Goal: Task Accomplishment & Management: Manage account settings

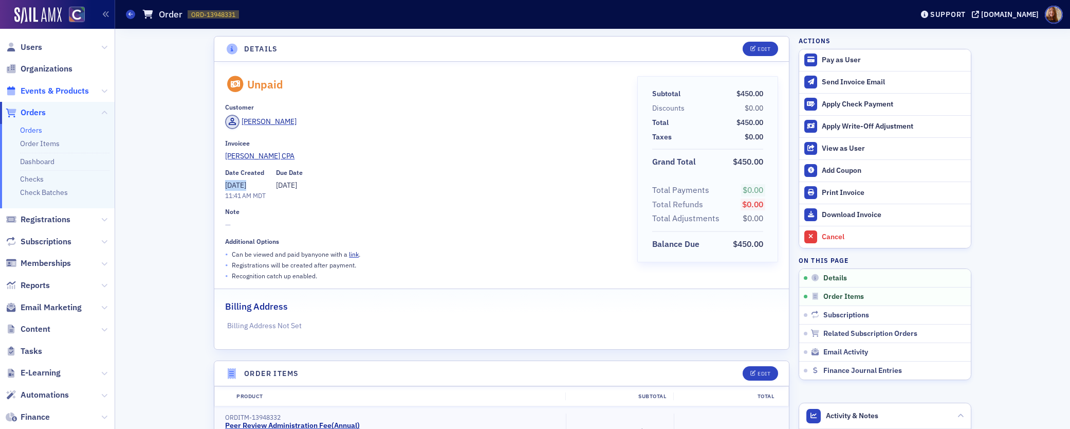
click at [44, 87] on span "Events & Products" at bounding box center [55, 90] width 68 height 11
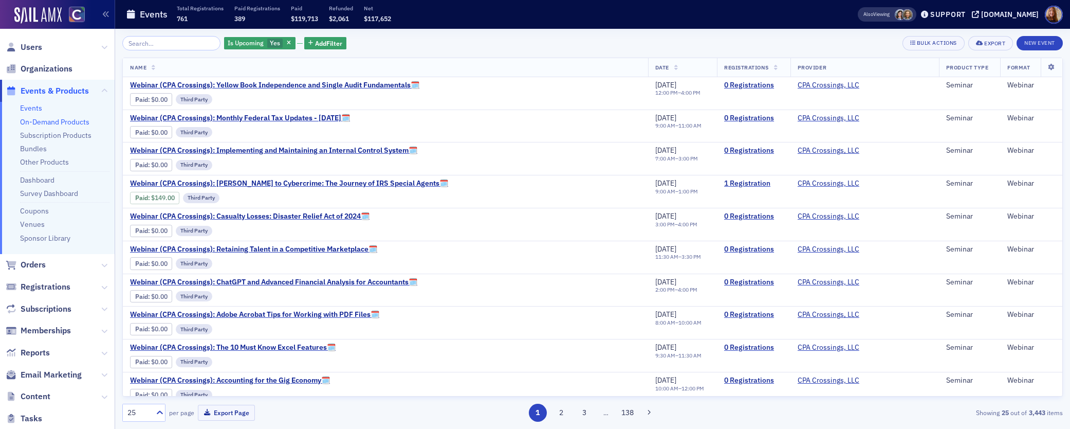
click at [45, 119] on link "On-Demand Products" at bounding box center [54, 121] width 69 height 9
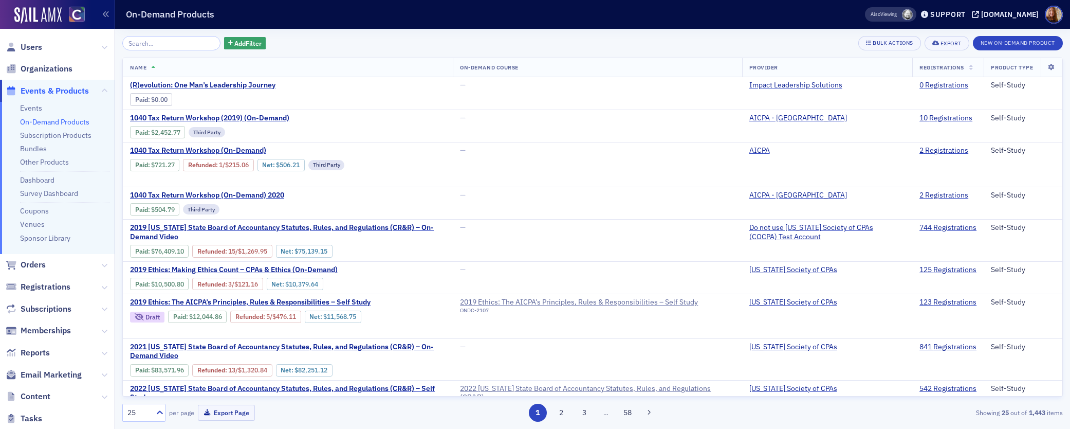
click at [163, 45] on input "search" at bounding box center [171, 43] width 98 height 14
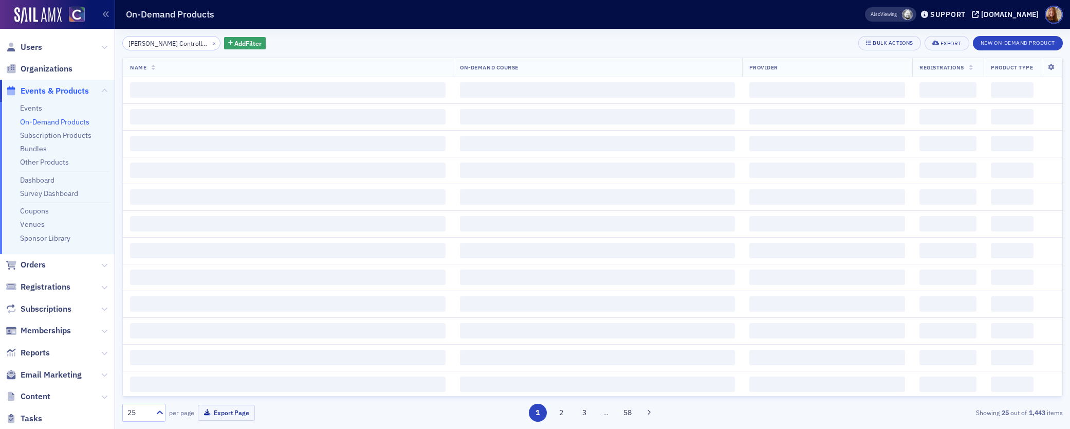
scroll to position [0, 150]
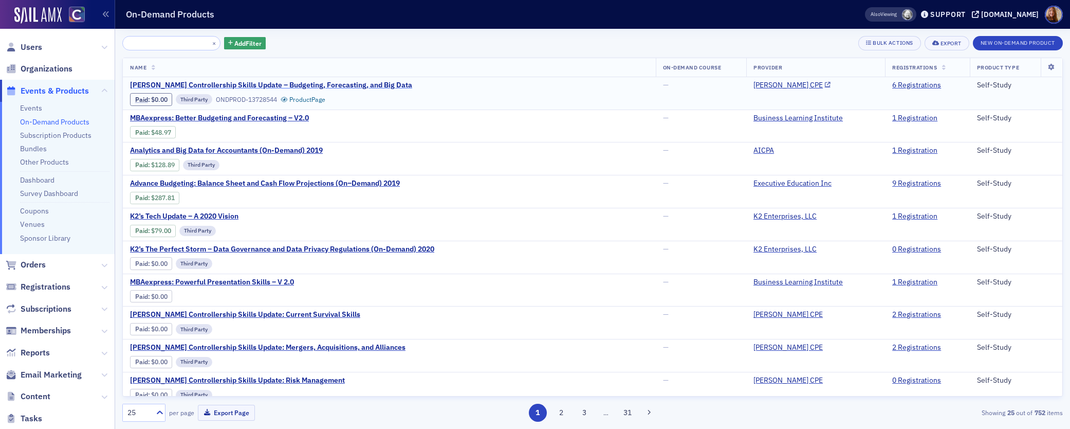
type input "Surgent's Controllership Skills Update – Budgeting, Forecasting, and Big Data"
click at [342, 84] on span "Surgent's Controllership Skills Update – Budgeting, Forecasting, and Big Data" at bounding box center [271, 85] width 282 height 9
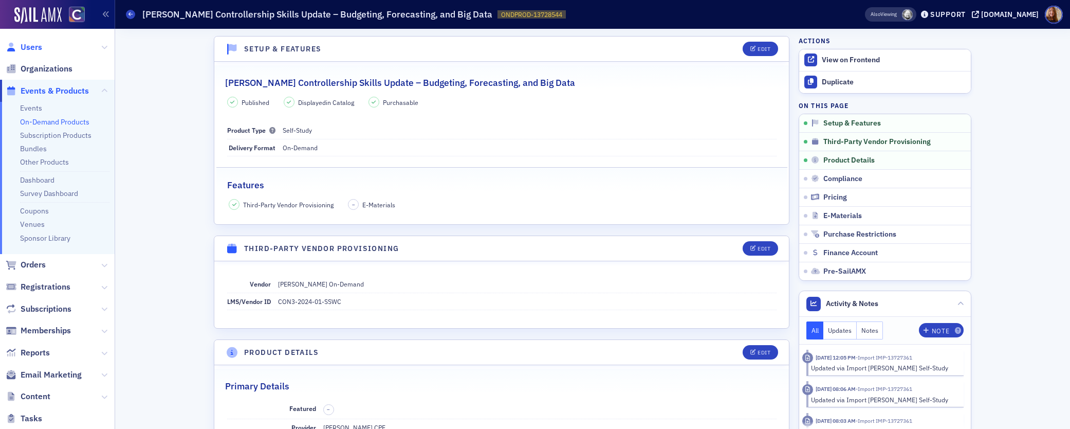
click at [28, 46] on span "Users" at bounding box center [32, 47] width 22 height 11
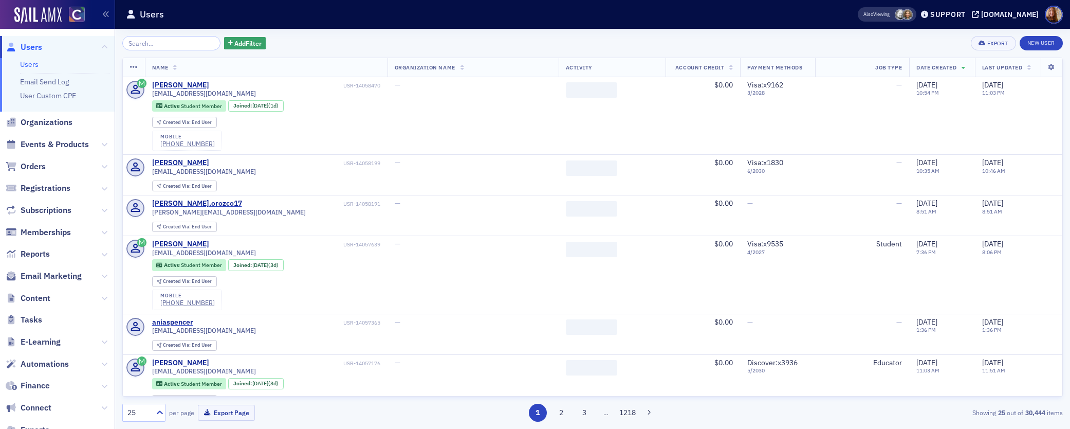
click at [151, 42] on input "search" at bounding box center [171, 43] width 98 height 14
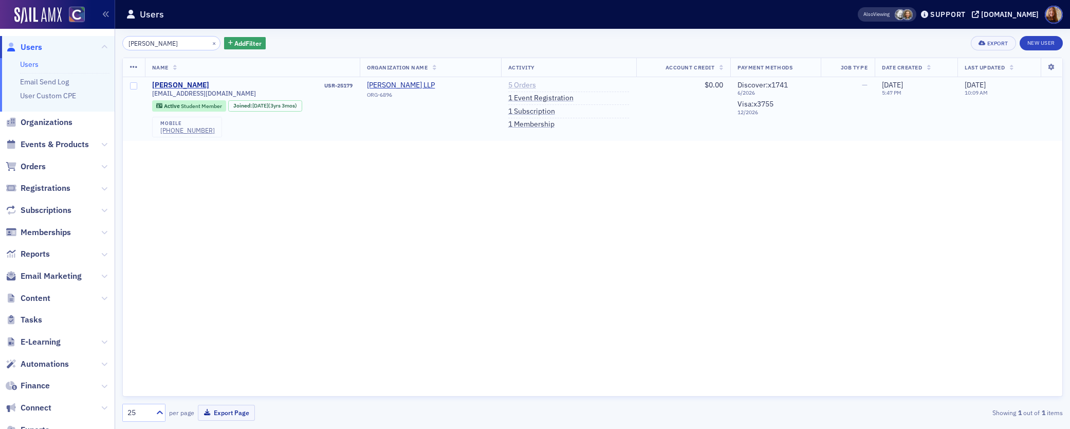
type input "Mordan"
click at [535, 85] on link "5 Orders" at bounding box center [522, 85] width 28 height 9
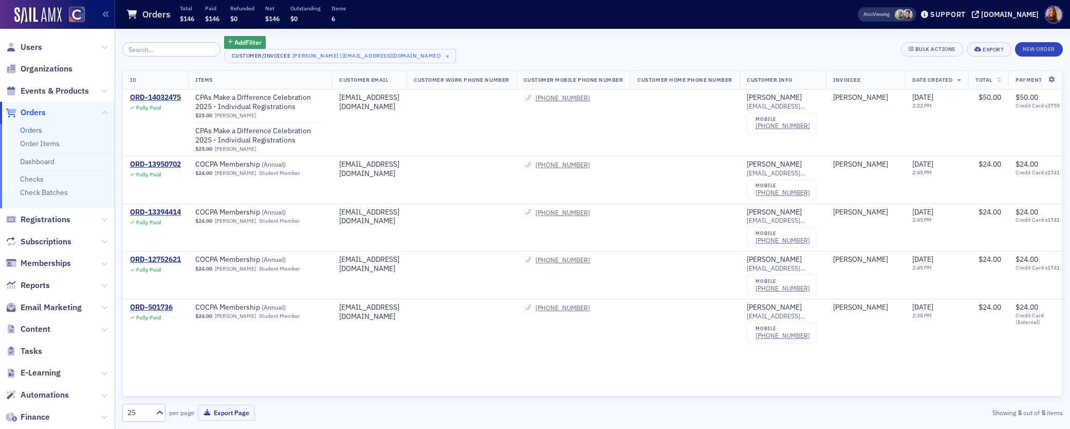
click at [536, 47] on div "Add Filter Customer/Invoicee Victoria Mordan (vsmordan@fortlewis.edu) × Bulk Ac…" at bounding box center [592, 49] width 940 height 27
click at [52, 87] on span "Events & Products" at bounding box center [55, 90] width 68 height 11
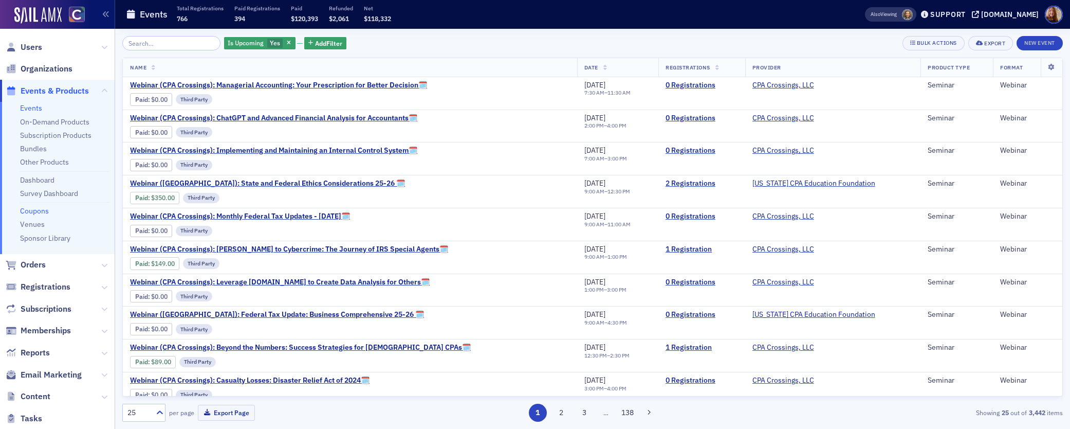
click at [36, 213] on link "Coupons" at bounding box center [34, 210] width 29 height 9
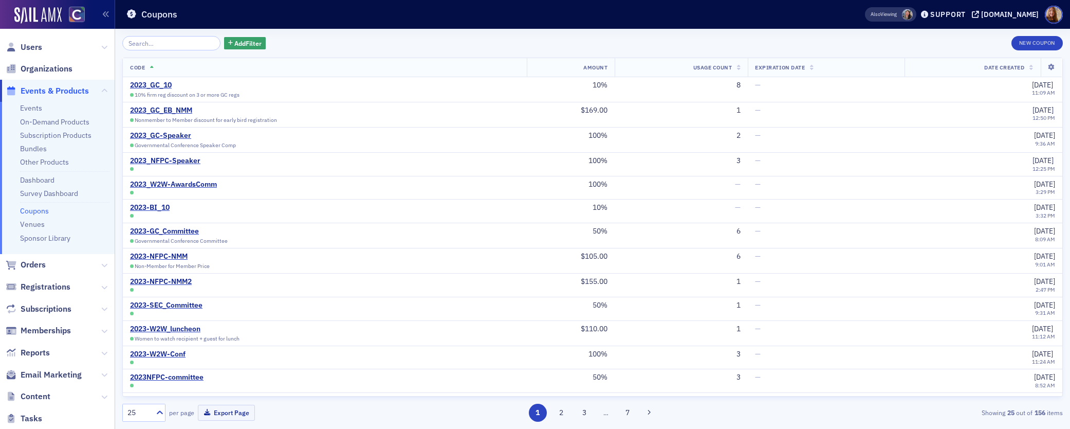
click at [173, 45] on input "search" at bounding box center [171, 43] width 98 height 14
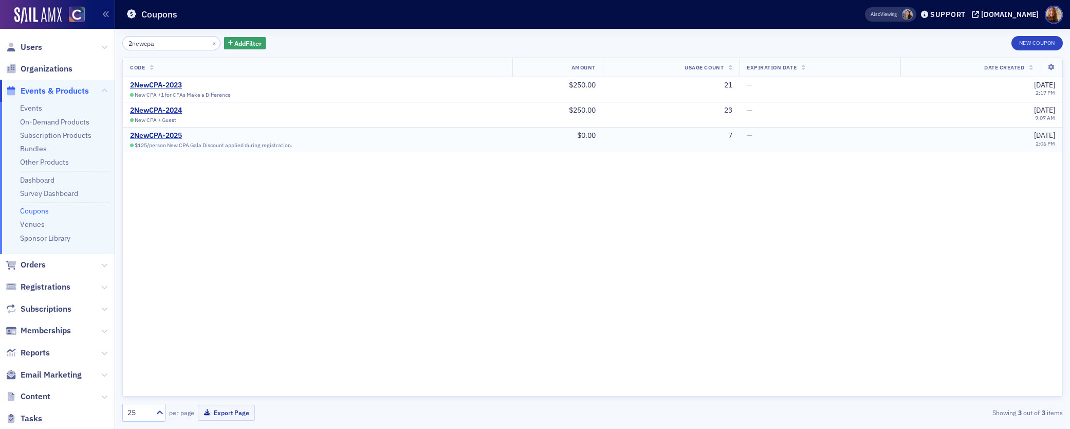
type input "2newcpa"
click at [164, 134] on div "2NewCPA-2025" at bounding box center [211, 135] width 162 height 9
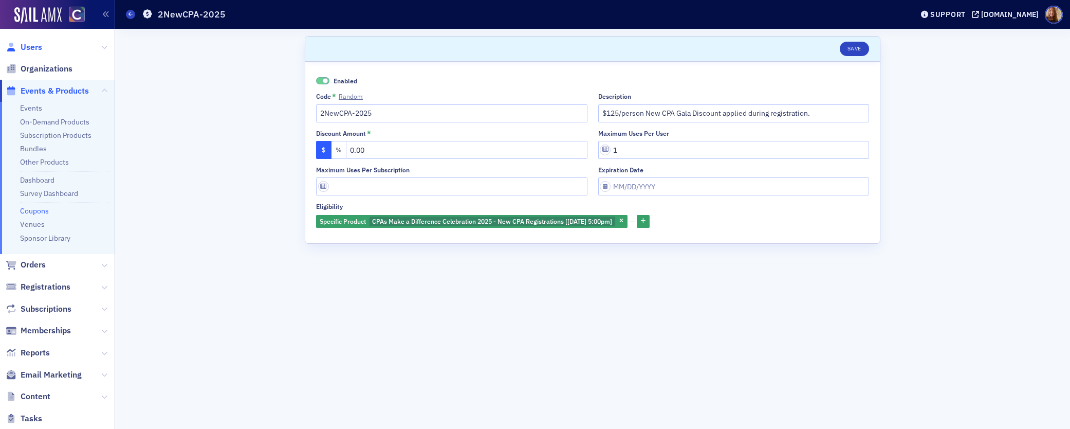
click at [27, 46] on span "Users" at bounding box center [32, 47] width 22 height 11
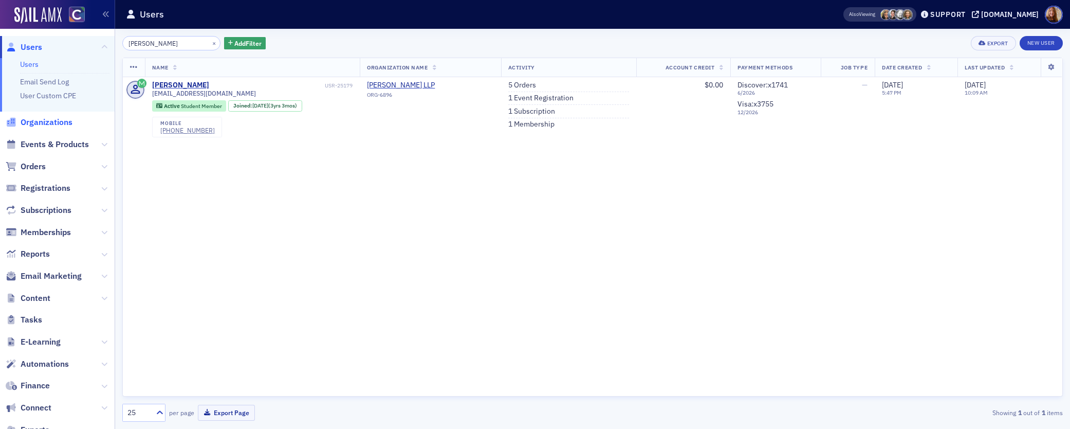
click at [51, 119] on span "Organizations" at bounding box center [47, 122] width 52 height 11
click at [53, 141] on span "Events & Products" at bounding box center [55, 144] width 68 height 11
click at [66, 144] on span "Events & Products" at bounding box center [55, 144] width 68 height 11
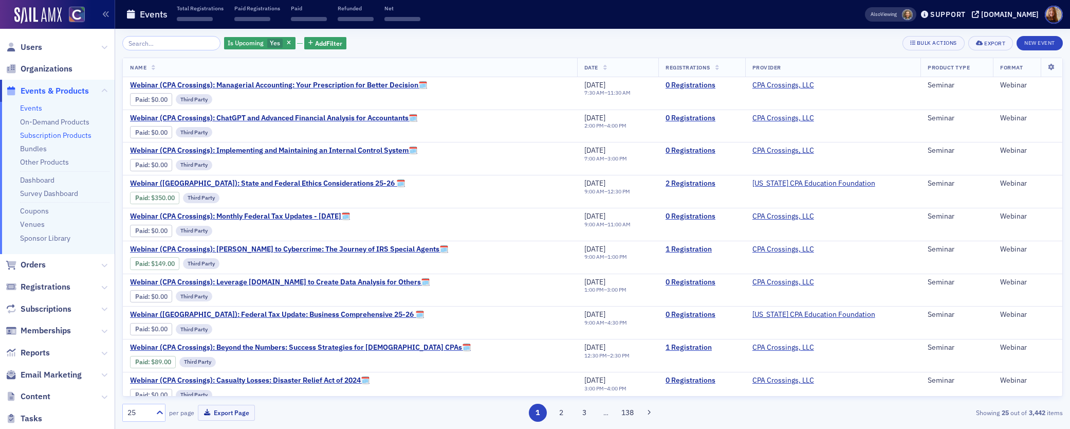
click at [57, 136] on link "Subscription Products" at bounding box center [55, 135] width 71 height 9
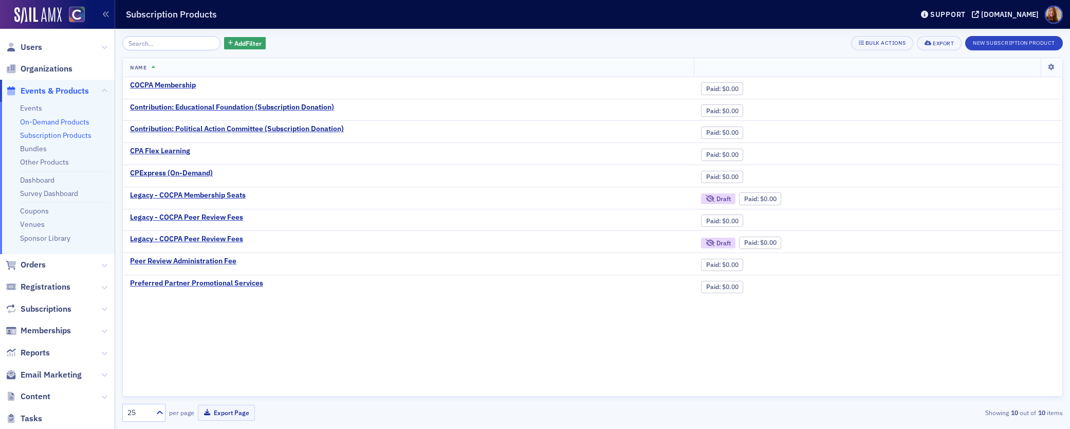
click at [67, 123] on link "On-Demand Products" at bounding box center [54, 121] width 69 height 9
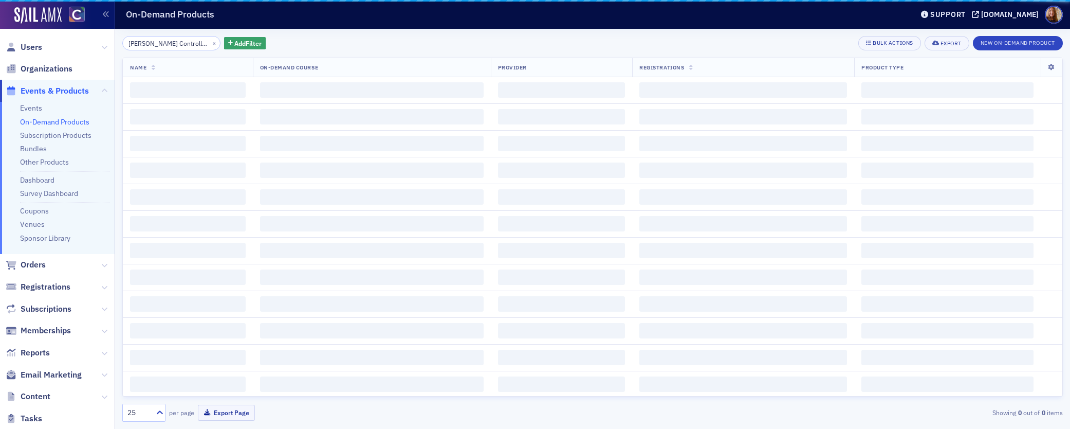
scroll to position [0, 150]
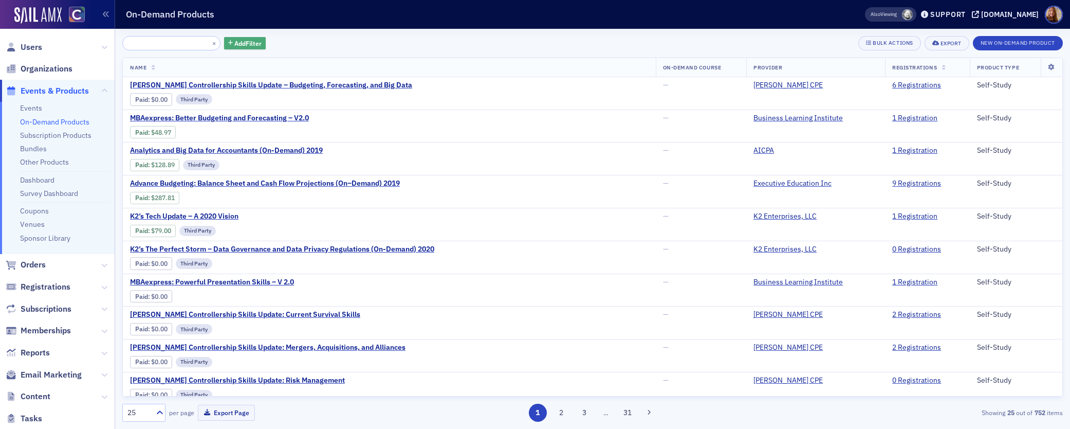
click at [234, 43] on span "Add Filter" at bounding box center [247, 43] width 27 height 9
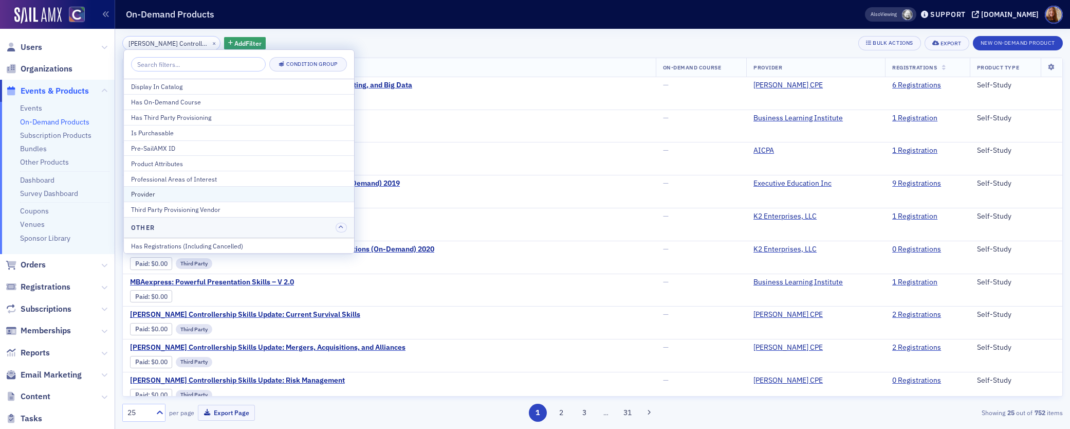
click at [152, 194] on div "Provider" at bounding box center [239, 193] width 216 height 9
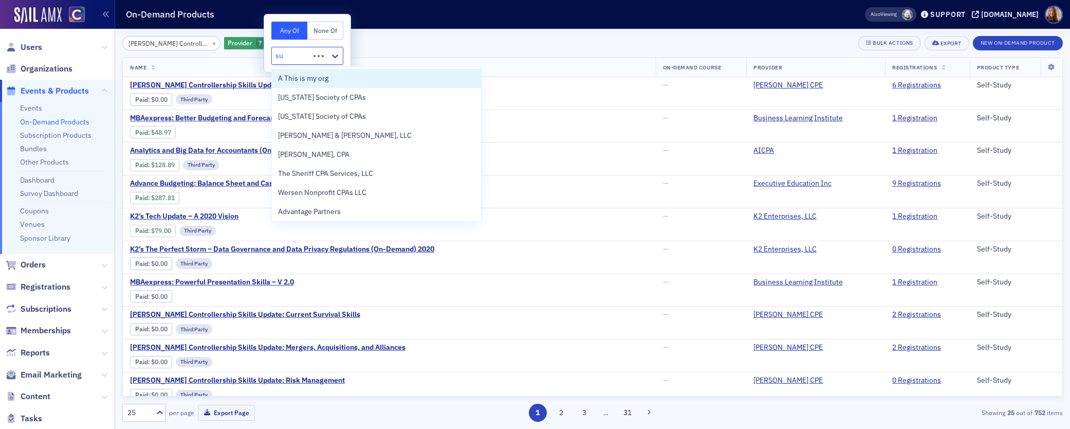
type input "sur"
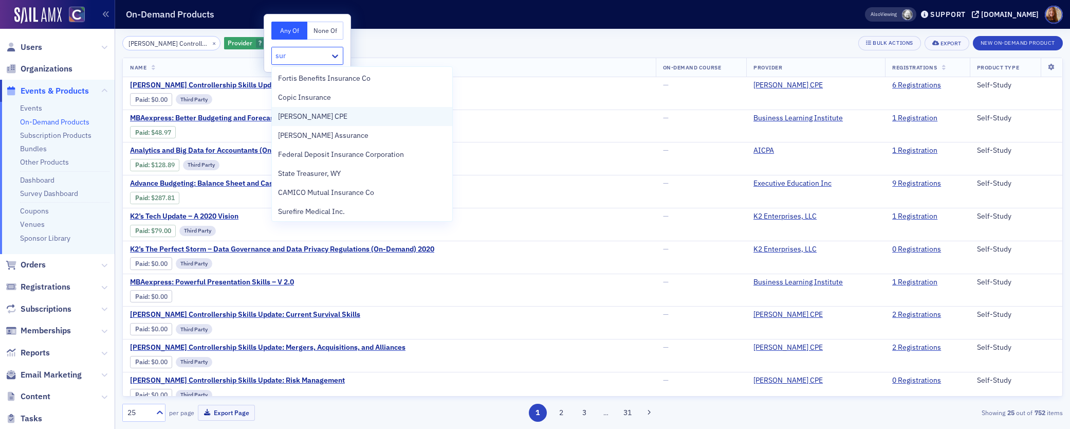
click at [308, 111] on span "Surgent CPE" at bounding box center [312, 116] width 69 height 11
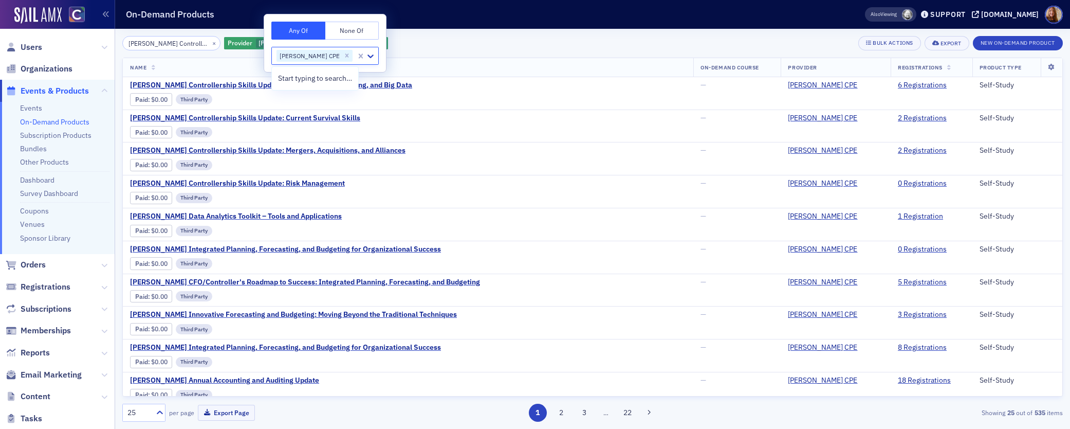
drag, startPoint x: 478, startPoint y: 44, endPoint x: 525, endPoint y: 44, distance: 47.3
click at [481, 45] on div "Surgent's Controllership Skills Update – Budgeting, Forecasting, and Big Data ×…" at bounding box center [592, 43] width 940 height 14
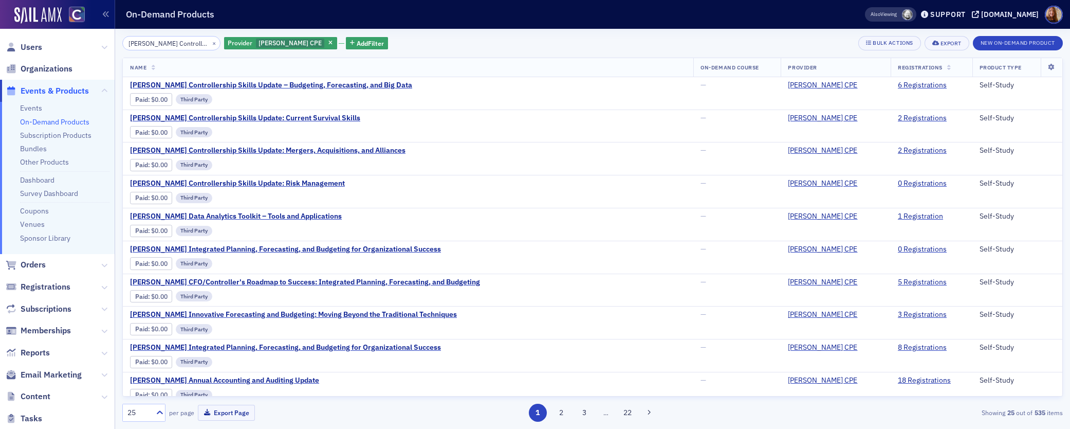
click at [788, 44] on div "Surgent's Controllership Skills Update – Budgeting, Forecasting, and Big Data ×…" at bounding box center [592, 43] width 940 height 14
click at [164, 45] on input "Surgent's Controllership Skills Update – Budgeting, Forecasting, and Big Data" at bounding box center [171, 43] width 98 height 14
click at [210, 43] on button "×" at bounding box center [214, 42] width 9 height 9
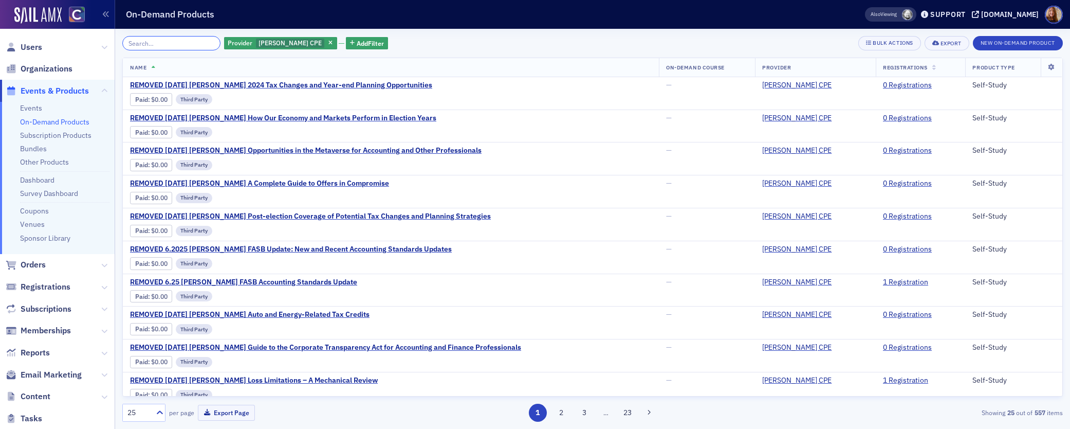
click at [163, 43] on input "search" at bounding box center [171, 43] width 98 height 14
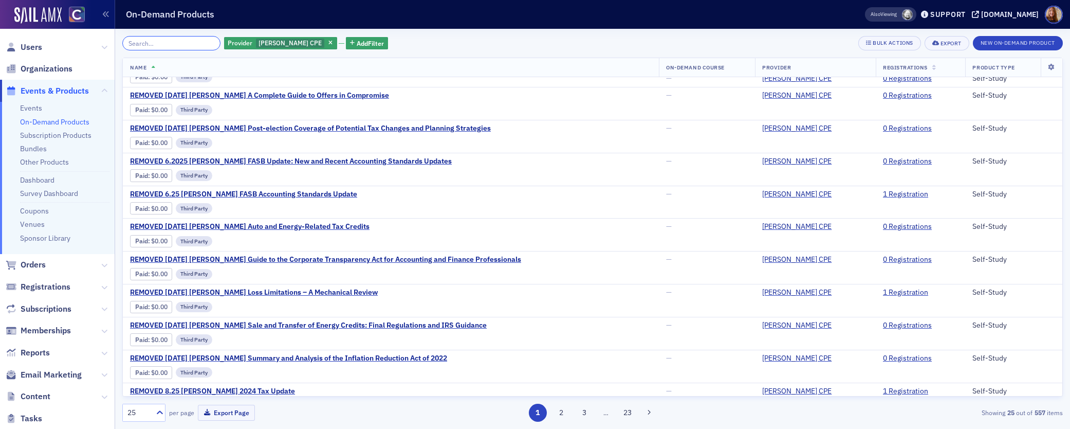
scroll to position [333, 0]
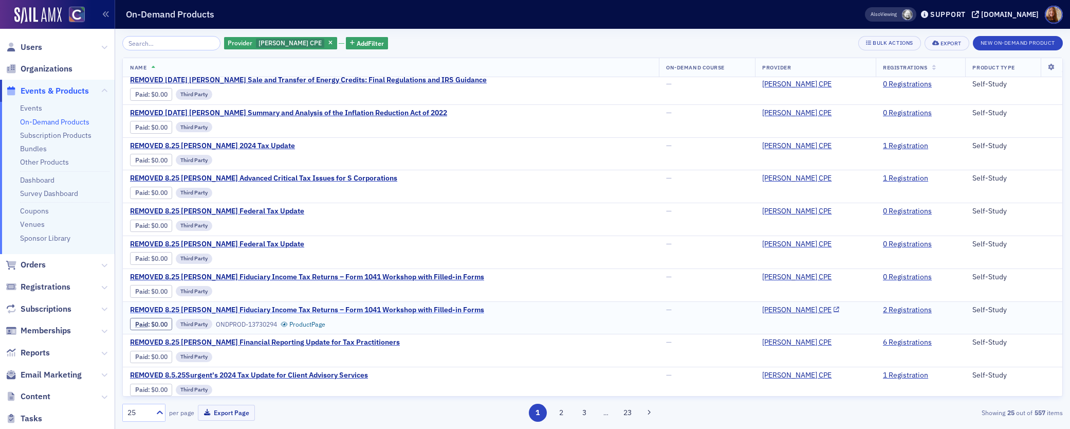
click at [334, 308] on span "REMOVED 8.25 Surgent's Fiduciary Income Tax Returns – Form 1041 Workshop with F…" at bounding box center [307, 309] width 354 height 9
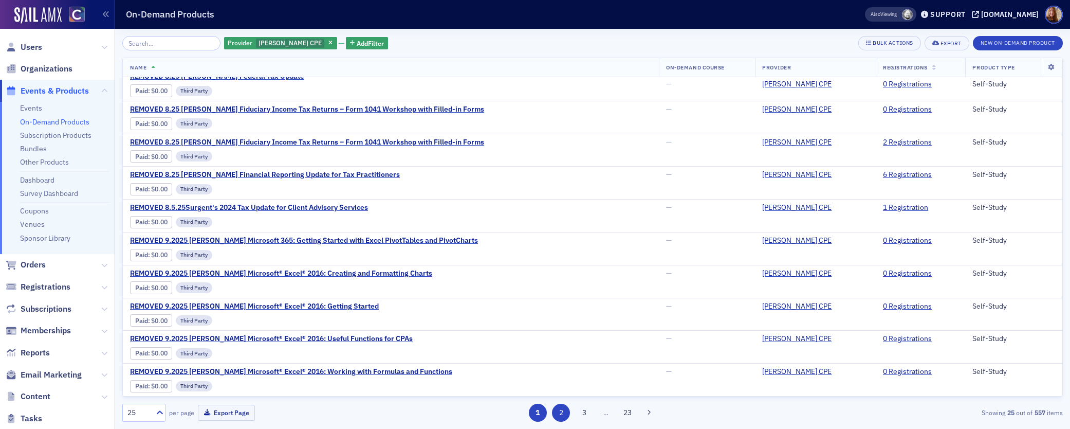
click at [560, 417] on button "2" at bounding box center [561, 412] width 18 height 18
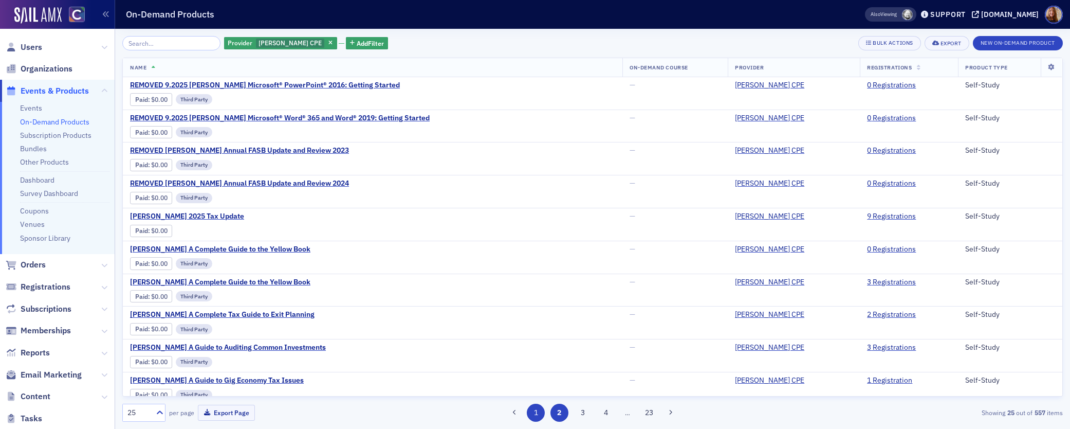
click at [533, 415] on button "1" at bounding box center [536, 412] width 18 height 18
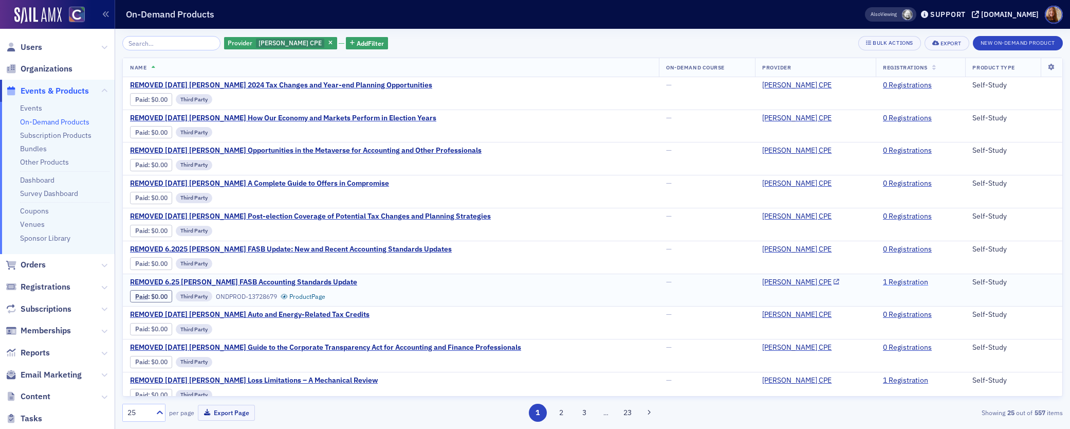
click at [883, 280] on link "1 Registration" at bounding box center [905, 281] width 45 height 9
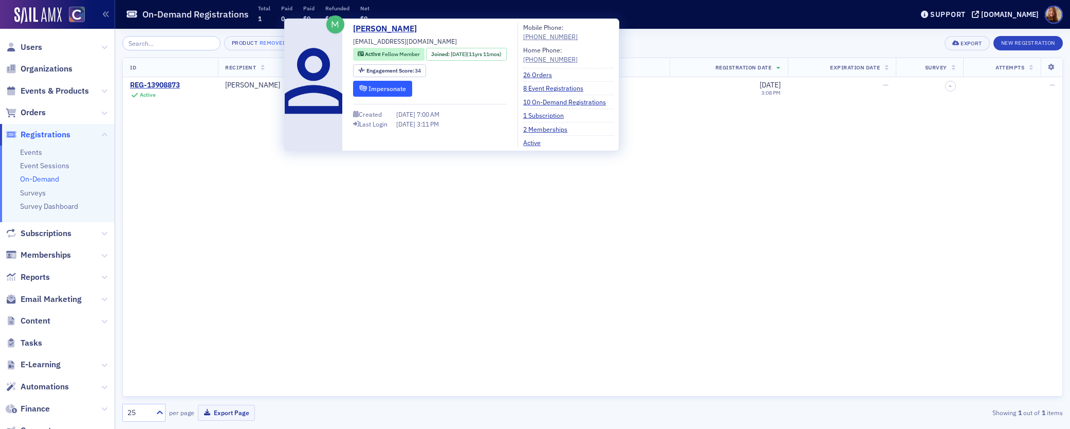
click at [381, 89] on button "Impersonate" at bounding box center [382, 89] width 59 height 16
click at [335, 161] on div "ID Recipient Product/Course Registration Date Expiration Date Survey Attempts R…" at bounding box center [592, 227] width 940 height 339
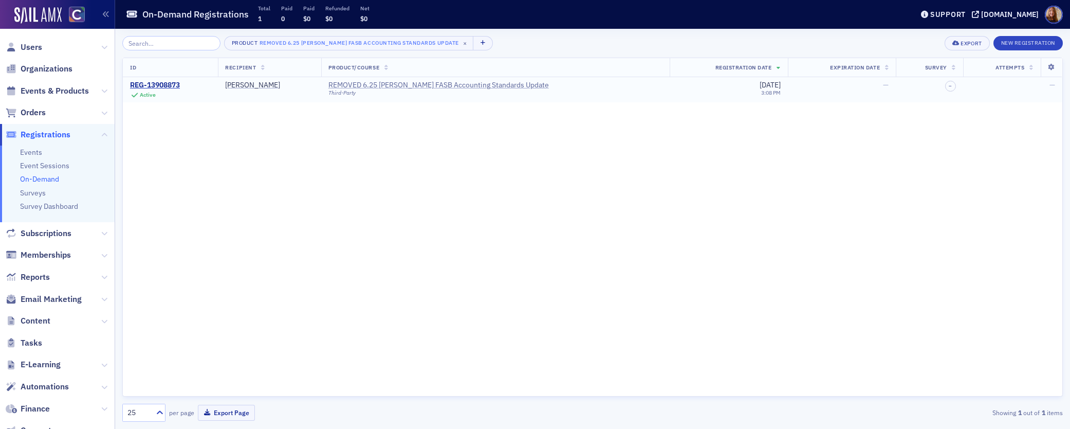
click at [476, 85] on div "REMOVED 6.25 Surgent's FASB Accounting Standards Update" at bounding box center [438, 85] width 220 height 9
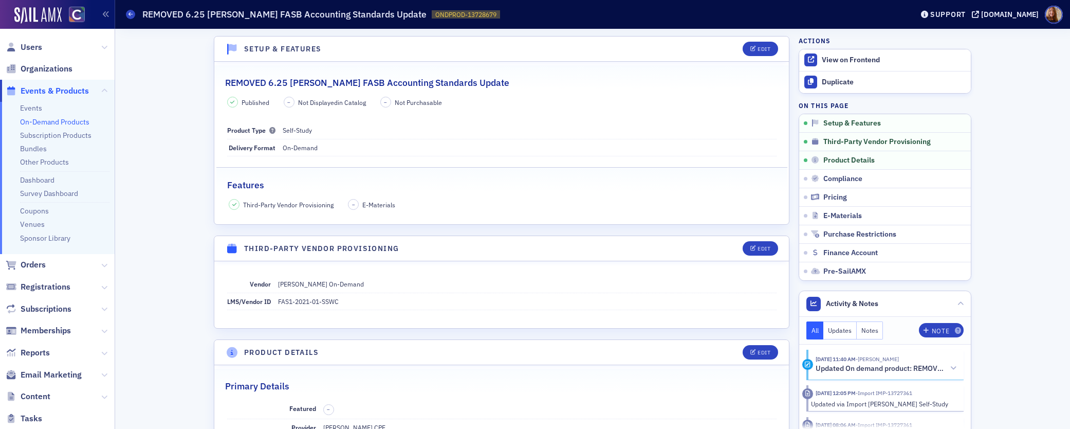
click at [30, 118] on link "On-Demand Products" at bounding box center [54, 121] width 69 height 9
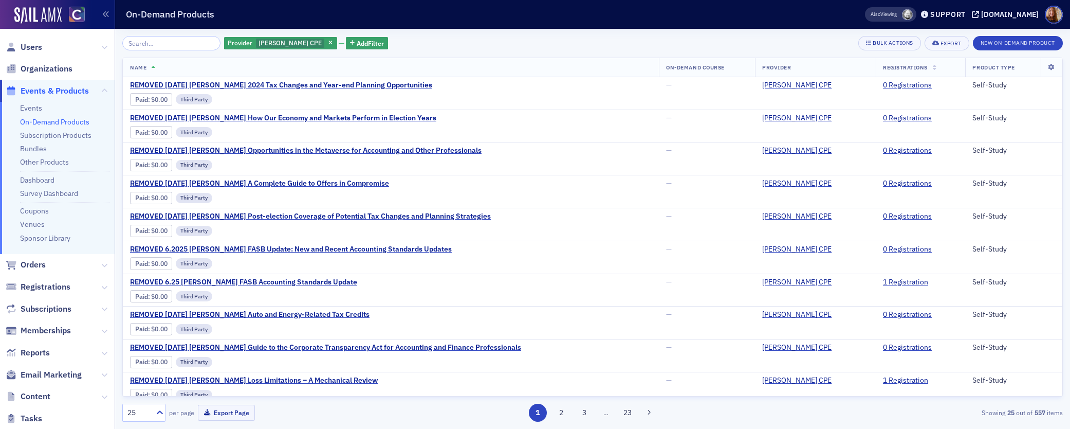
click at [159, 44] on input "search" at bounding box center [171, 43] width 98 height 14
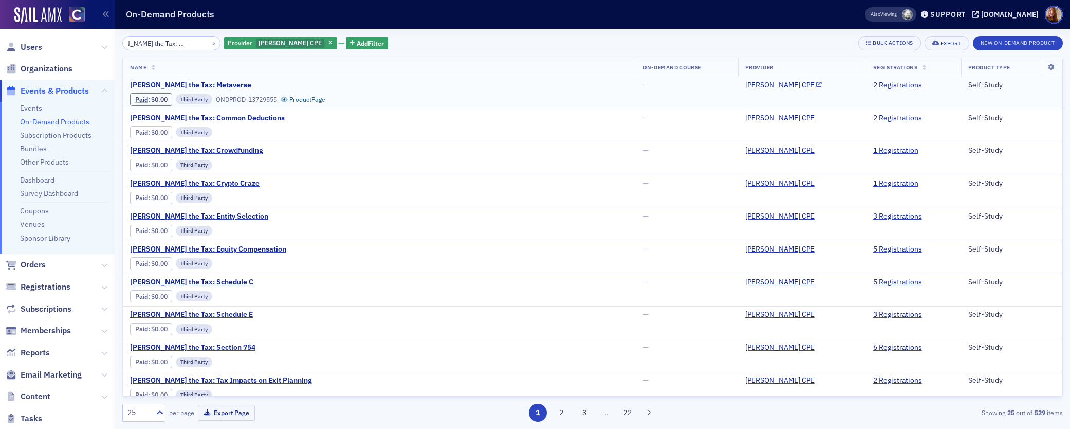
type input "Surgent's Max the Tax: Metaverse"
click at [219, 84] on span "Surgent's Max the Tax: Metaverse" at bounding box center [216, 85] width 173 height 9
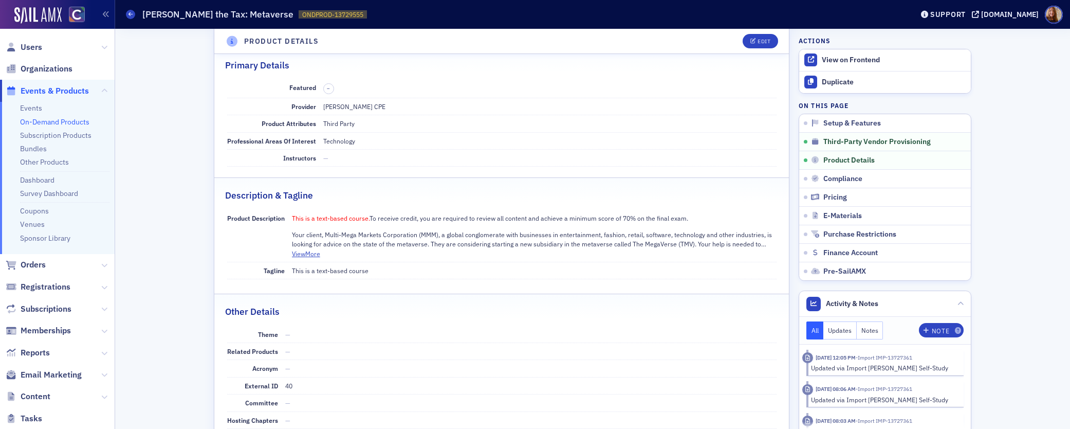
scroll to position [75, 0]
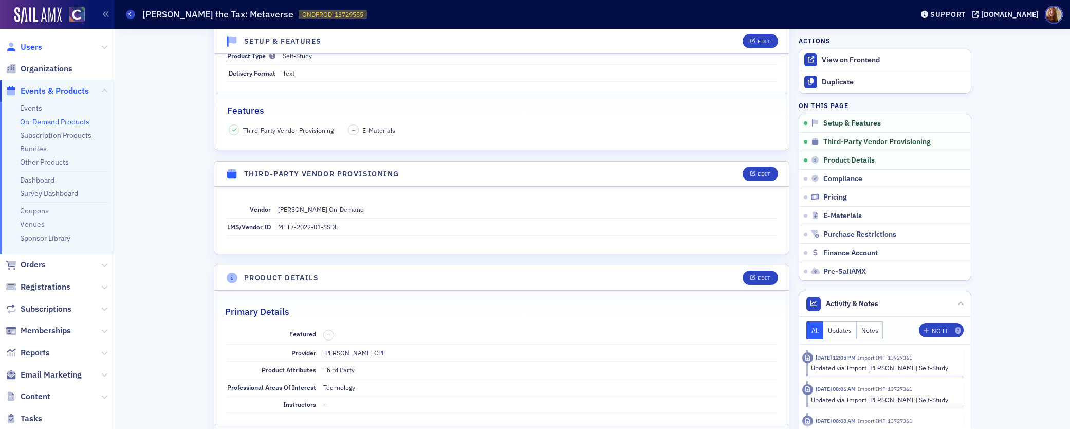
click at [32, 48] on span "Users" at bounding box center [32, 47] width 22 height 11
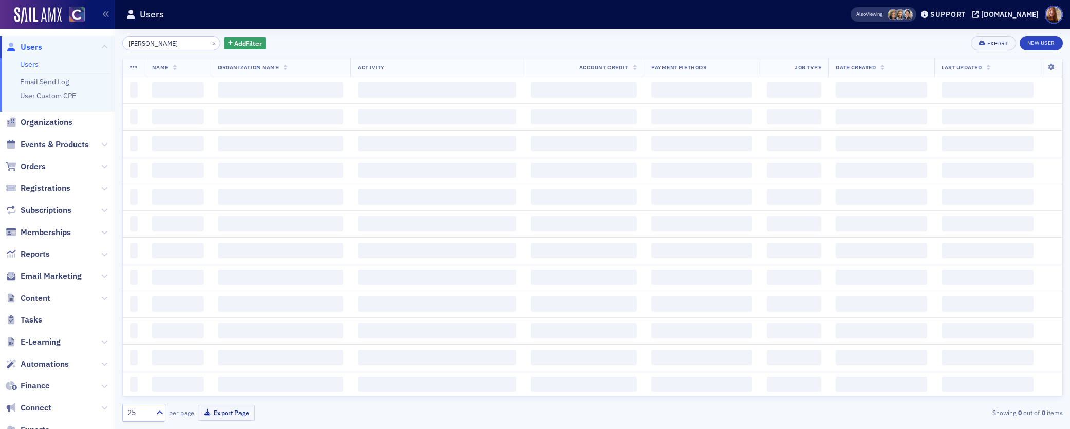
click at [162, 48] on input "Mordan" at bounding box center [171, 43] width 98 height 14
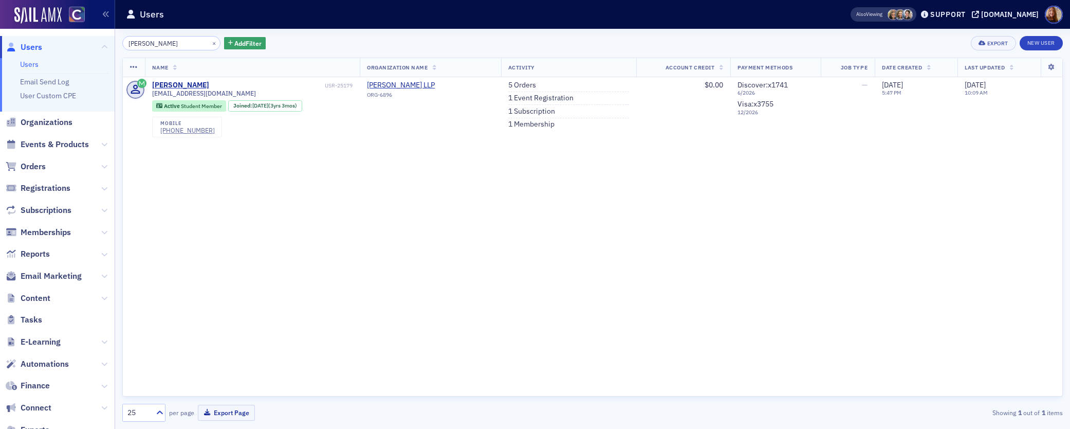
click at [136, 45] on input "Mordan" at bounding box center [171, 43] width 98 height 14
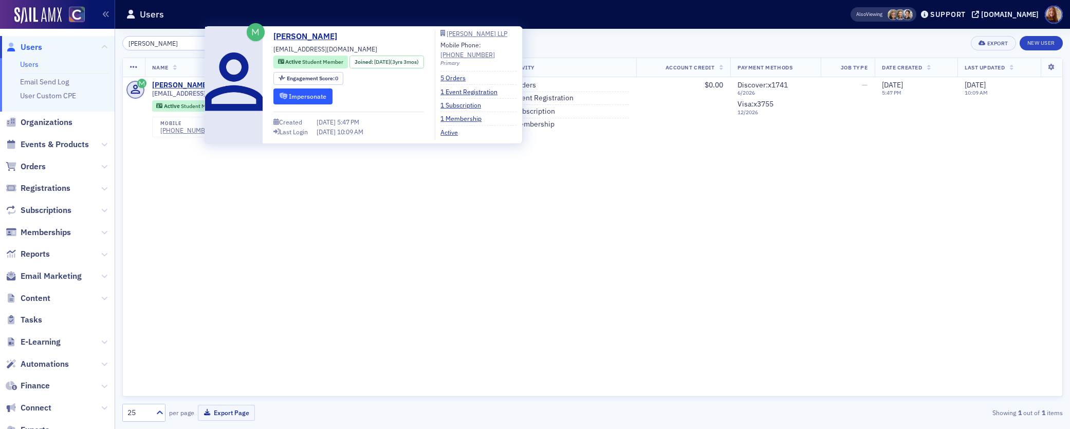
click at [306, 99] on button "Impersonate" at bounding box center [302, 96] width 59 height 16
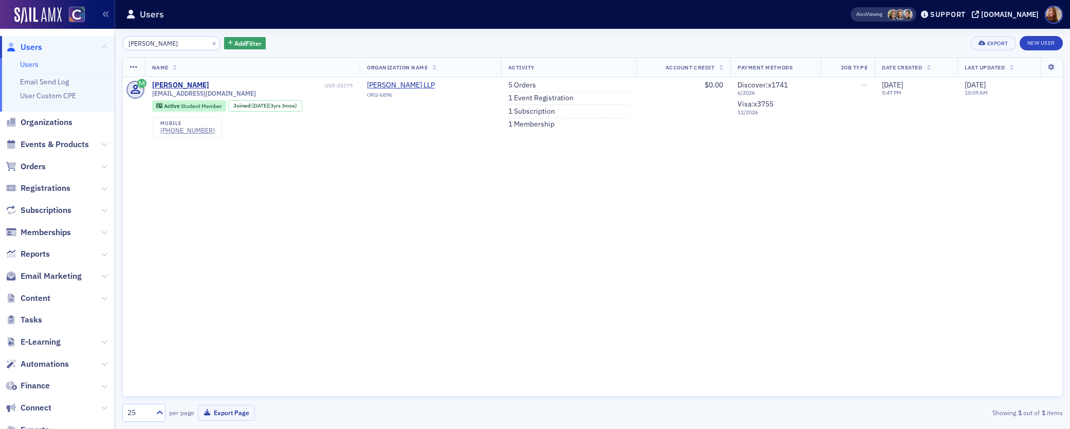
click at [711, 202] on div "Name Organization Name Activity Account Credit Payment Methods Job Type Date Cr…" at bounding box center [592, 227] width 940 height 339
click at [401, 210] on div "Name Organization Name Activity Account Credit Payment Methods Job Type Date Cr…" at bounding box center [592, 227] width 940 height 339
click at [210, 94] on span "vsmordan@fortlewis.edu" at bounding box center [204, 93] width 104 height 8
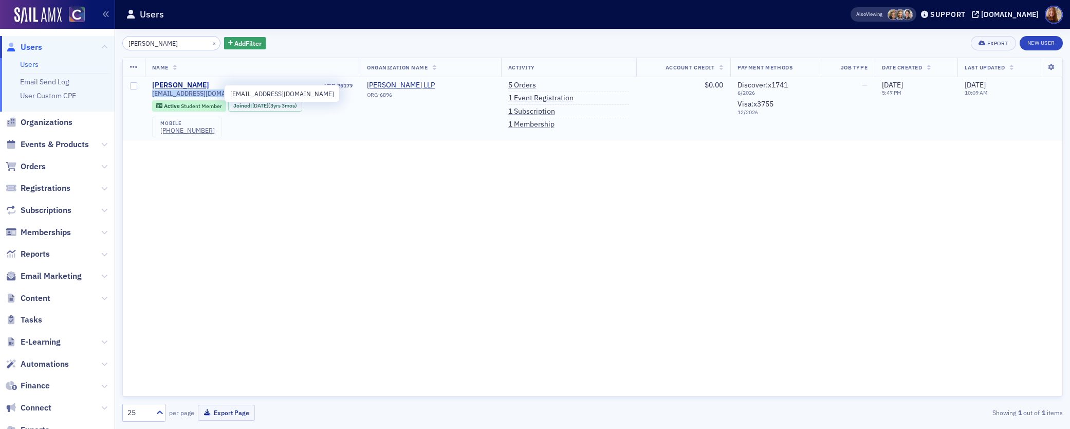
click at [210, 94] on span "vsmordan@fortlewis.edu" at bounding box center [204, 93] width 104 height 8
copy div "vsmordan@fortlewis.edu"
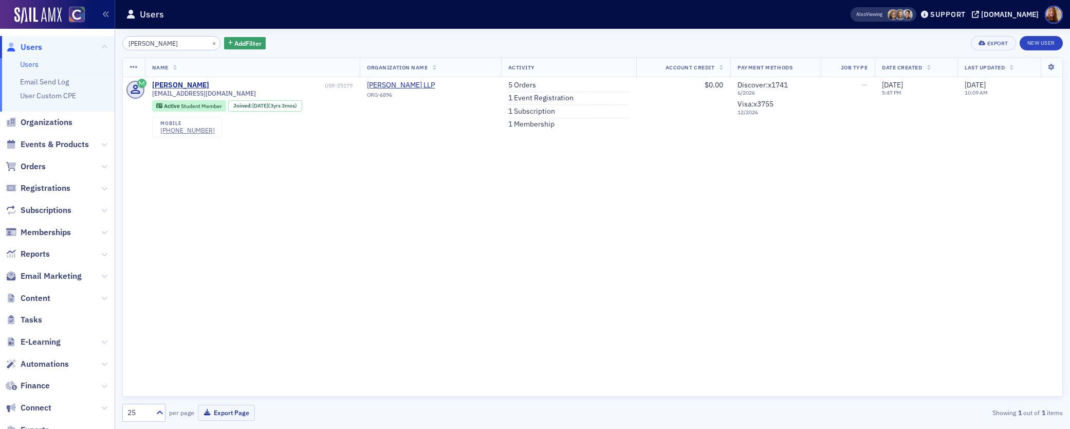
click at [480, 47] on div "Mordan × Add Filter Export New User" at bounding box center [592, 43] width 940 height 14
click at [51, 186] on span "Registrations" at bounding box center [46, 187] width 50 height 11
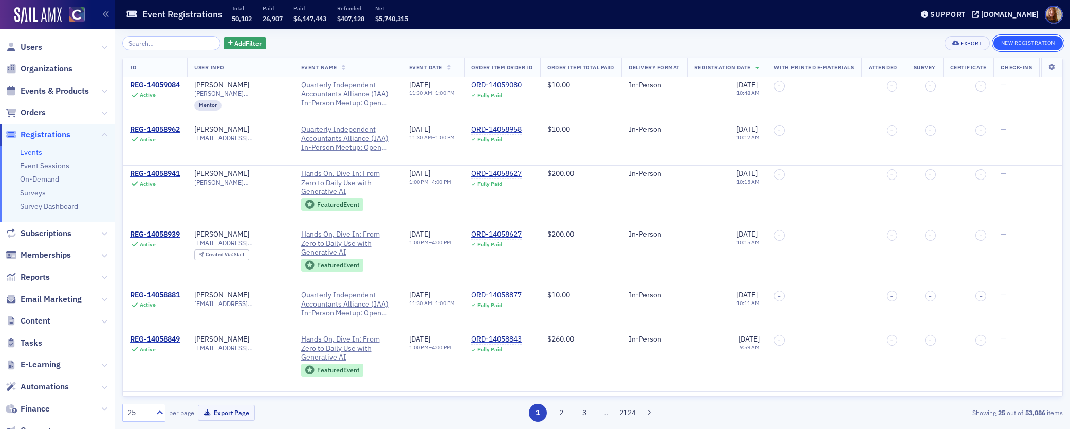
click at [1007, 41] on button "New Registration" at bounding box center [1027, 43] width 69 height 14
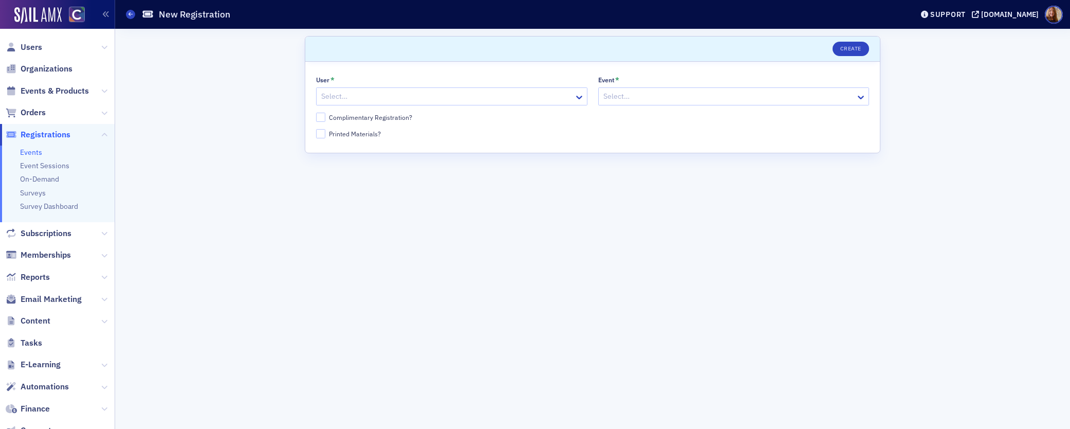
click at [386, 96] on div at bounding box center [446, 96] width 253 height 13
paste input "vsmordan@fortlewis.edu"
type input "vsmordan@fortlewis.edu"
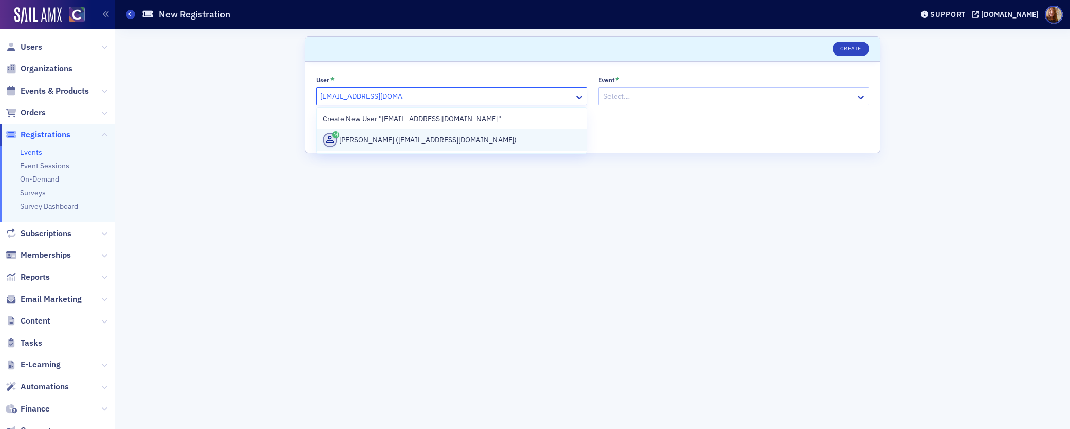
click at [381, 136] on div "Victoria Mordan (vsmordan@fortlewis.edu)" at bounding box center [452, 140] width 258 height 14
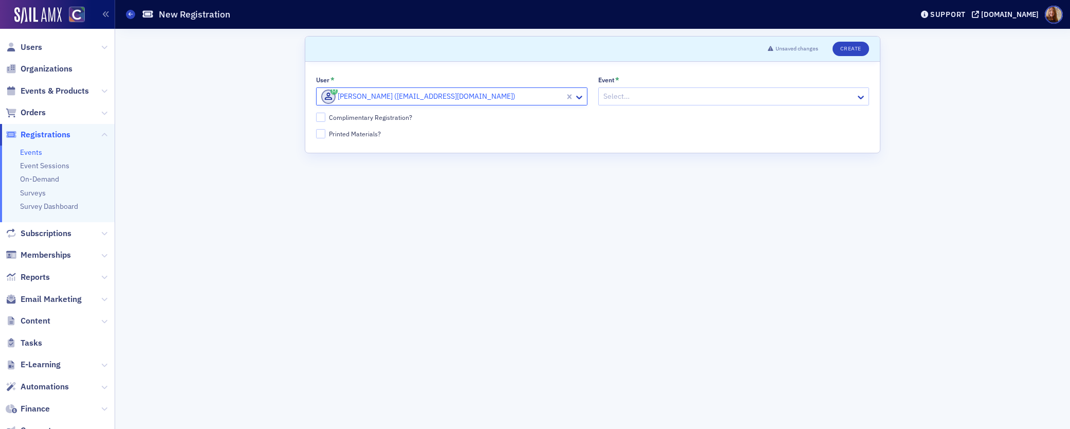
click at [615, 99] on div at bounding box center [728, 96] width 253 height 13
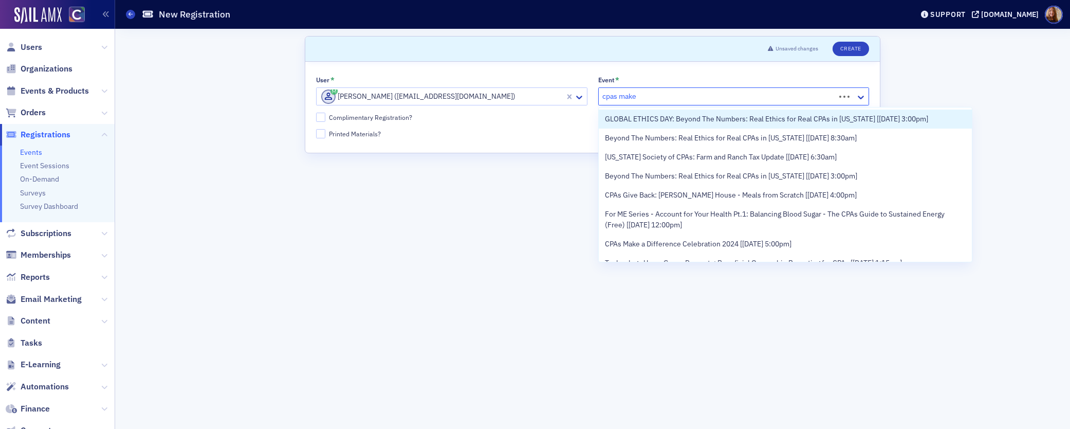
type input "cpas make a"
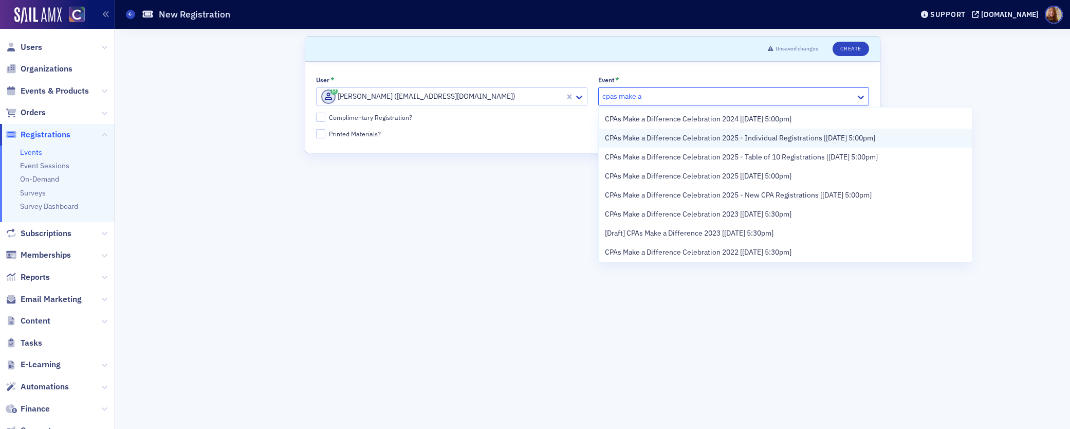
click at [768, 137] on span "CPAs Make a Difference Celebration 2025 - Individual Registrations [11/13/2025 …" at bounding box center [740, 138] width 270 height 11
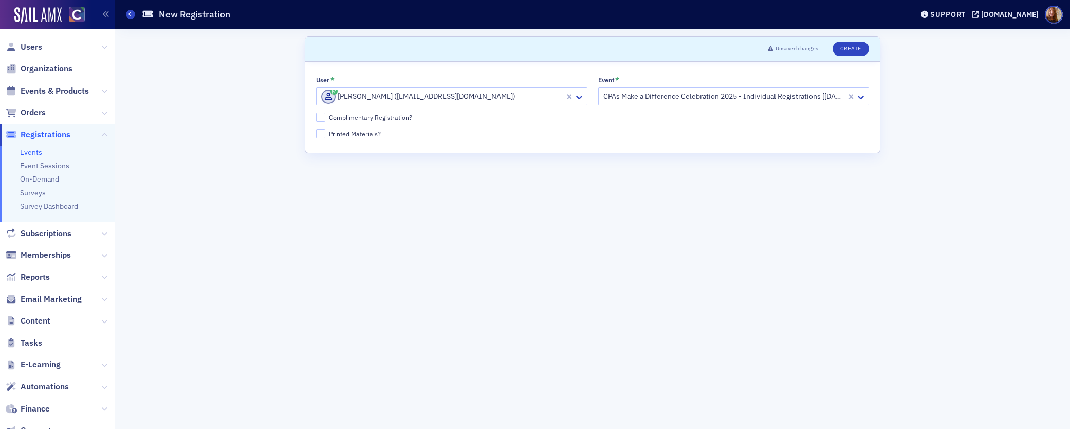
click at [924, 251] on div "Scroll to Unsaved changes Create User * Victoria Mordan (vsmordan@fortlewis.edu…" at bounding box center [592, 229] width 940 height 400
drag, startPoint x: 445, startPoint y: 221, endPoint x: 439, endPoint y: 224, distance: 6.0
click at [439, 224] on form "Scroll to Unsaved changes Create User * Select… Event * Select… Complimentary R…" at bounding box center [593, 228] width 576 height 385
click at [37, 152] on link "Events" at bounding box center [31, 151] width 22 height 9
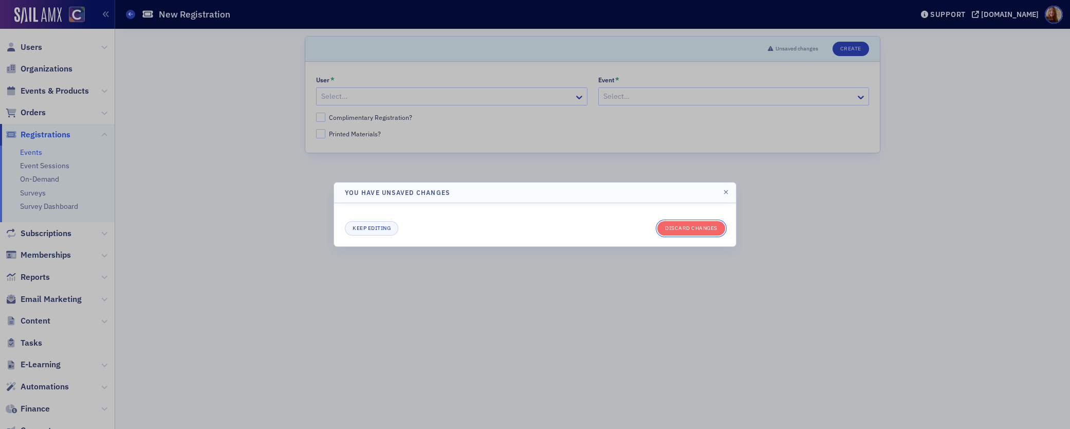
click at [671, 231] on button "Discard changes" at bounding box center [691, 228] width 68 height 14
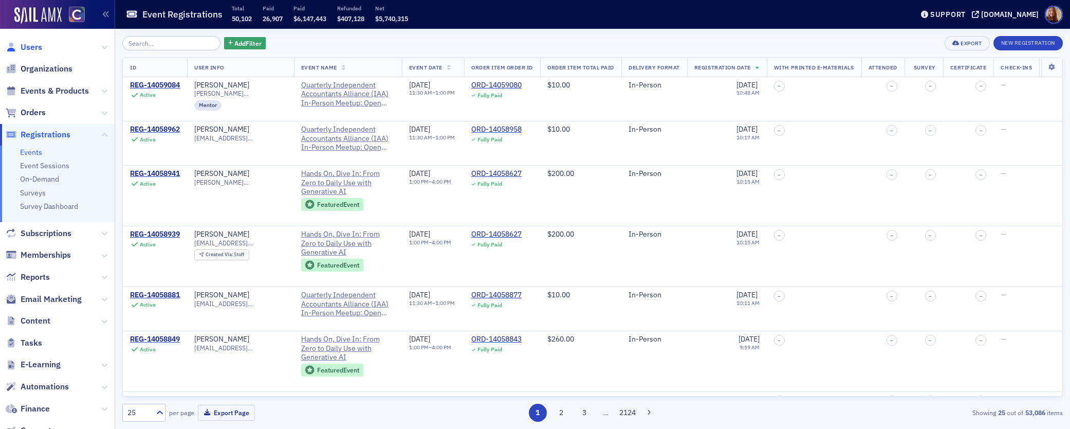
click at [38, 47] on span "Users" at bounding box center [32, 47] width 22 height 11
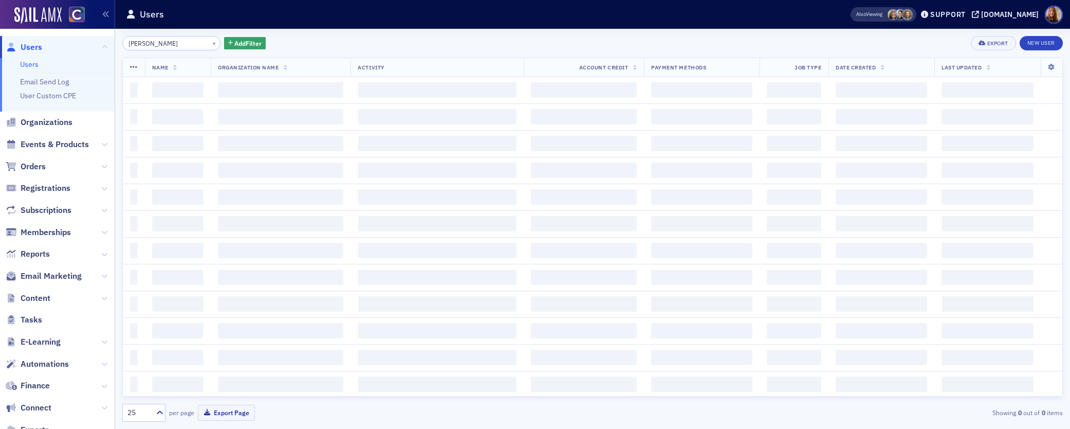
click at [166, 46] on input "Mordan" at bounding box center [171, 43] width 98 height 14
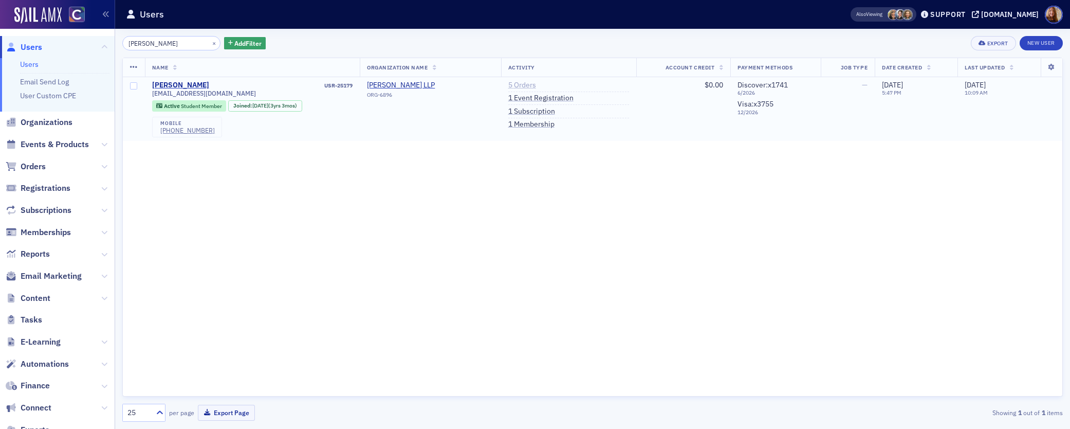
click at [536, 86] on link "5 Orders" at bounding box center [522, 85] width 28 height 9
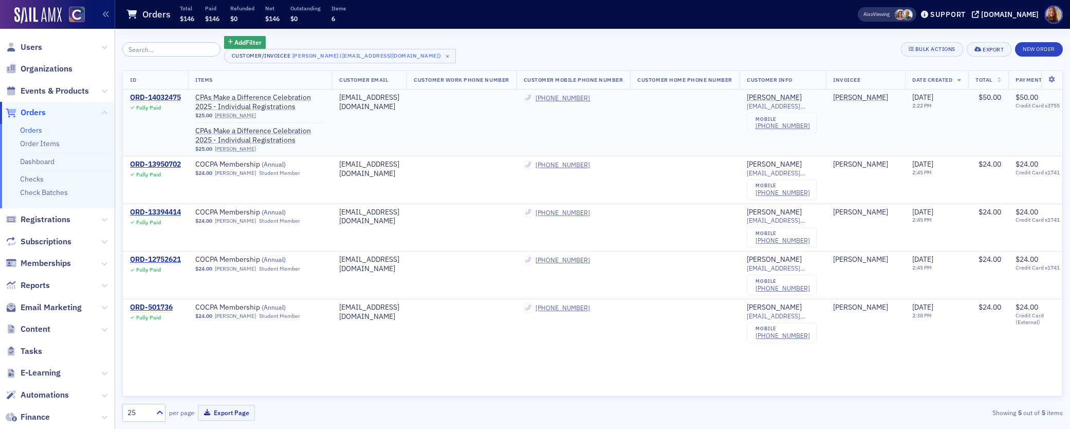
click at [172, 97] on div "ORD-14032475" at bounding box center [155, 97] width 51 height 9
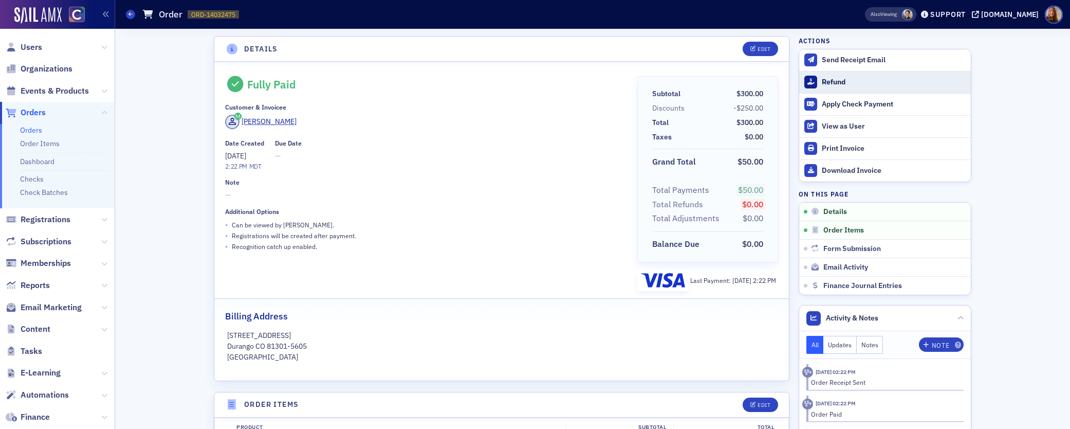
click at [824, 83] on div "Refund" at bounding box center [894, 82] width 144 height 9
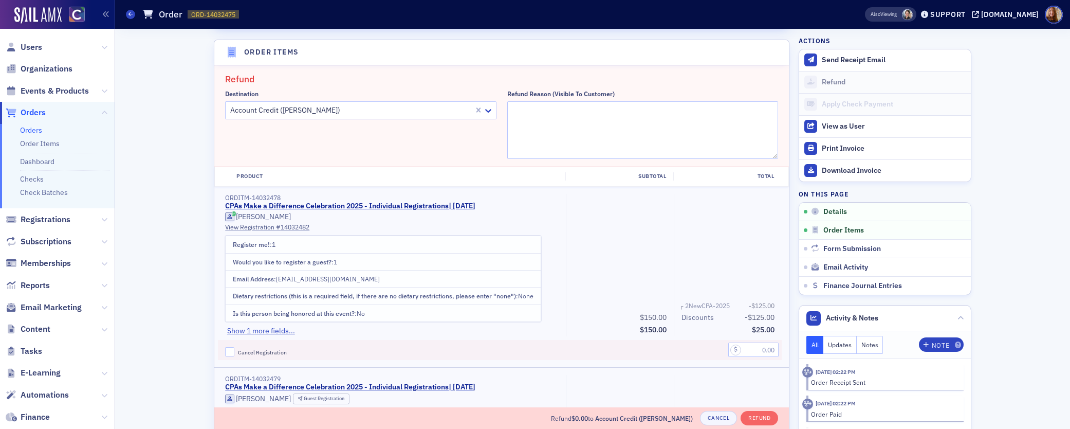
scroll to position [358, 0]
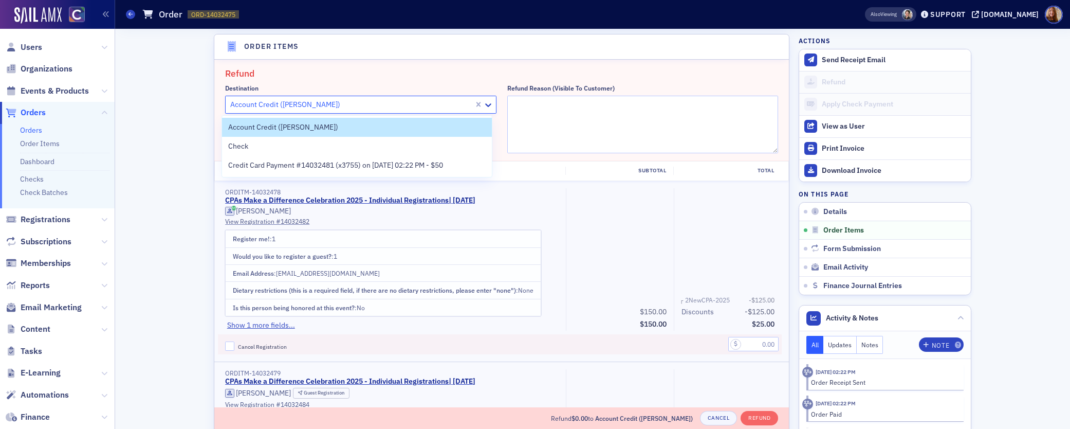
click at [393, 105] on div at bounding box center [351, 104] width 244 height 13
click at [291, 166] on span "Credit Card Payment #14032481 (x3755) on 9/21/2025 02:22 PM - $50" at bounding box center [335, 165] width 215 height 11
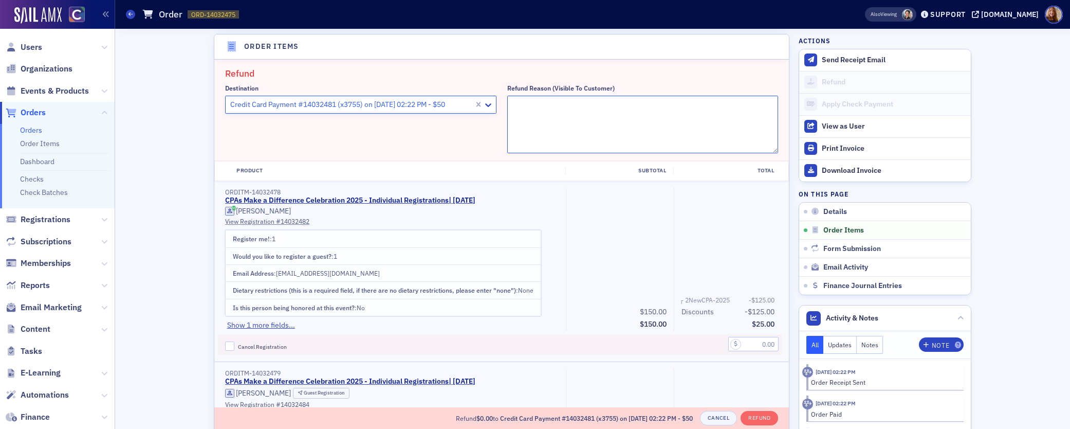
click at [563, 119] on textarea "Refund Reason (Visible to Customer)" at bounding box center [642, 125] width 271 height 58
type textarea "need to make changes to guests"
click at [762, 346] on input "text" at bounding box center [753, 344] width 50 height 14
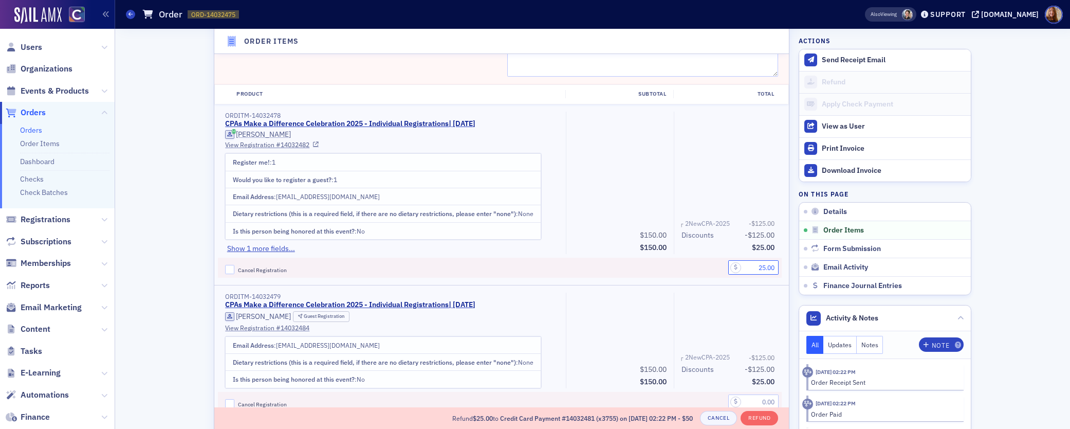
scroll to position [441, 0]
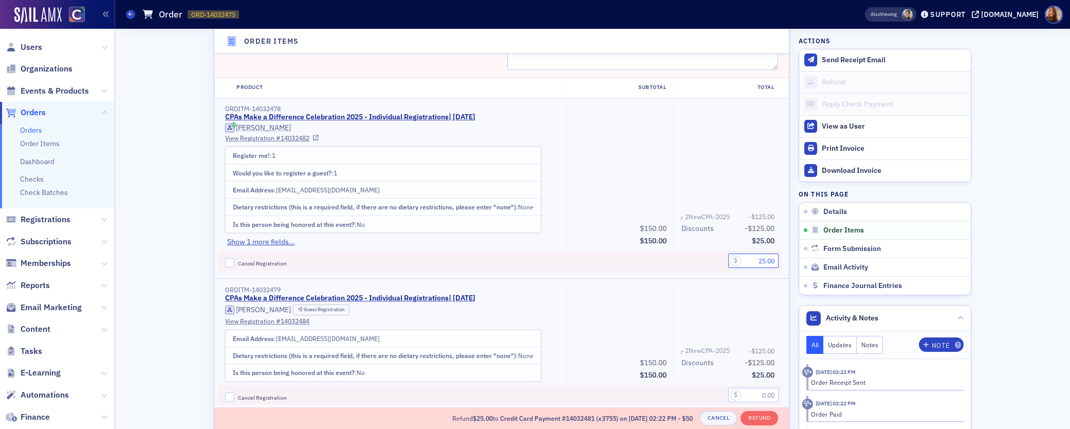
type input "25.00"
click at [259, 264] on span "Cancel Registration" at bounding box center [262, 263] width 49 height 7
click at [234, 264] on input "Cancel Registration" at bounding box center [229, 262] width 9 height 9
checkbox input "true"
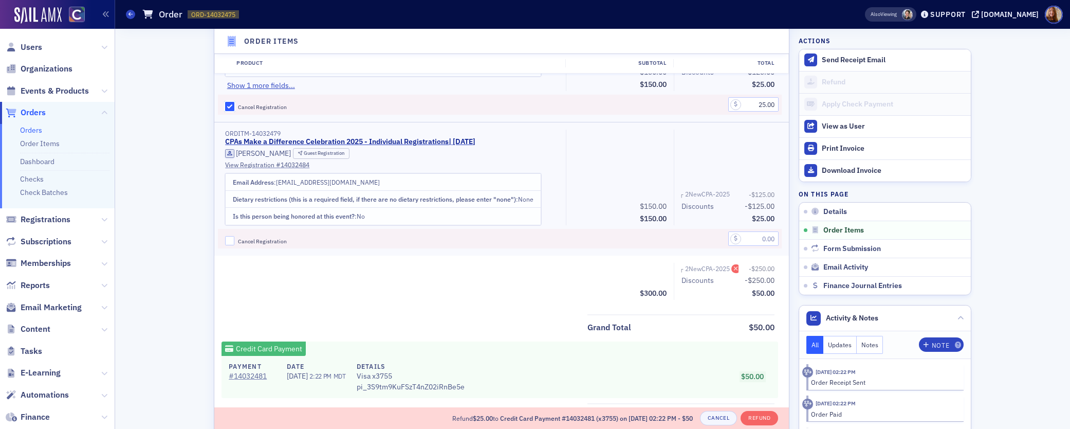
scroll to position [614, 0]
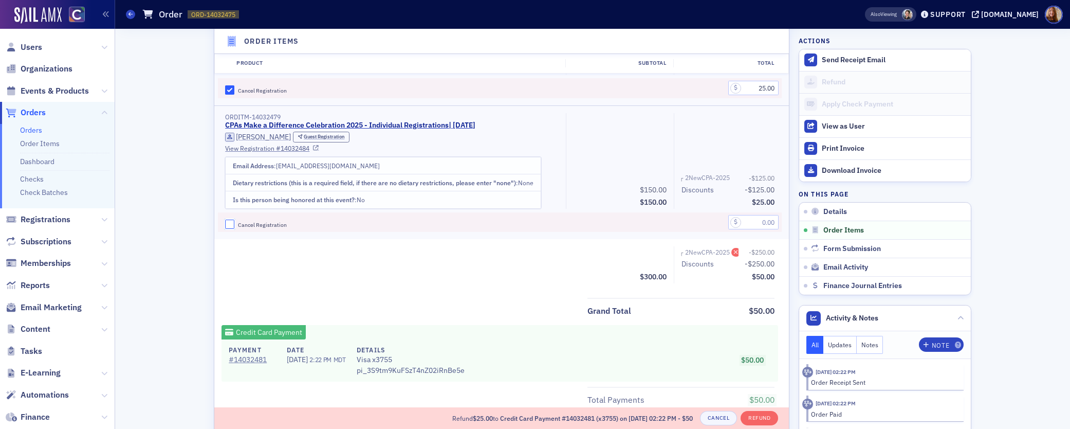
click at [228, 224] on input "Cancel Registration" at bounding box center [229, 223] width 9 height 9
checkbox input "true"
click at [755, 225] on input "text" at bounding box center [753, 222] width 50 height 14
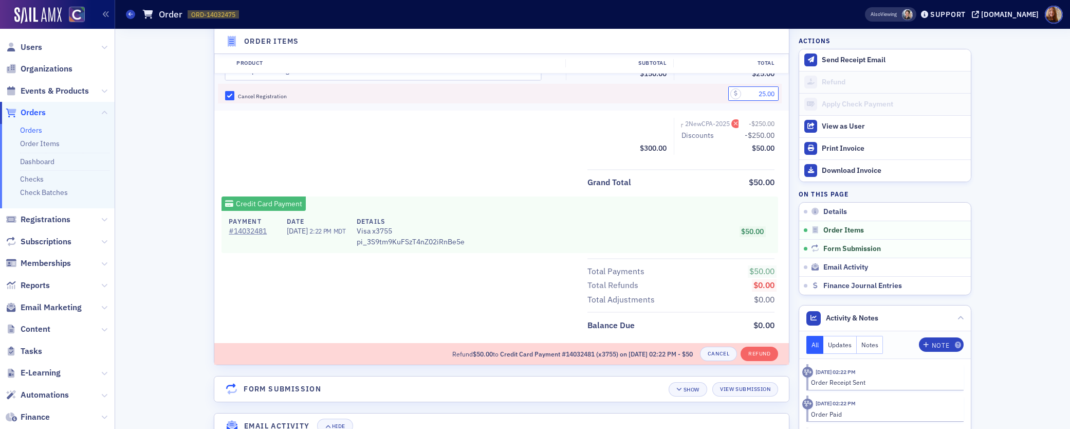
scroll to position [755, 0]
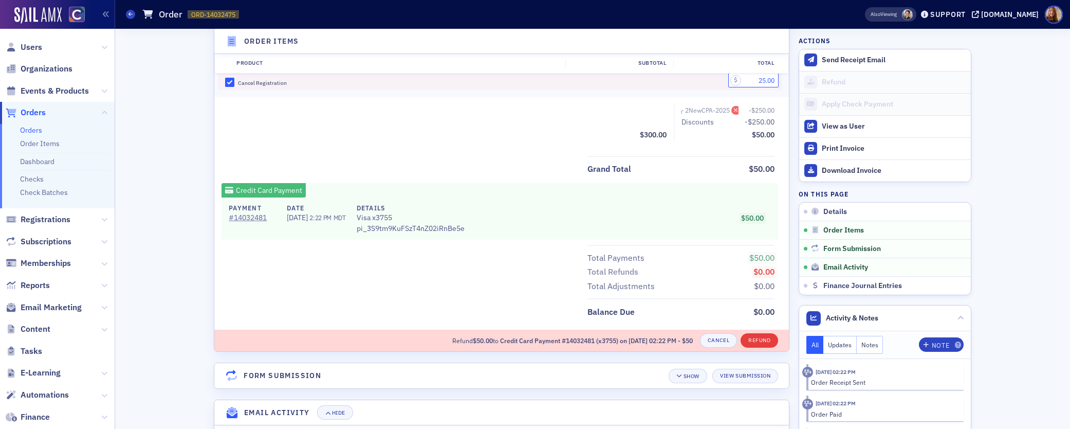
type input "25.00"
click at [761, 342] on button "Refund" at bounding box center [760, 340] width 38 height 14
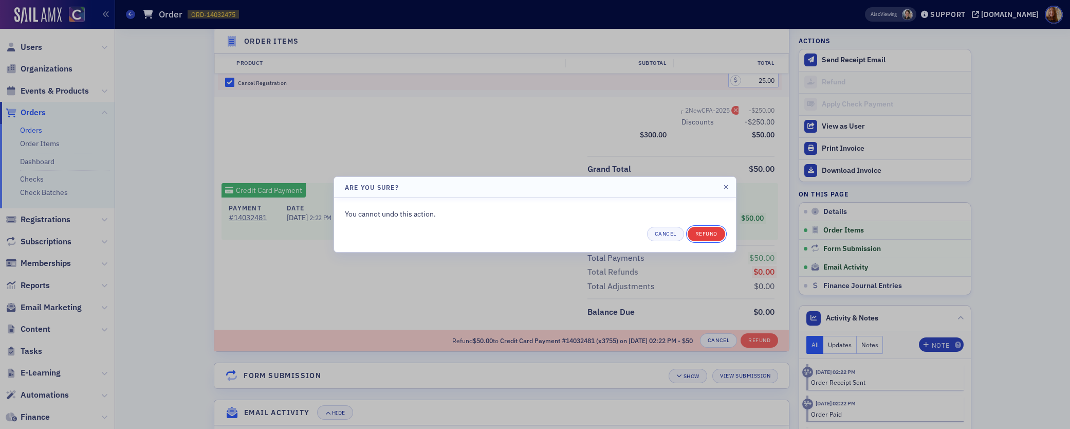
click at [714, 236] on button "Refund" at bounding box center [707, 234] width 38 height 14
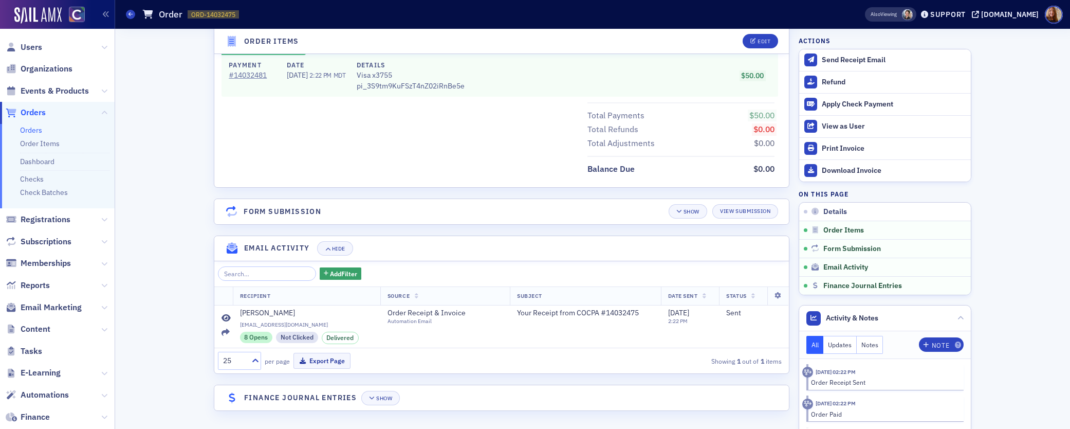
scroll to position [750, 0]
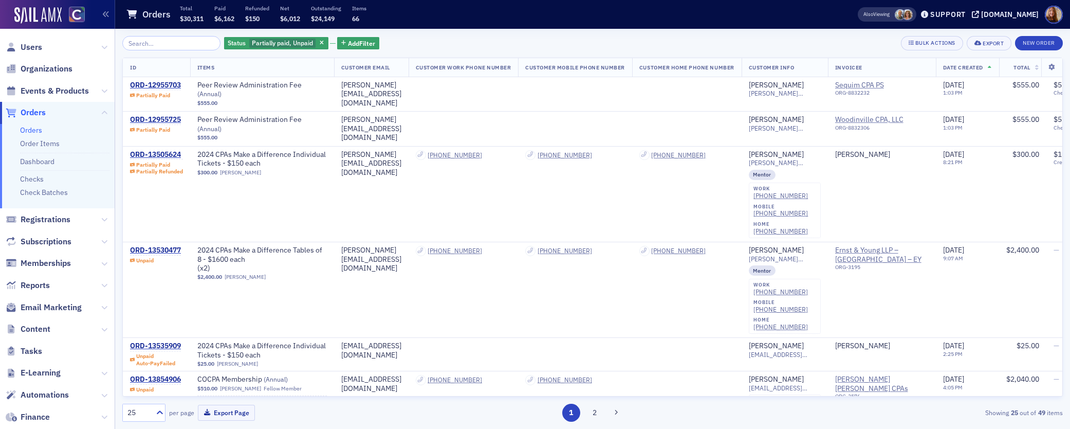
scroll to position [242, 0]
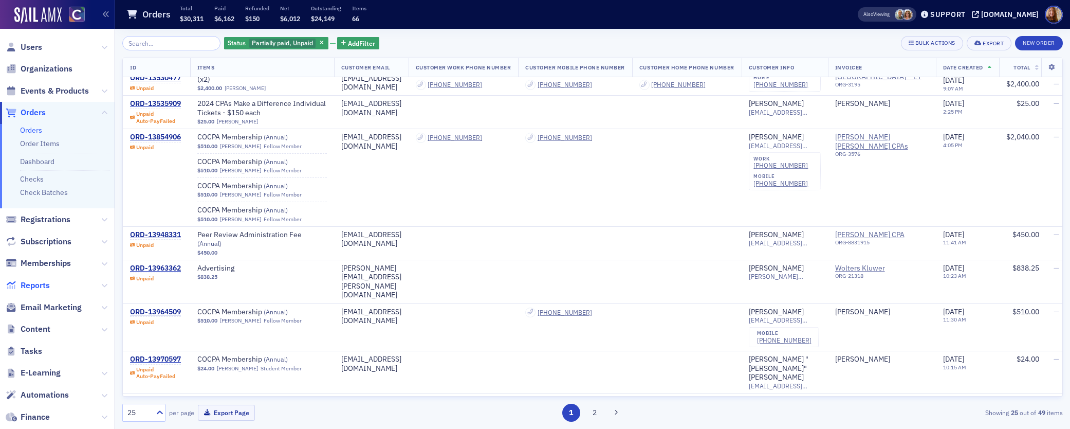
drag, startPoint x: 33, startPoint y: 284, endPoint x: 47, endPoint y: 282, distance: 14.1
click at [33, 284] on span "Reports" at bounding box center [35, 285] width 29 height 11
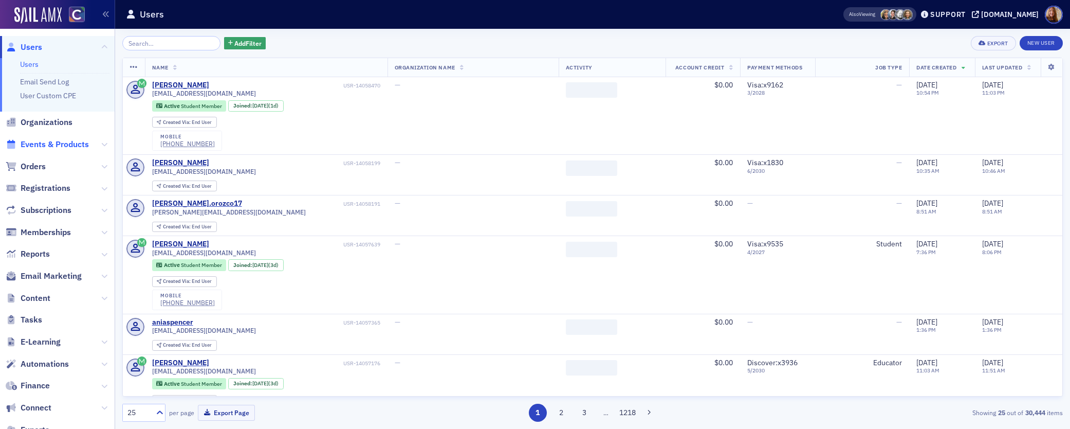
click at [36, 146] on span "Events & Products" at bounding box center [55, 144] width 68 height 11
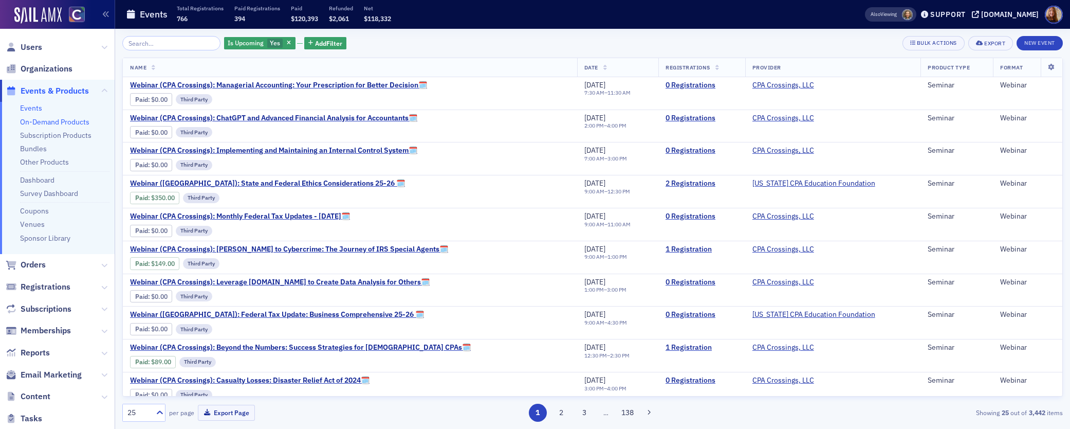
click at [40, 122] on link "On-Demand Products" at bounding box center [54, 121] width 69 height 9
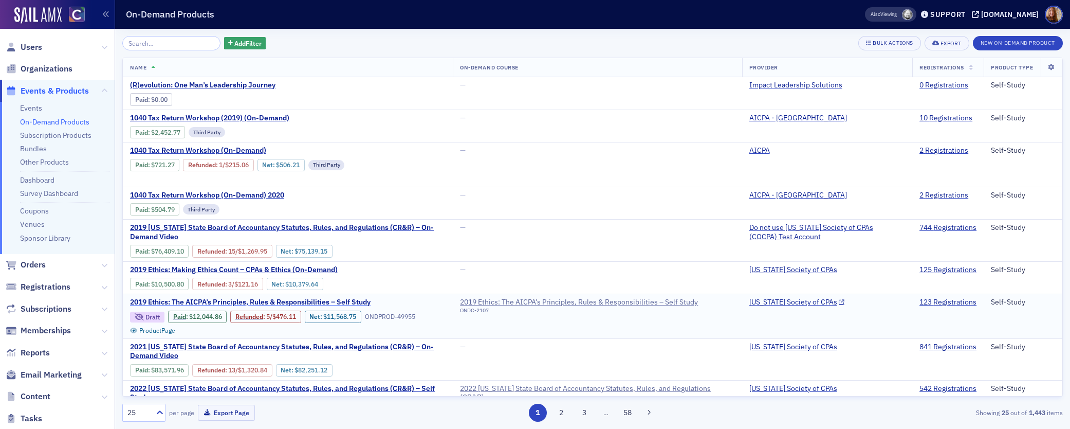
click at [216, 300] on span "2019 Ethics: The AICPA’s Principles, Rules & Responsibilities – Self Study" at bounding box center [250, 302] width 240 height 9
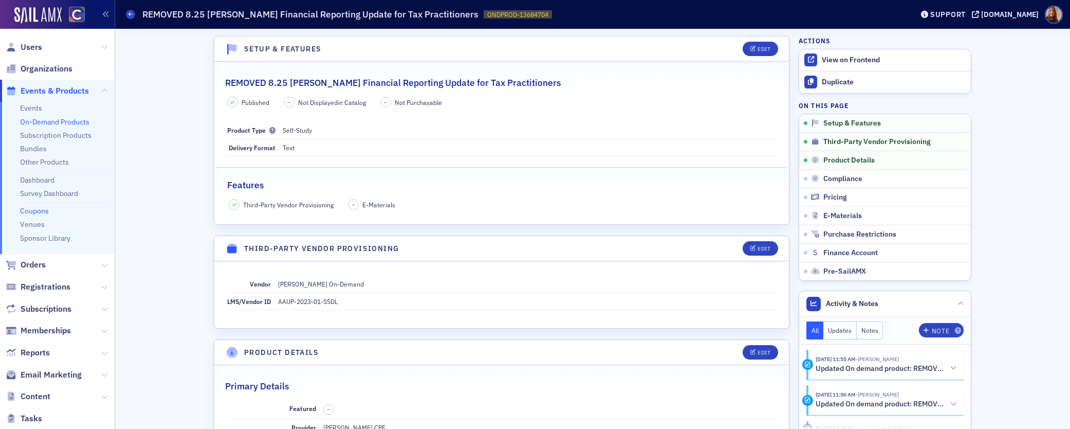
click at [36, 209] on link "Coupons" at bounding box center [34, 210] width 29 height 9
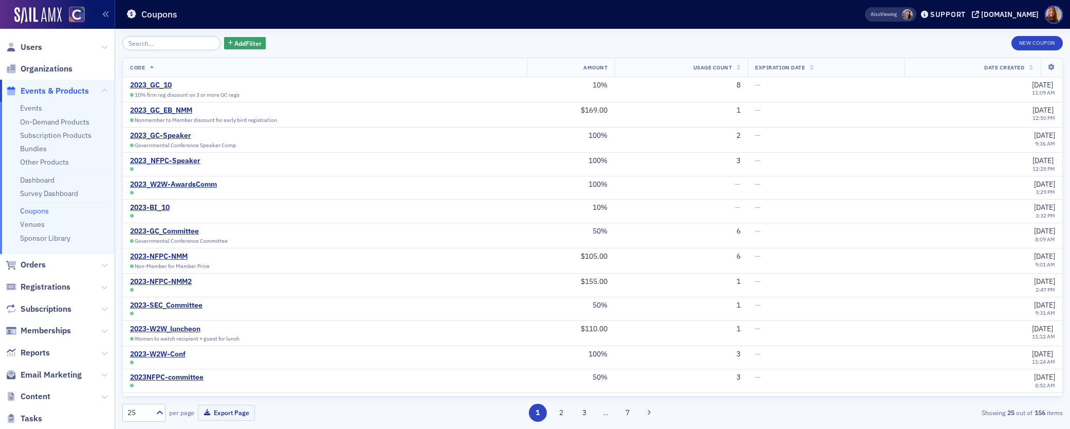
click at [170, 44] on input "search" at bounding box center [171, 43] width 98 height 14
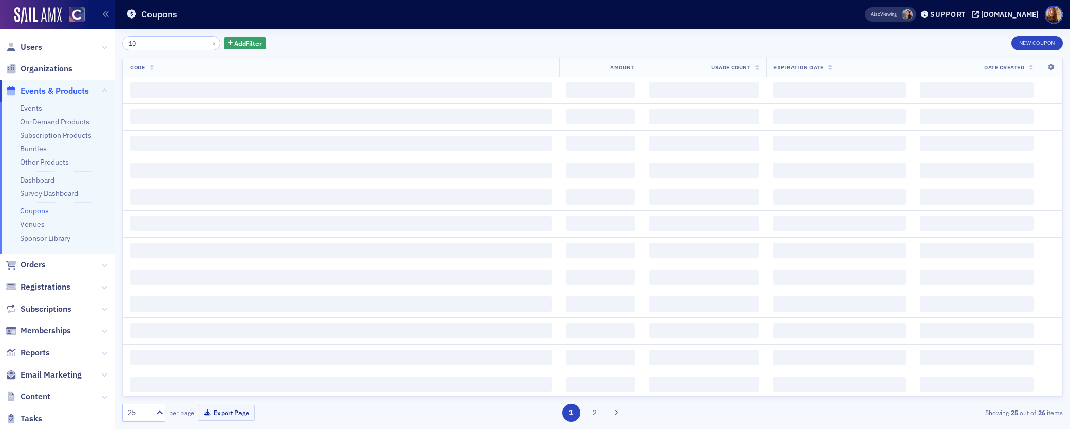
type input "1"
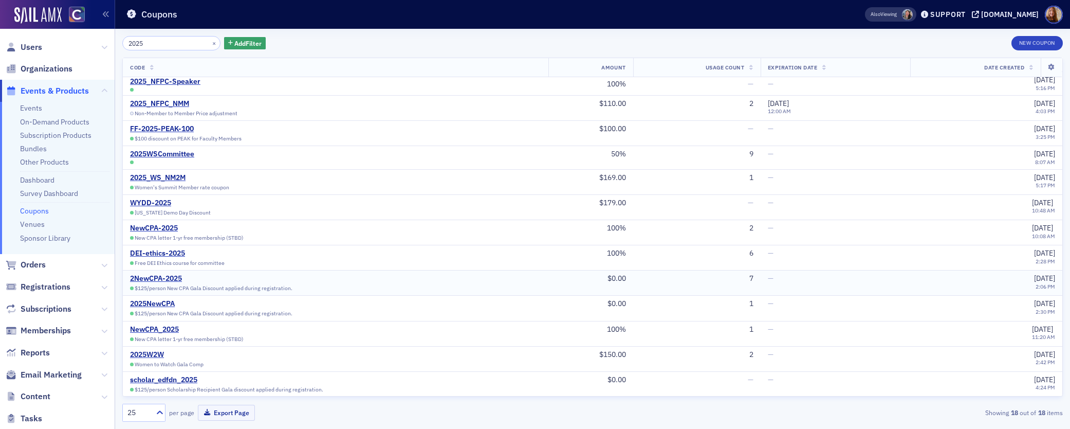
scroll to position [121, 0]
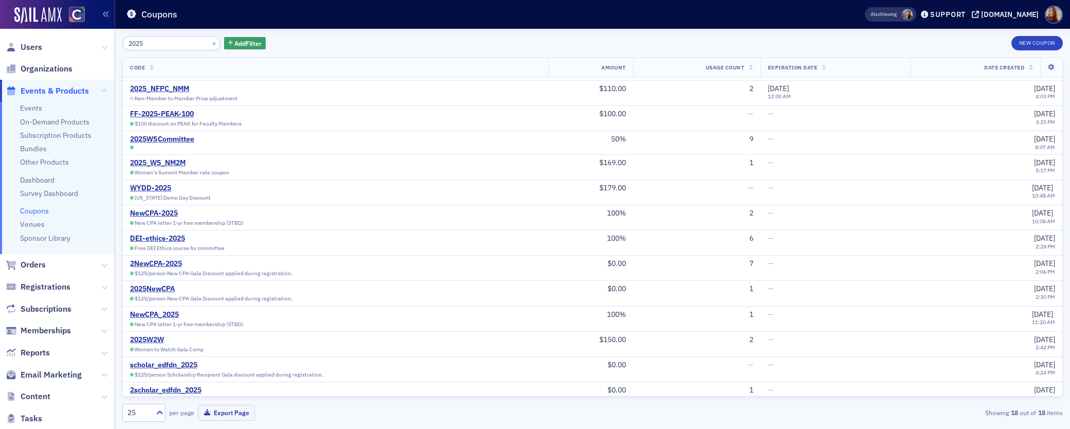
type input "2025"
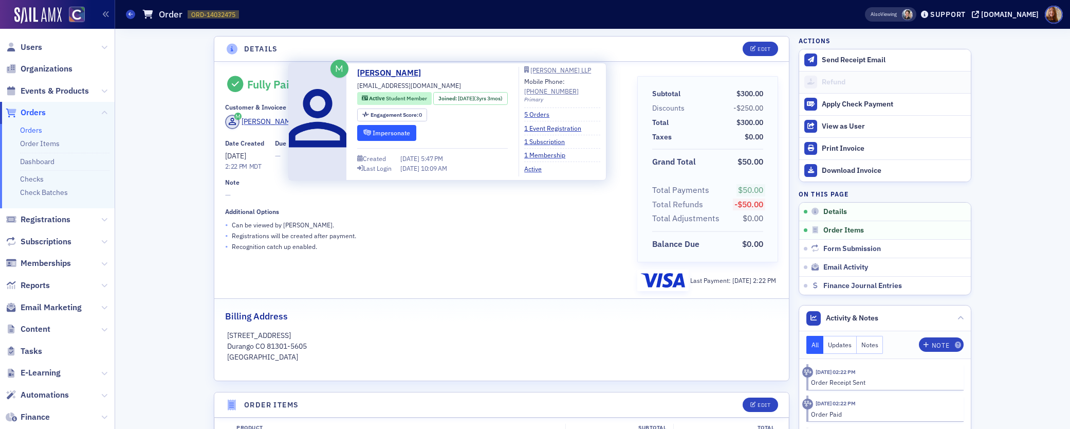
click at [396, 132] on button "Impersonate" at bounding box center [386, 133] width 59 height 16
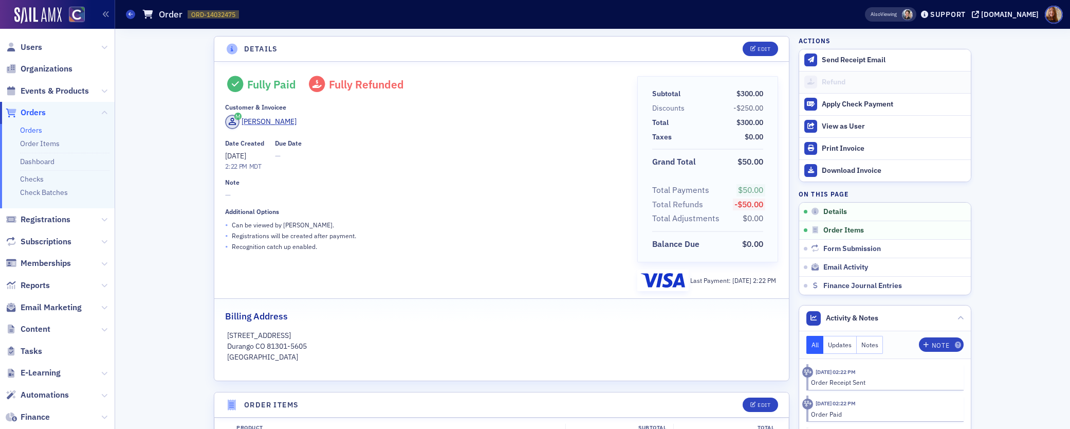
click at [29, 128] on link "Orders" at bounding box center [31, 129] width 22 height 9
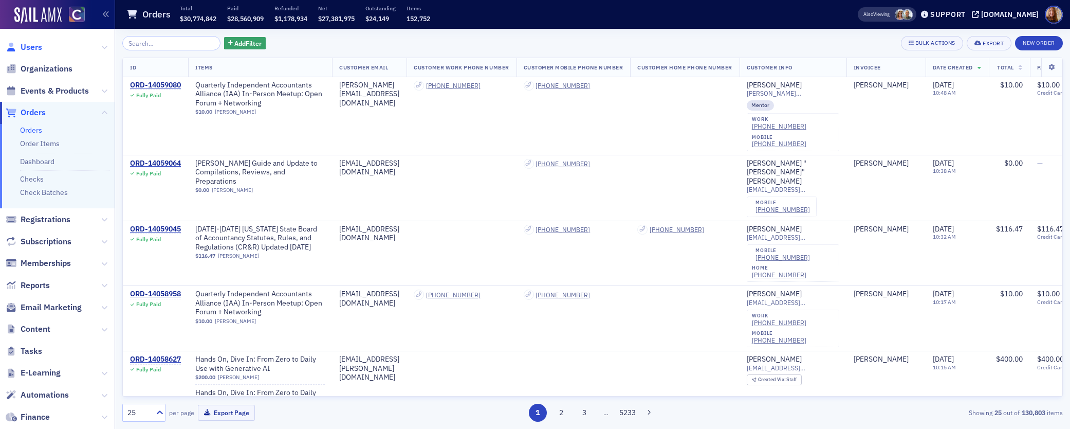
click at [23, 47] on span "Users" at bounding box center [32, 47] width 22 height 11
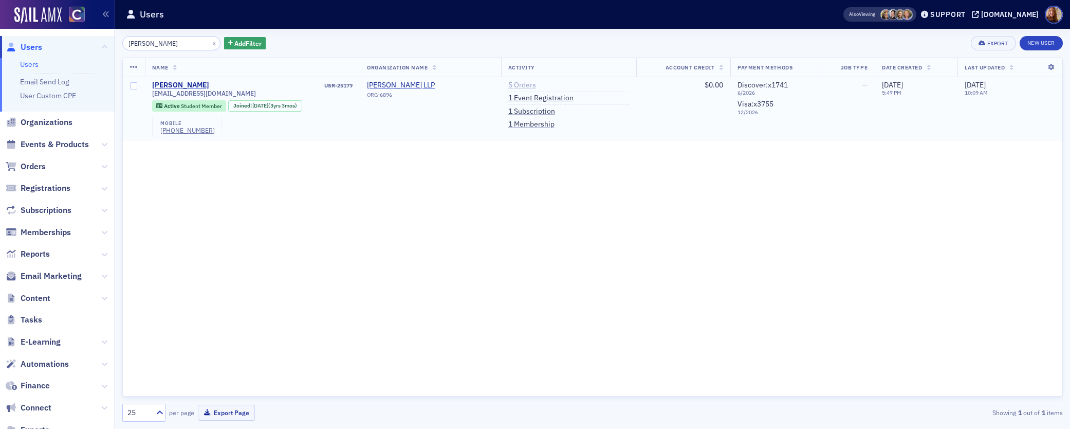
click at [530, 83] on link "5 Orders" at bounding box center [522, 85] width 28 height 9
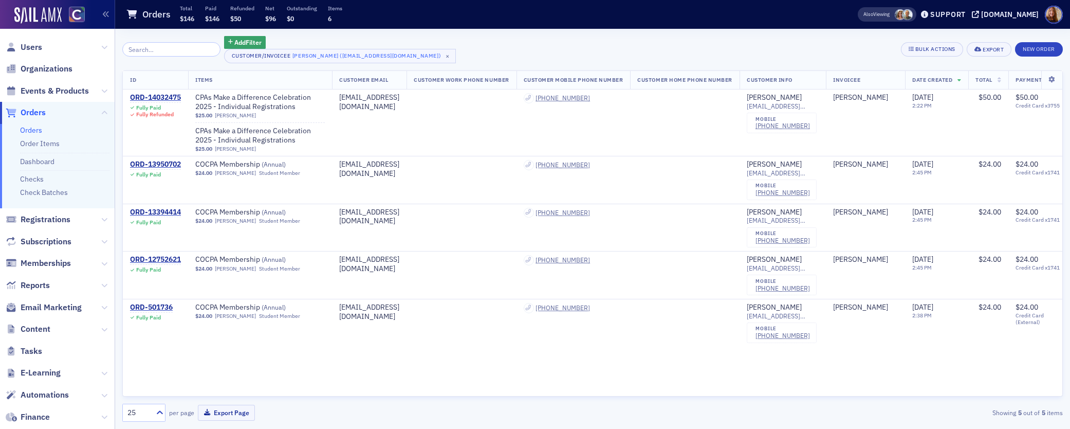
click at [541, 36] on div "Add Filter Customer/Invoicee Victoria Mordan (vsmordan@fortlewis.edu) × Bulk Ac…" at bounding box center [592, 49] width 940 height 27
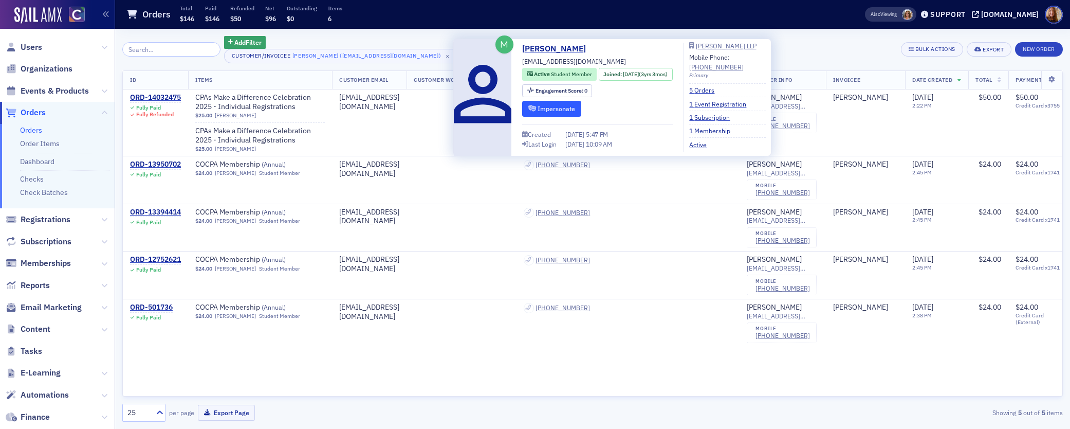
click at [546, 106] on button "Impersonate" at bounding box center [551, 109] width 59 height 16
click at [802, 96] on div "Victoria Mordan" at bounding box center [774, 97] width 55 height 9
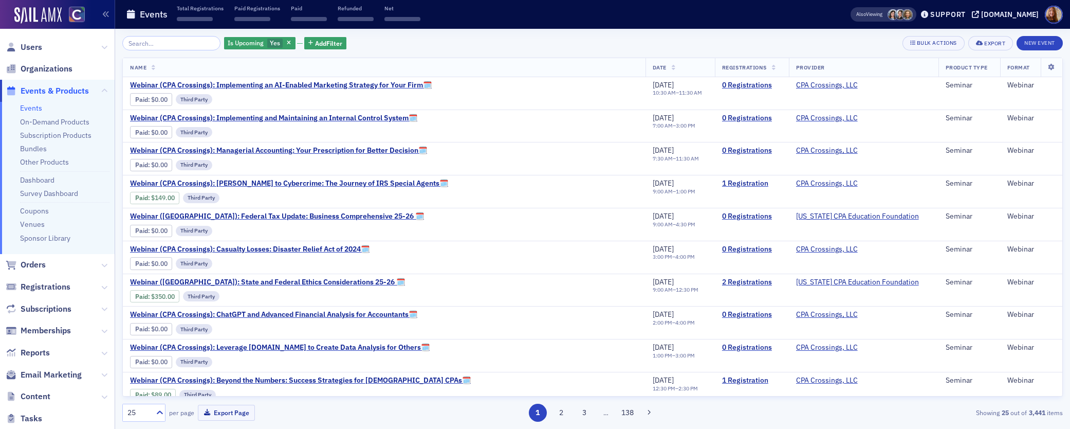
click at [162, 46] on input "search" at bounding box center [171, 43] width 98 height 14
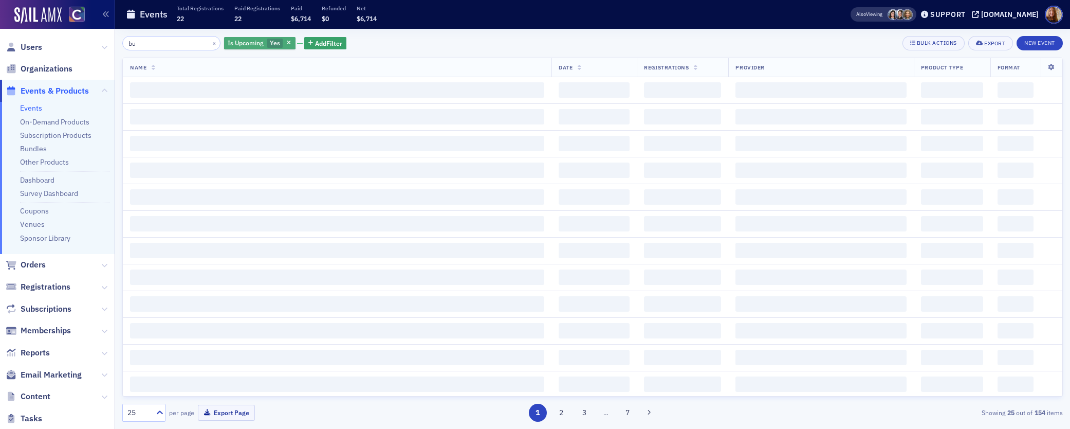
type input "b"
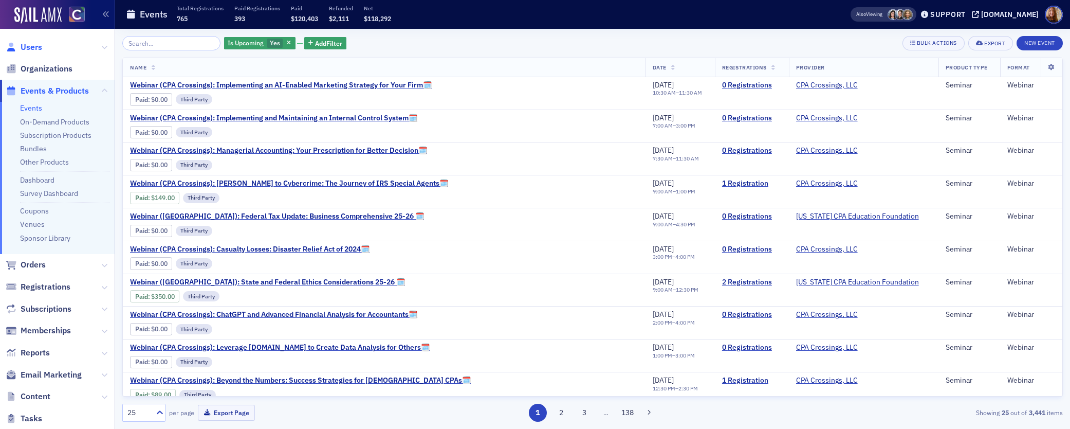
click at [30, 49] on span "Users" at bounding box center [32, 47] width 22 height 11
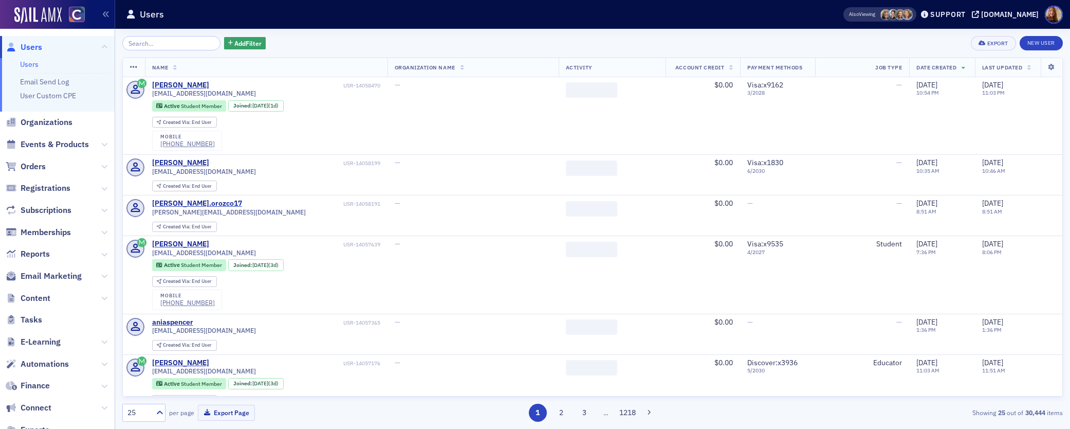
click at [144, 42] on input "search" at bounding box center [171, 43] width 98 height 14
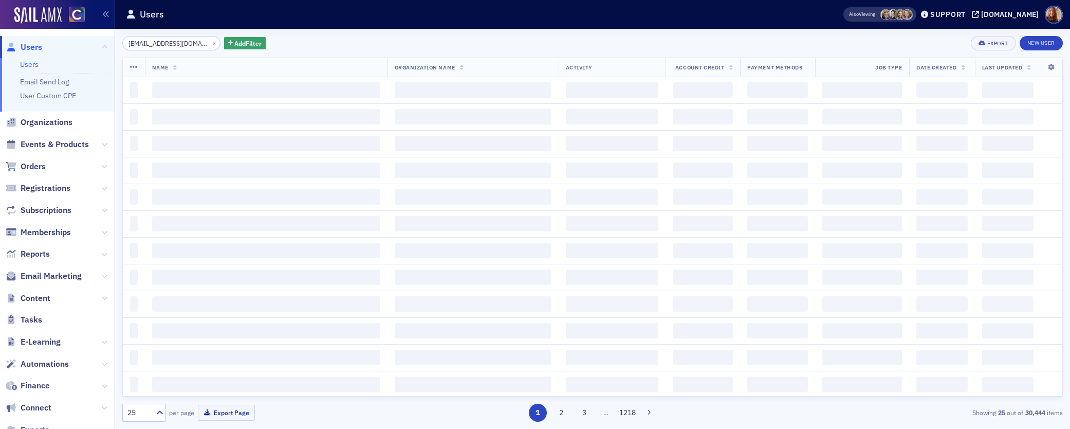
scroll to position [0, 5]
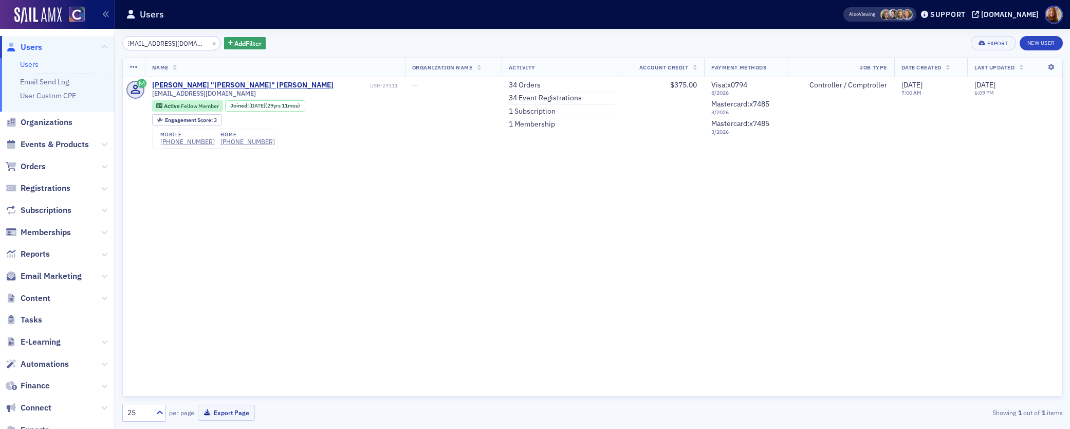
type input "lavery2008@comcast.net"
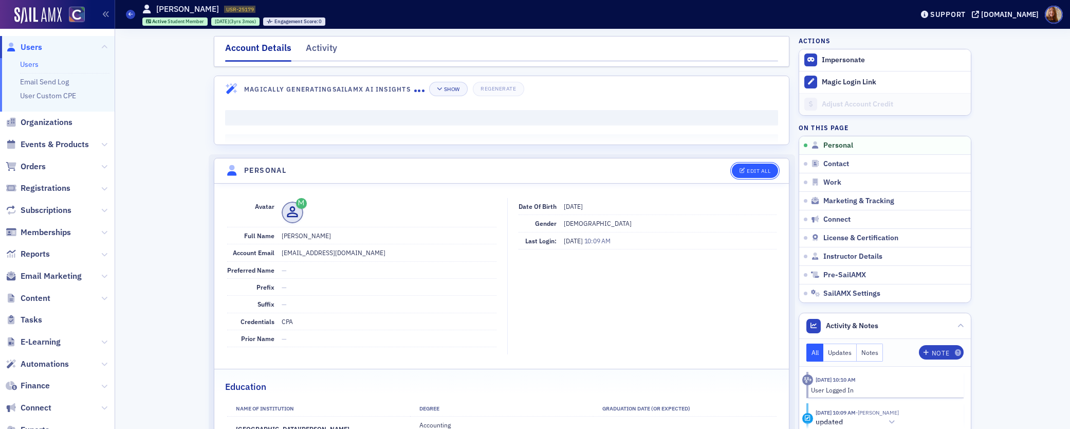
click at [761, 171] on div "Edit All" at bounding box center [759, 171] width 24 height 6
select select "US"
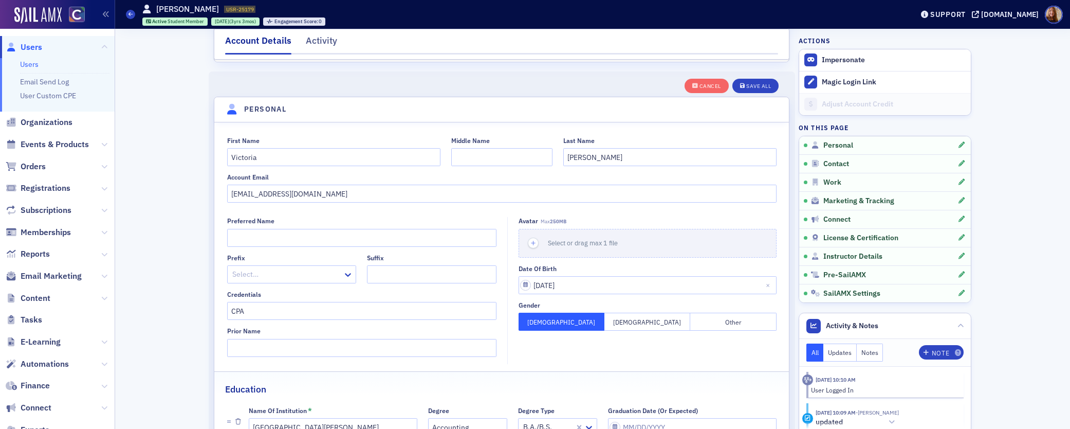
scroll to position [120, 0]
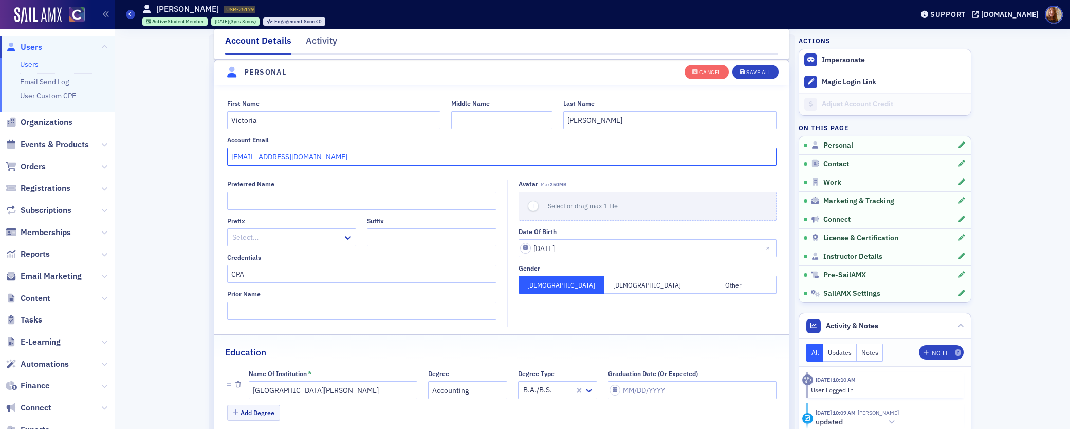
click at [350, 157] on input "vsmordan@fortlewis.edu" at bounding box center [501, 156] width 549 height 18
paste input "mordan.victoria@gmail.com"
drag, startPoint x: 415, startPoint y: 156, endPoint x: 212, endPoint y: 161, distance: 203.0
click at [214, 161] on div "First Name Victoria Middle Name Last Name Mordan Account Email vsmordan@fortlew…" at bounding box center [501, 133] width 575 height 66
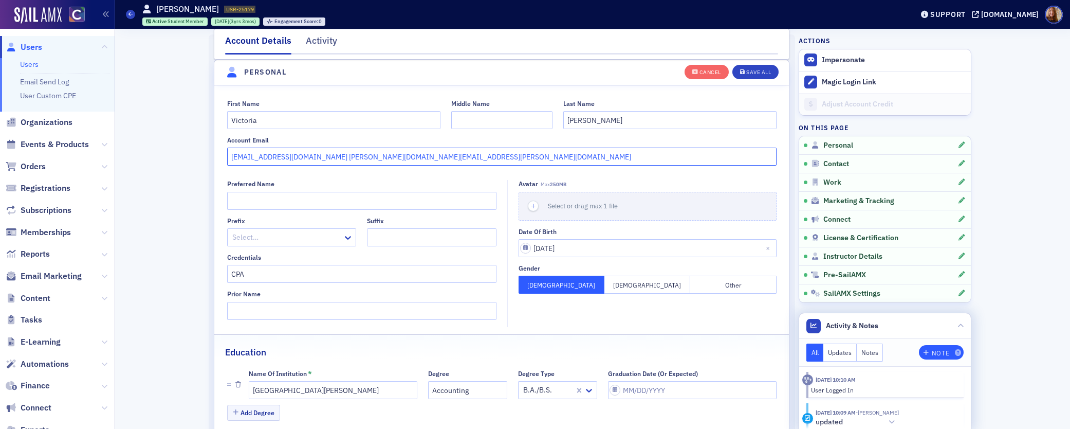
type input "vsmordan@fortlewis.edu mordan.victoria@gmail.com"
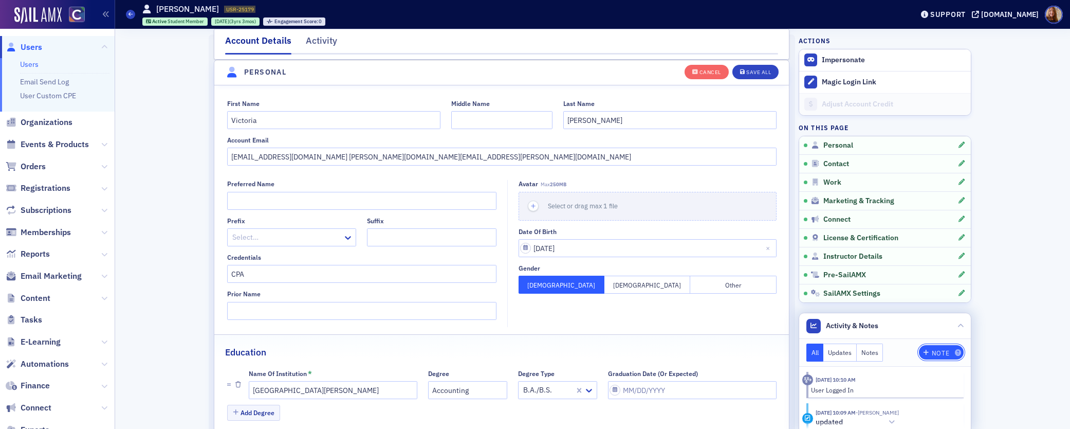
click at [933, 350] on div "Note" at bounding box center [940, 353] width 17 height 6
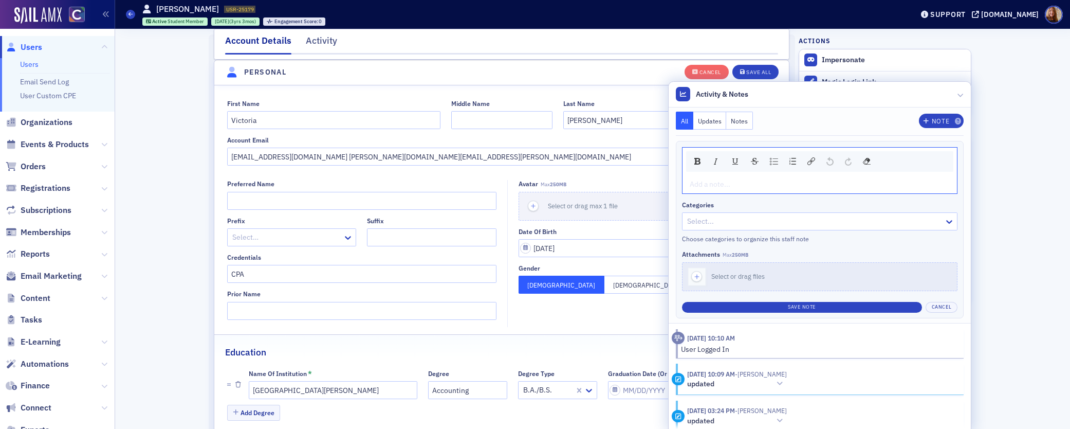
click at [707, 188] on div "rdw-editor" at bounding box center [820, 184] width 260 height 11
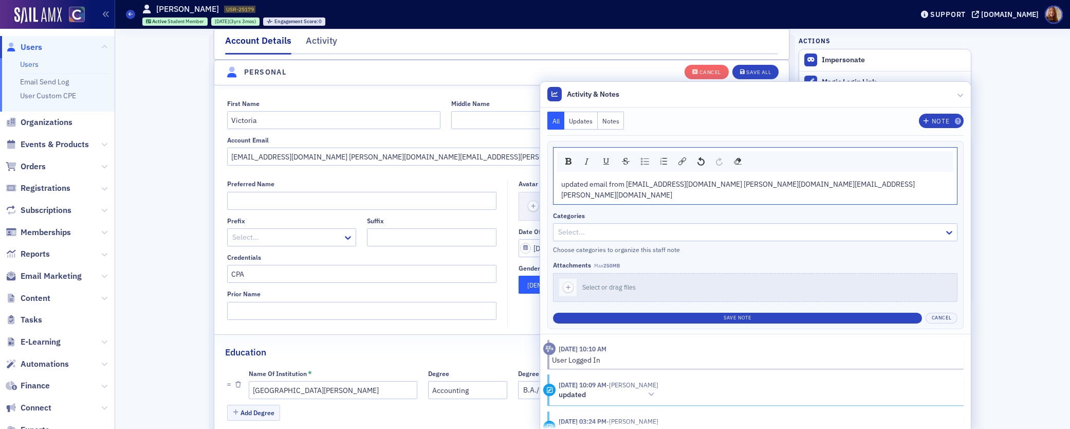
click at [826, 178] on div "updated email from vsmordan@fortlewis.edu mordan.victoria@gmail.com" at bounding box center [754, 189] width 403 height 29
click at [827, 180] on span "updated email from vsmordan@fortlewis.edu mordan.victoria@gmail.com" at bounding box center [738, 189] width 354 height 20
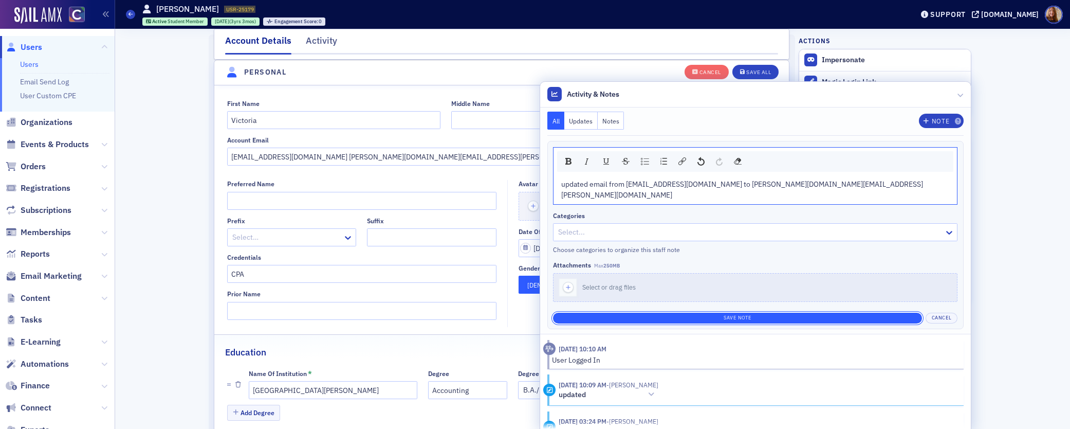
click at [835, 312] on button "Save Note" at bounding box center [737, 317] width 369 height 11
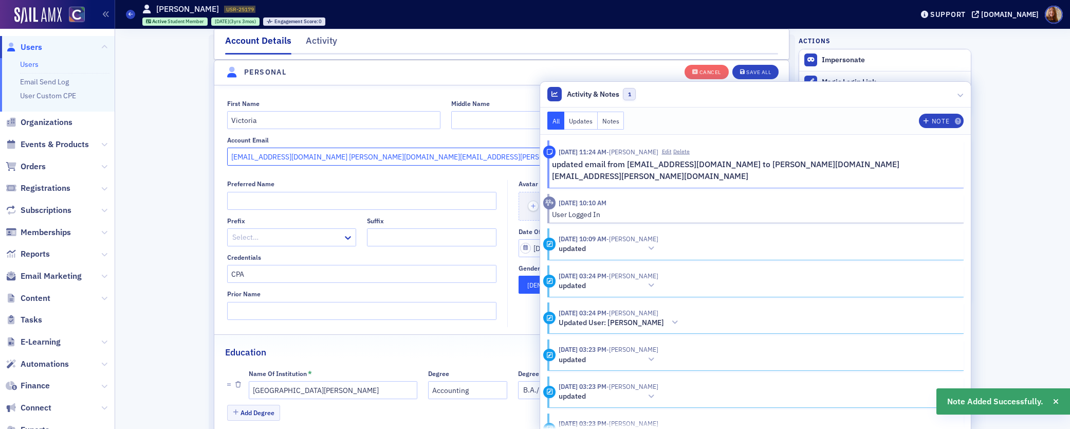
click at [308, 162] on input "vsmordan@fortlewis.edu mordan.victoria@gmail.com" at bounding box center [501, 156] width 549 height 18
drag, startPoint x: 309, startPoint y: 156, endPoint x: 210, endPoint y: 159, distance: 98.7
click at [214, 159] on div "First Name Victoria Middle Name Last Name Mordan Account Email vsmordan@fortlew…" at bounding box center [501, 133] width 575 height 66
type input "mordan.victoria@gmail.com"
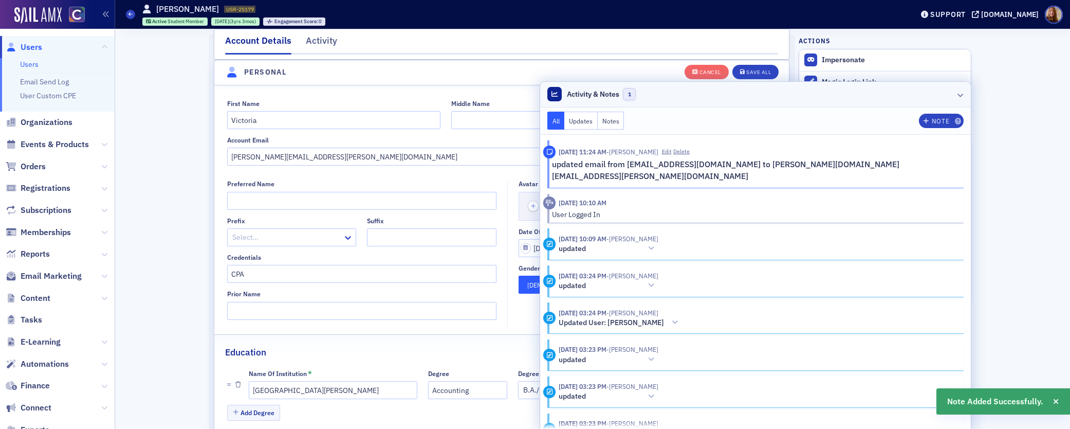
click at [865, 84] on header "Activity & Notes 1" at bounding box center [755, 95] width 431 height 26
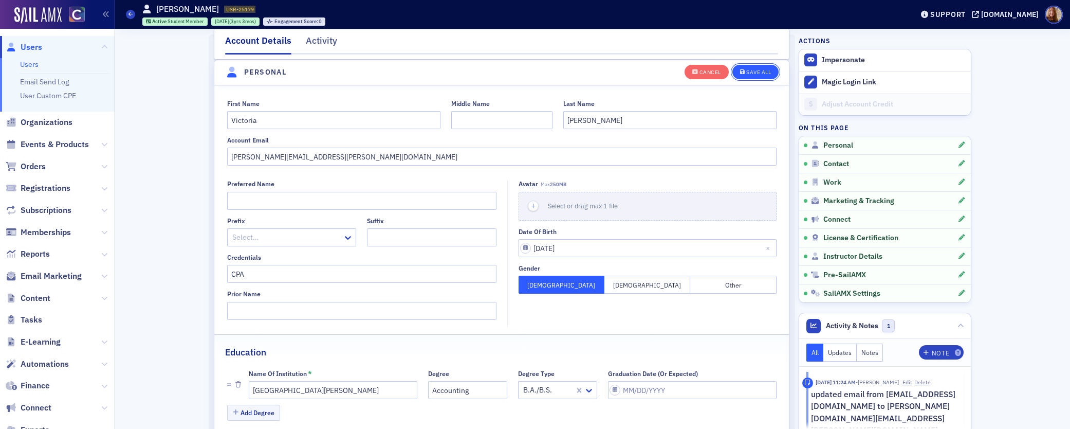
click at [761, 71] on div "Save All" at bounding box center [758, 72] width 25 height 6
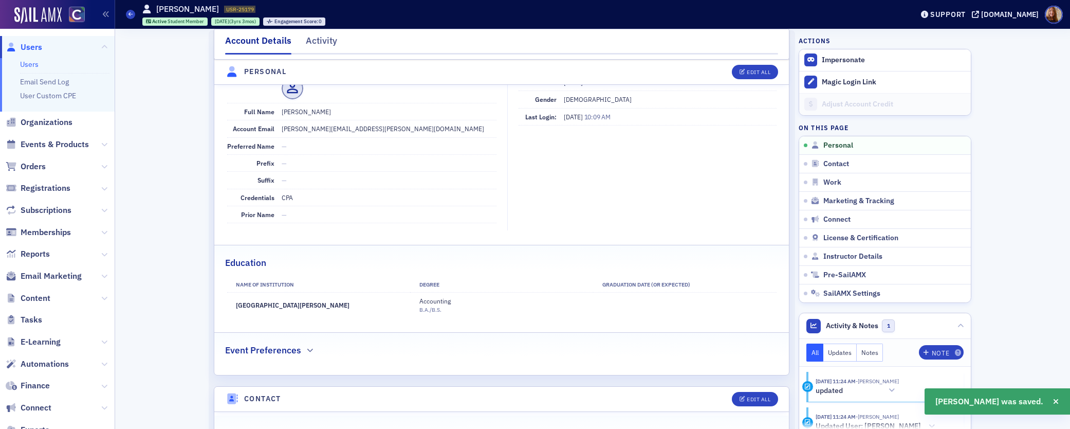
scroll to position [0, 0]
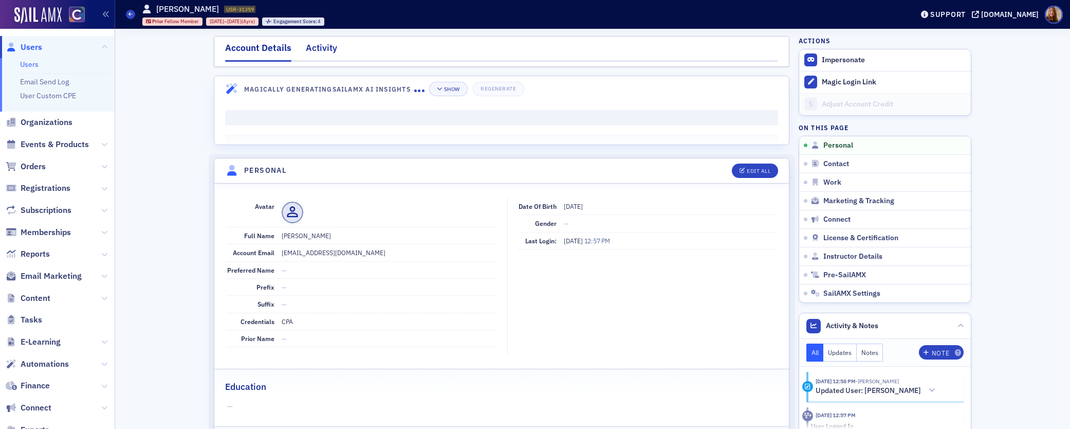
click at [320, 49] on div "Activity" at bounding box center [321, 50] width 31 height 19
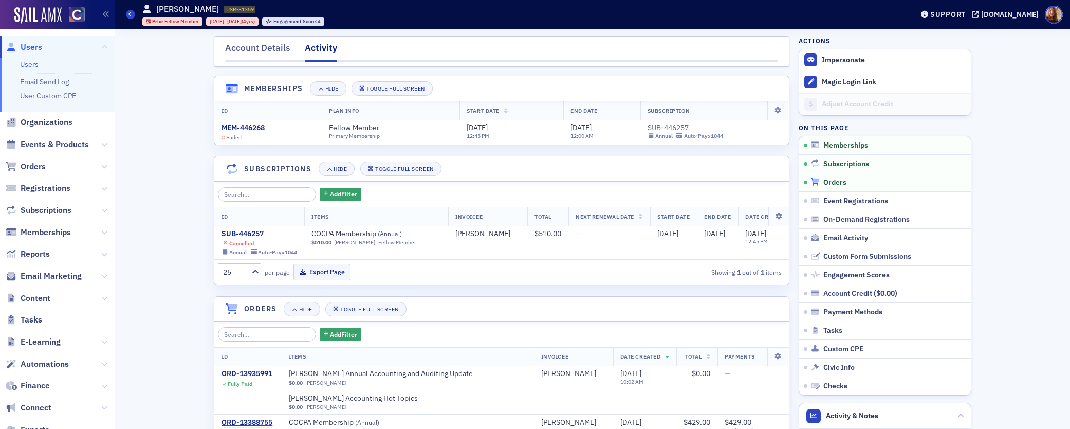
click at [826, 181] on span "Orders" at bounding box center [834, 182] width 23 height 9
click at [246, 231] on div "SUB-446257" at bounding box center [259, 233] width 76 height 9
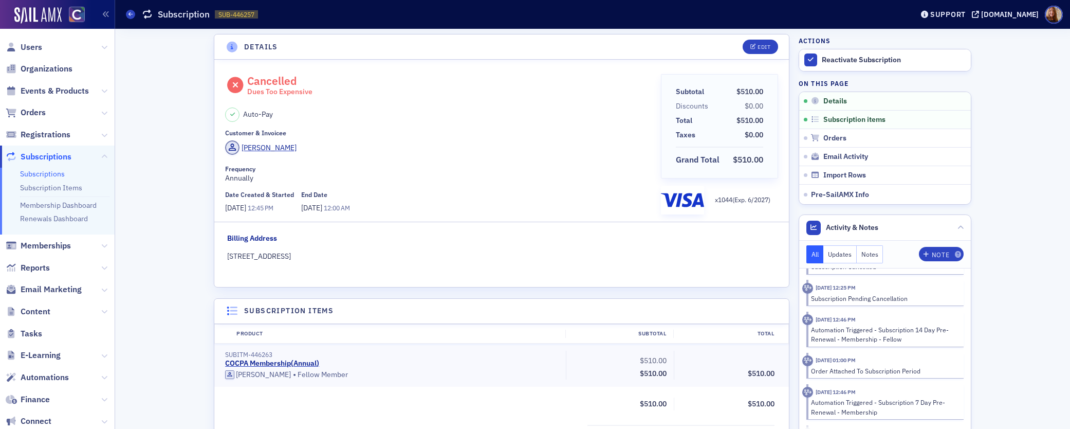
scroll to position [4, 0]
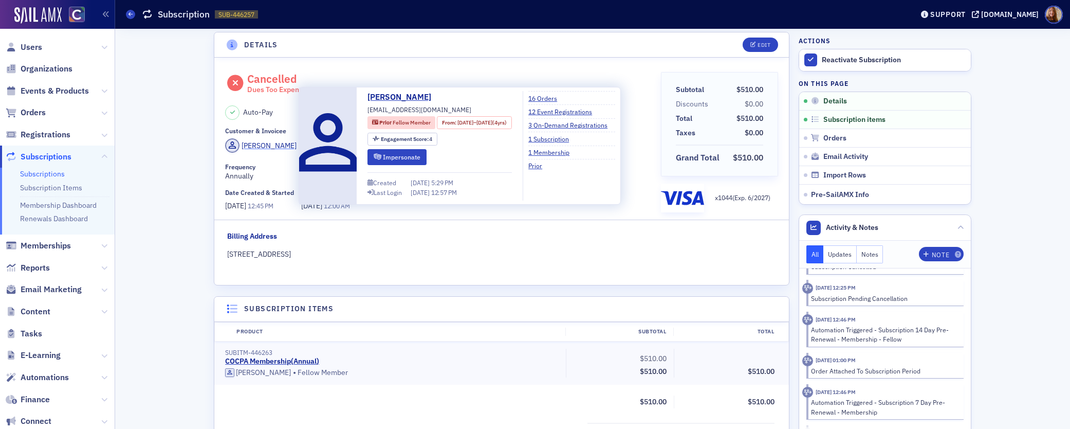
click at [272, 147] on div "Shanarae Goodwin" at bounding box center [269, 145] width 55 height 11
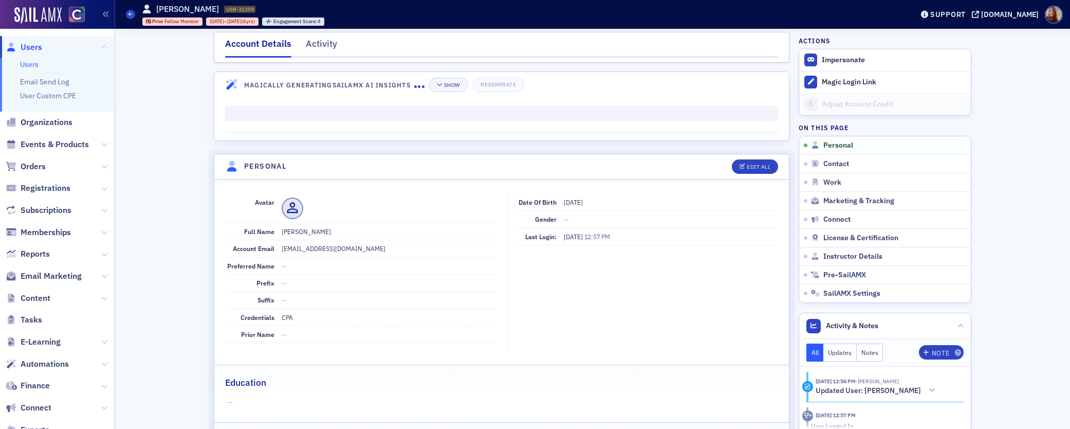
click at [297, 40] on nav "Account Details Activity" at bounding box center [501, 47] width 553 height 21
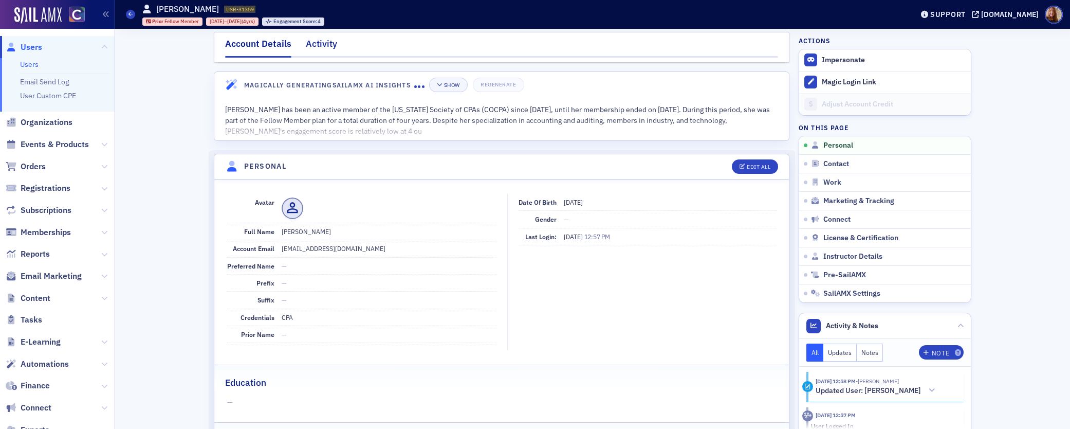
click at [316, 45] on div "Activity" at bounding box center [321, 46] width 31 height 19
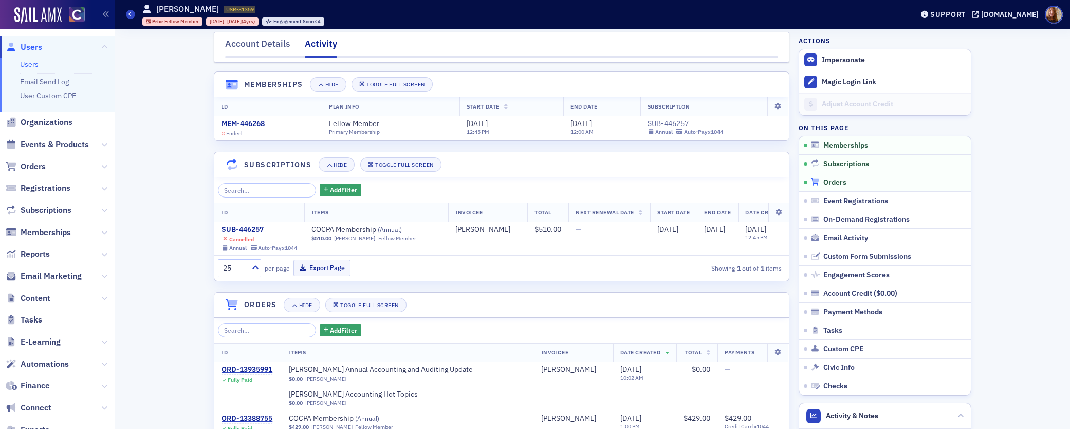
click at [828, 178] on span "Orders" at bounding box center [834, 182] width 23 height 9
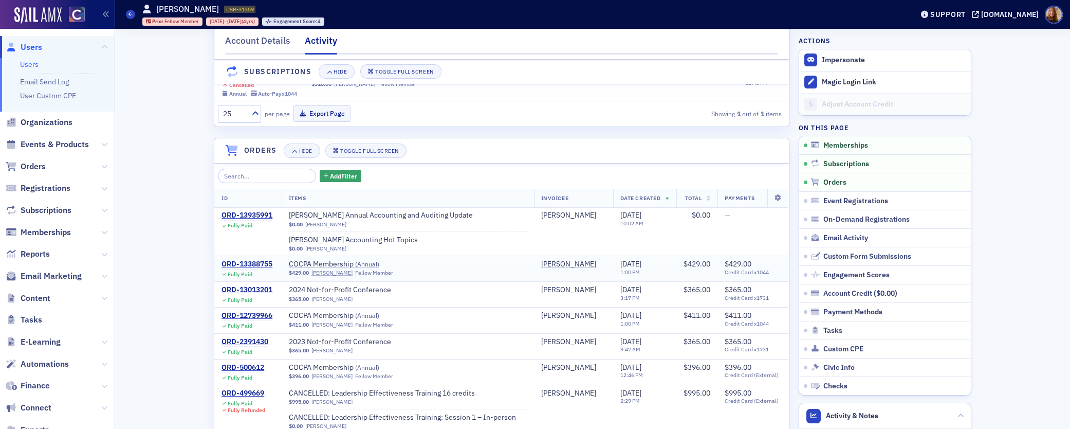
scroll to position [95, 0]
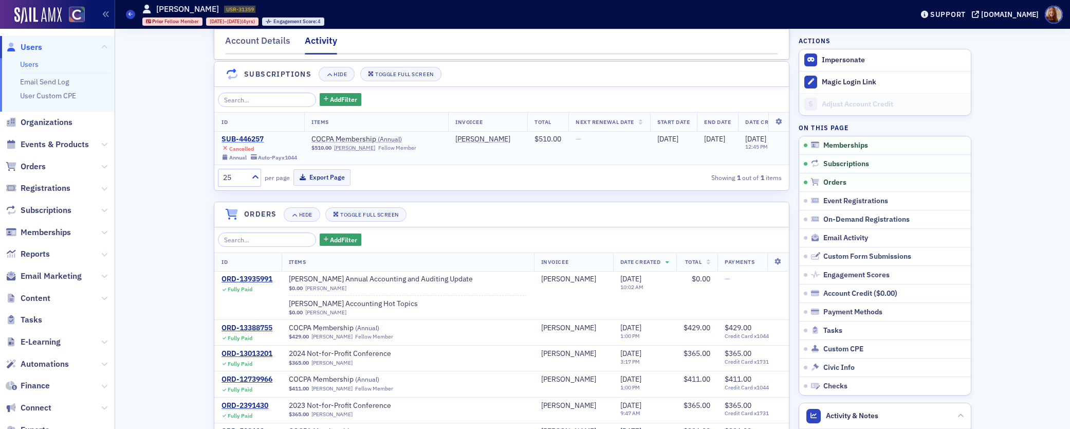
click at [239, 138] on div "SUB-446257" at bounding box center [259, 139] width 76 height 9
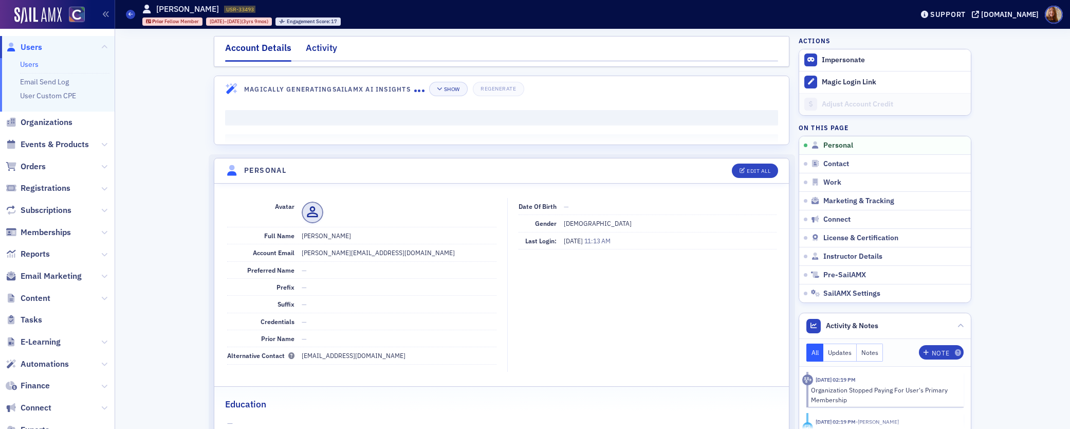
click at [312, 48] on div "Activity" at bounding box center [321, 50] width 31 height 19
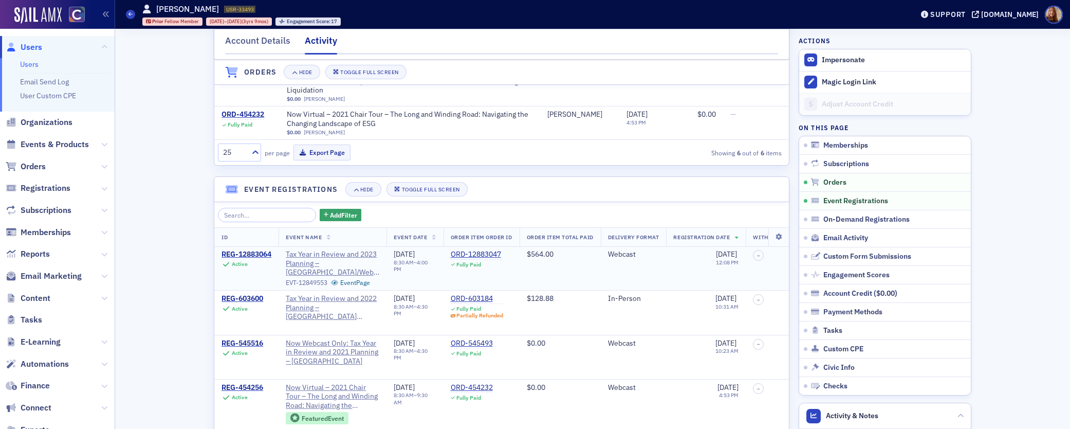
scroll to position [395, 0]
click at [841, 165] on span "Subscriptions" at bounding box center [846, 163] width 46 height 9
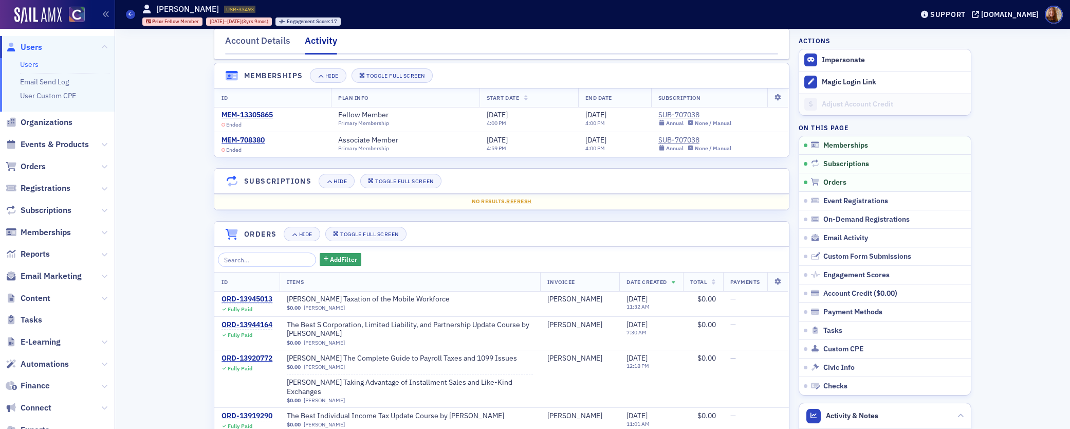
scroll to position [0, 0]
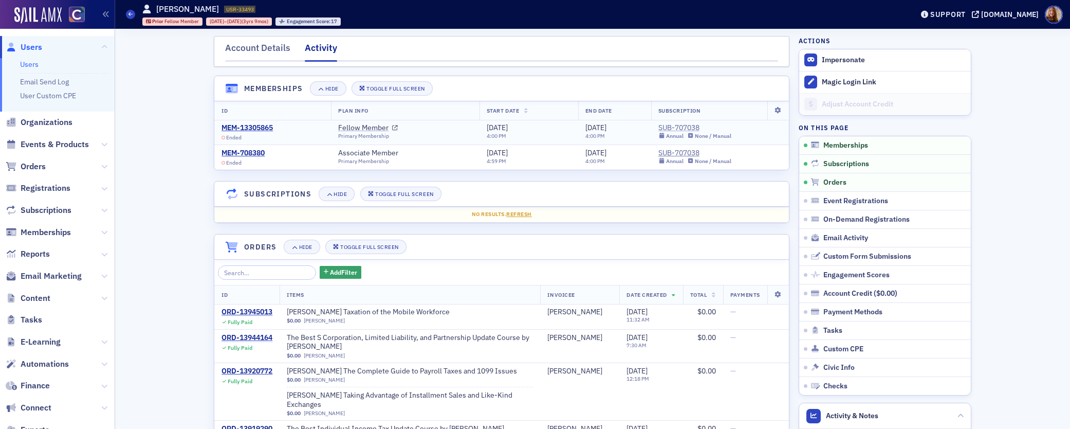
click at [672, 129] on div "SUB-707038" at bounding box center [694, 127] width 73 height 9
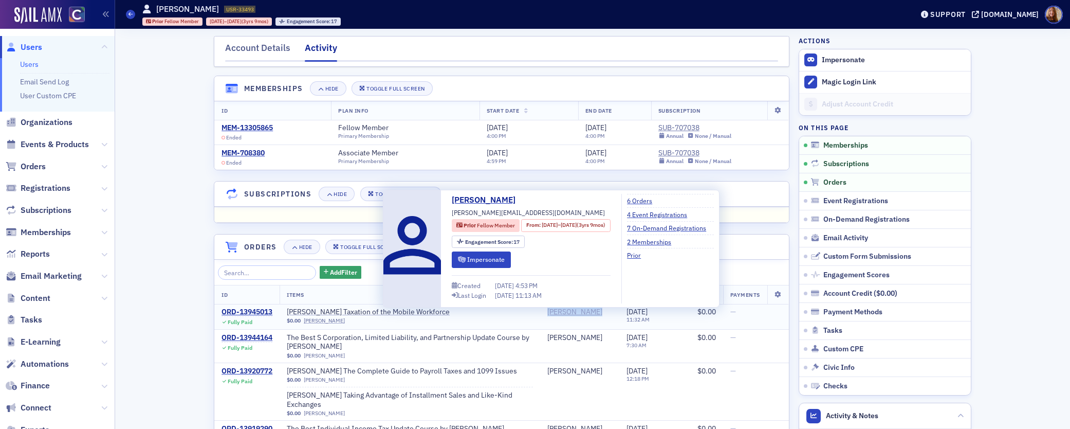
copy div "[PERSON_NAME]"
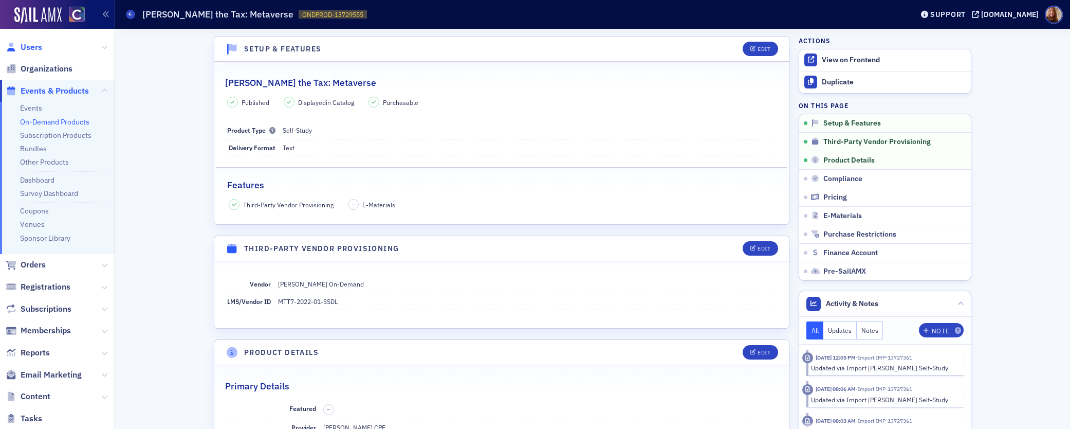
click at [33, 45] on span "Users" at bounding box center [32, 47] width 22 height 11
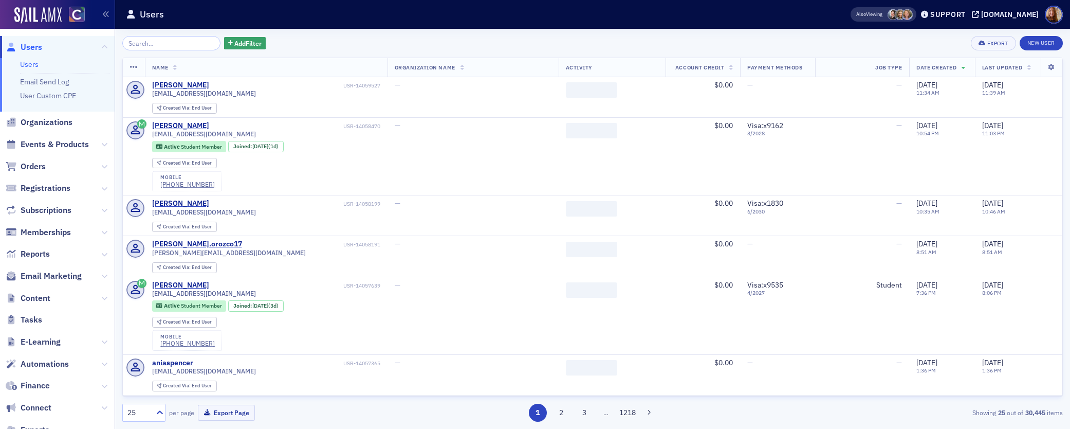
click at [147, 41] on input "search" at bounding box center [171, 43] width 98 height 14
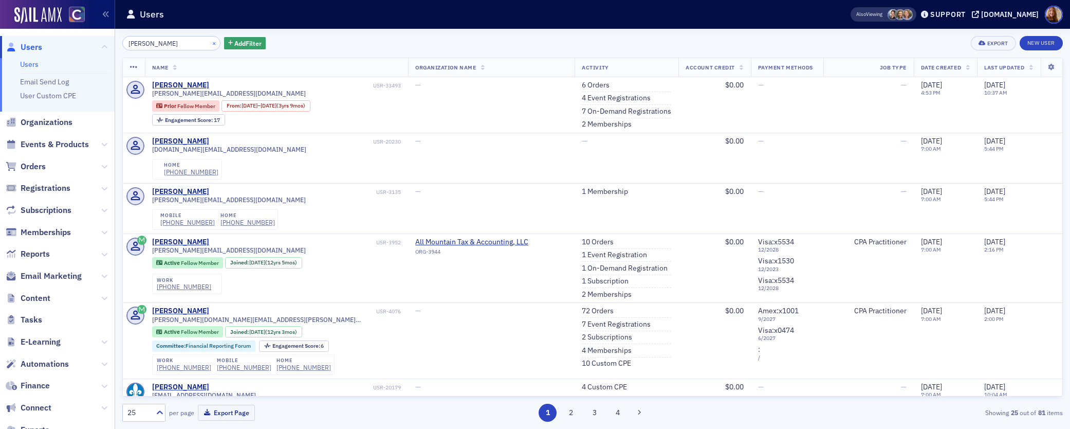
type input "[PERSON_NAME]"
click at [210, 42] on button "×" at bounding box center [214, 42] width 9 height 9
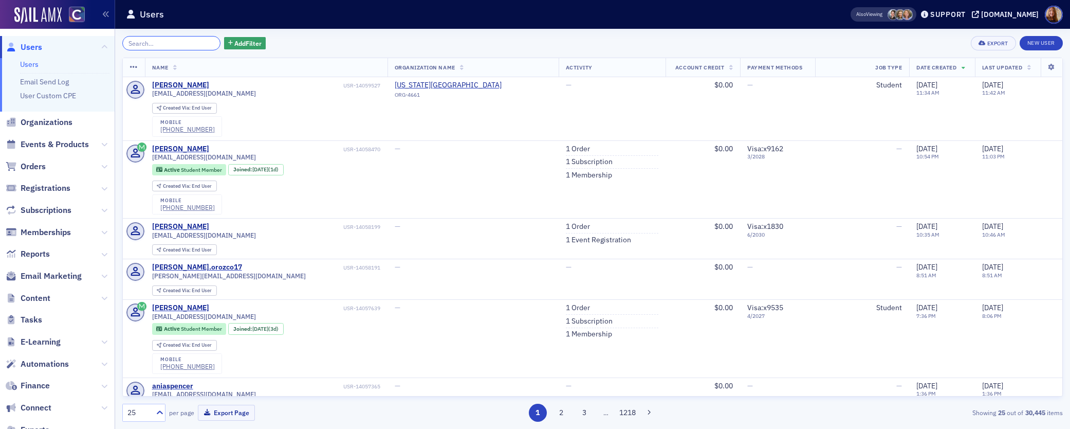
click at [139, 46] on input "search" at bounding box center [171, 43] width 98 height 14
click at [47, 144] on span "Events & Products" at bounding box center [55, 144] width 68 height 11
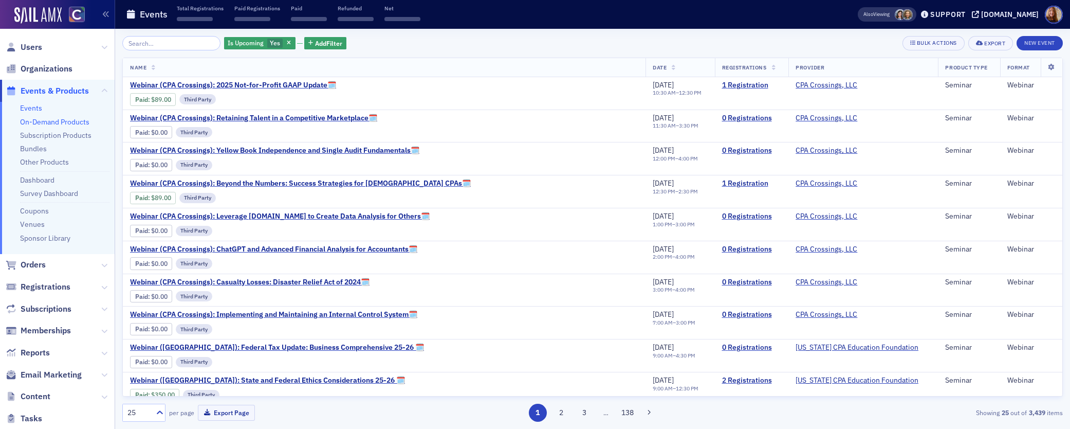
click at [41, 121] on link "On-Demand Products" at bounding box center [54, 121] width 69 height 9
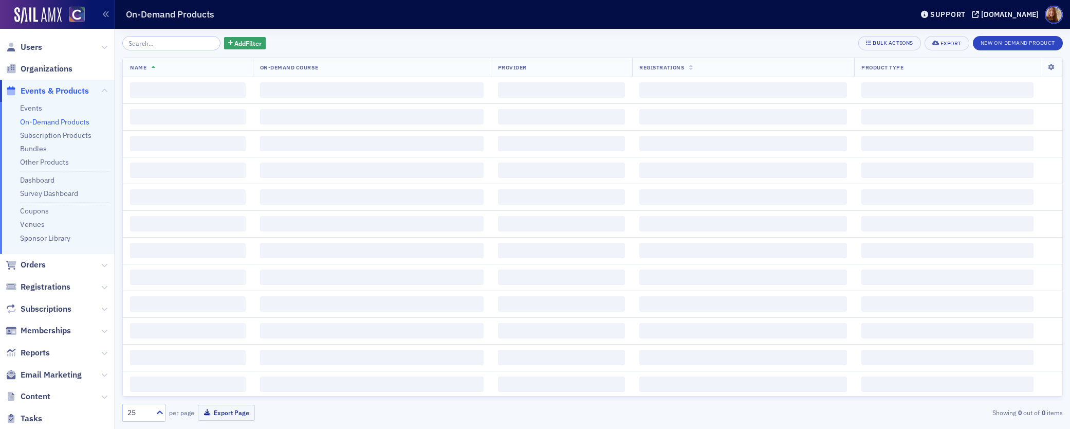
click at [158, 44] on input "search" at bounding box center [171, 43] width 98 height 14
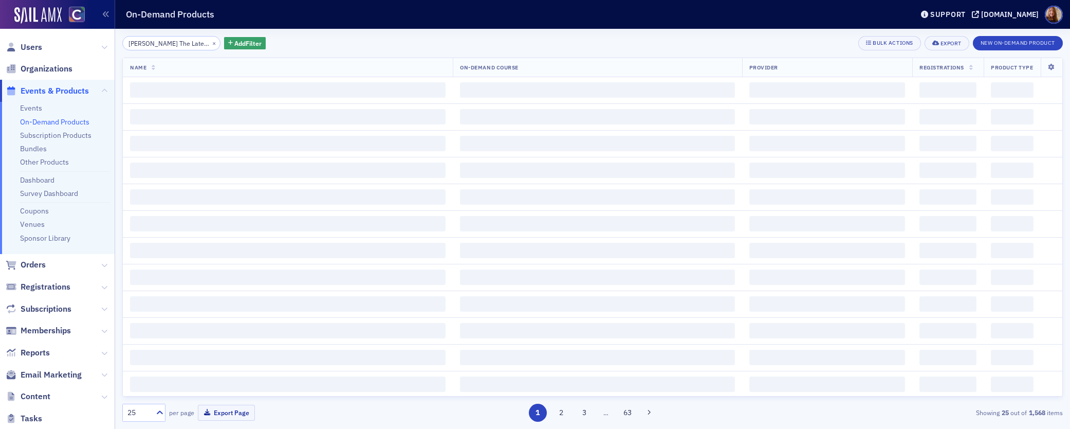
scroll to position [0, 70]
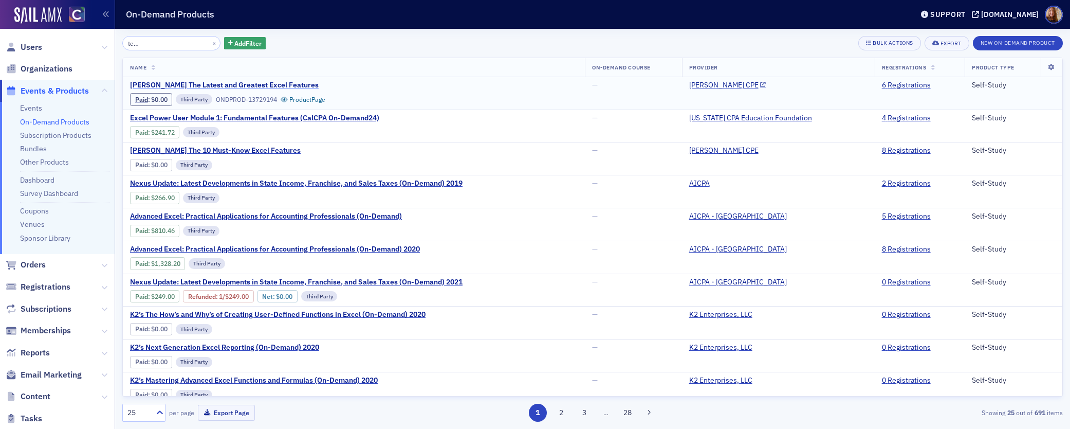
type input "Surgent's The Latest and Greatest Excel Features"
click at [280, 84] on span "Surgent's The Latest and Greatest Excel Features" at bounding box center [224, 85] width 189 height 9
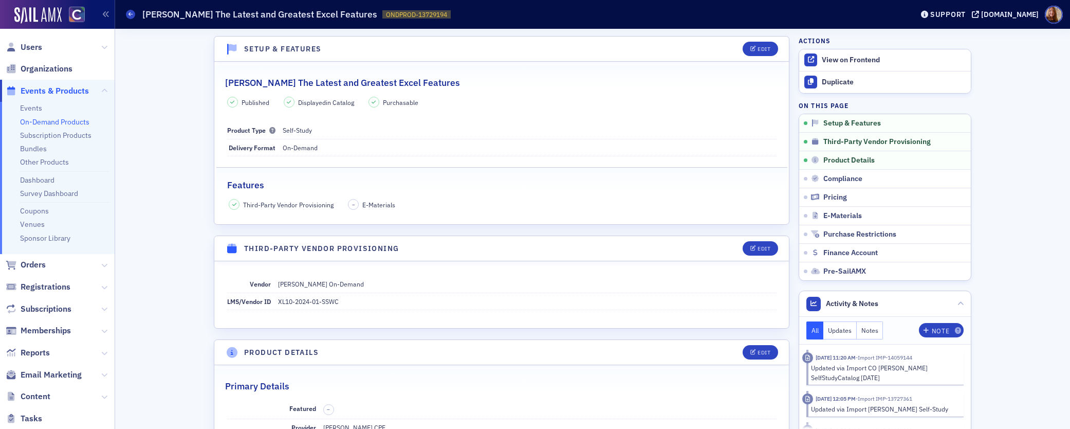
click at [33, 119] on link "On-Demand Products" at bounding box center [54, 121] width 69 height 9
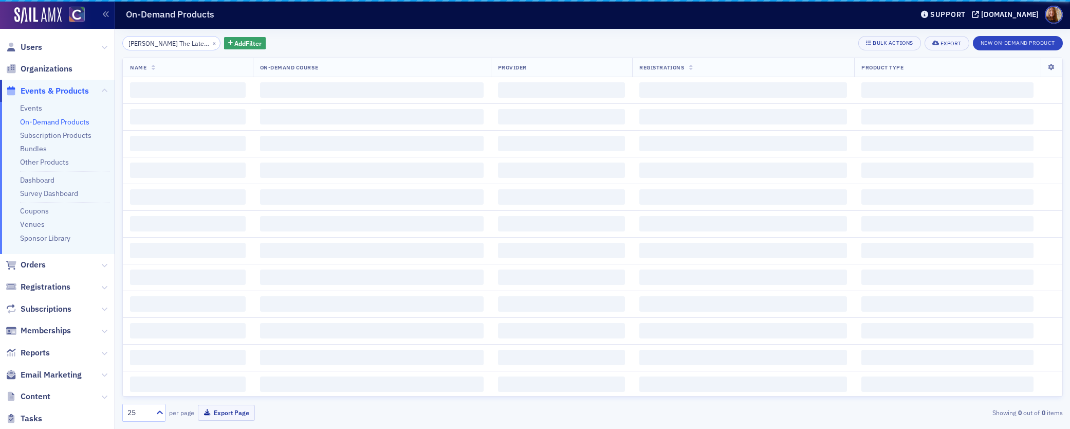
scroll to position [0, 70]
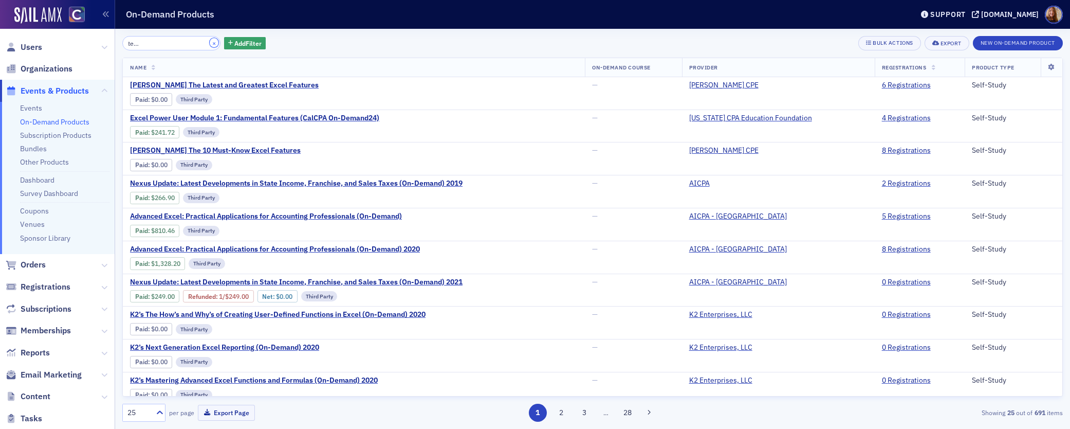
click at [210, 45] on button "×" at bounding box center [214, 42] width 9 height 9
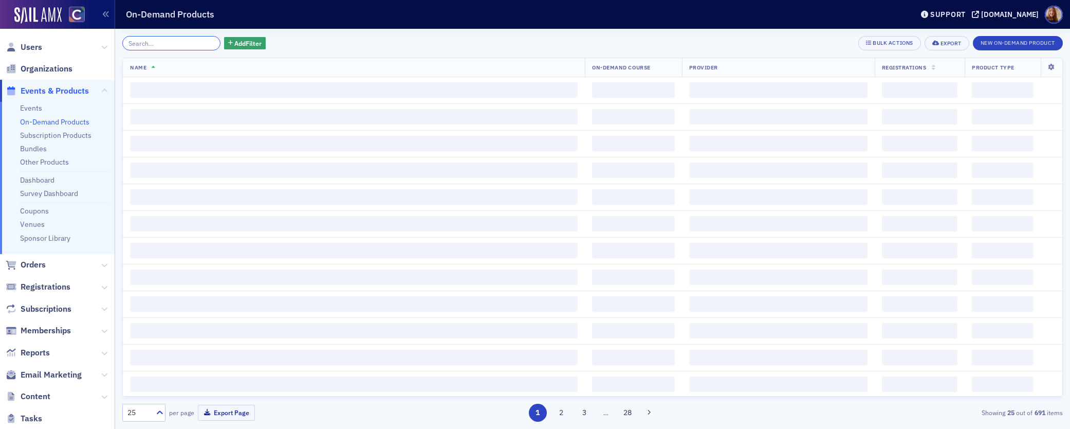
click at [162, 44] on input "search" at bounding box center [171, 43] width 98 height 14
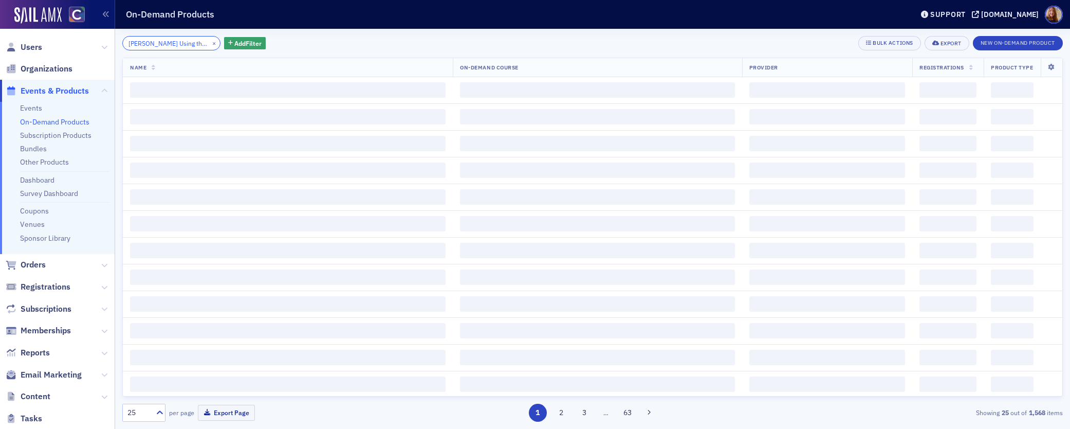
scroll to position [0, 97]
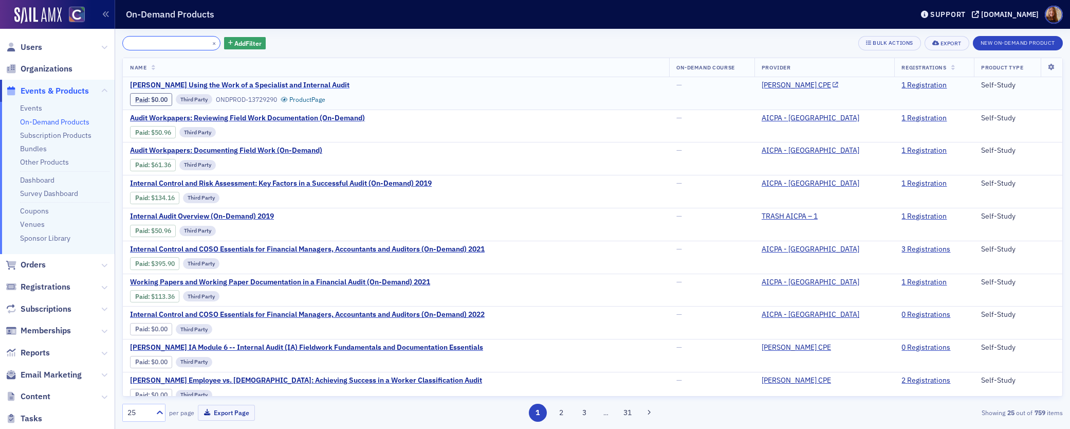
type input "Surgent's Using the Work of a Specialist and Internal Audit"
click at [268, 82] on span "Surgent's Using the Work of a Specialist and Internal Audit" at bounding box center [239, 85] width 219 height 9
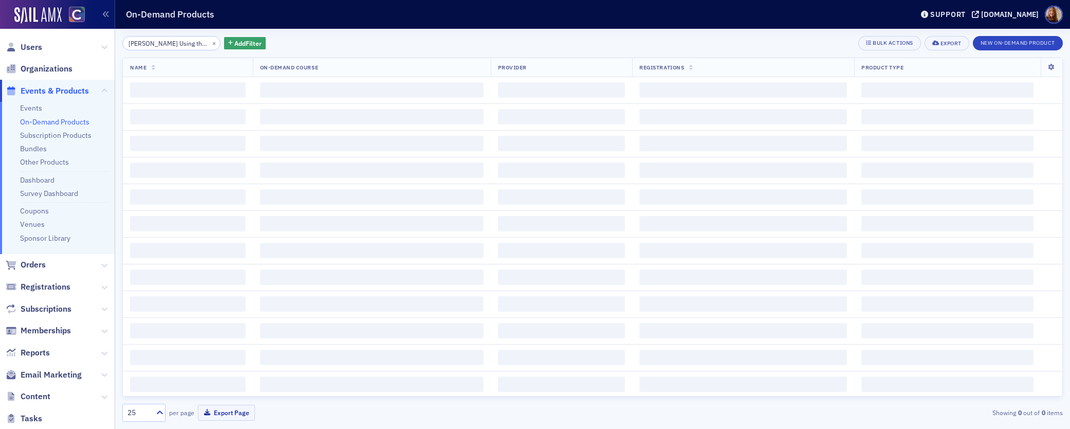
scroll to position [0, 97]
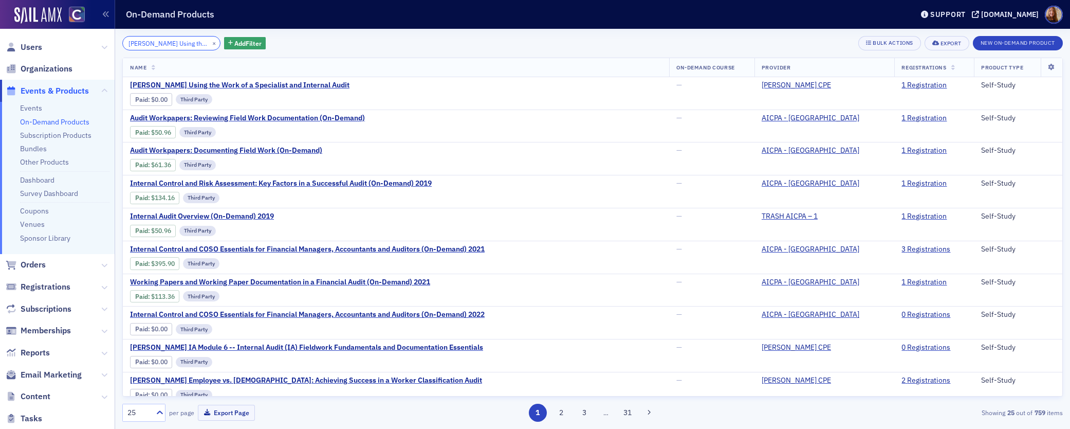
click at [153, 41] on input "Surgent's Using the Work of a Specialist and Internal Audit" at bounding box center [171, 43] width 98 height 14
paste input "Virginia Ethics for CPAs (2025 VA-approved)"
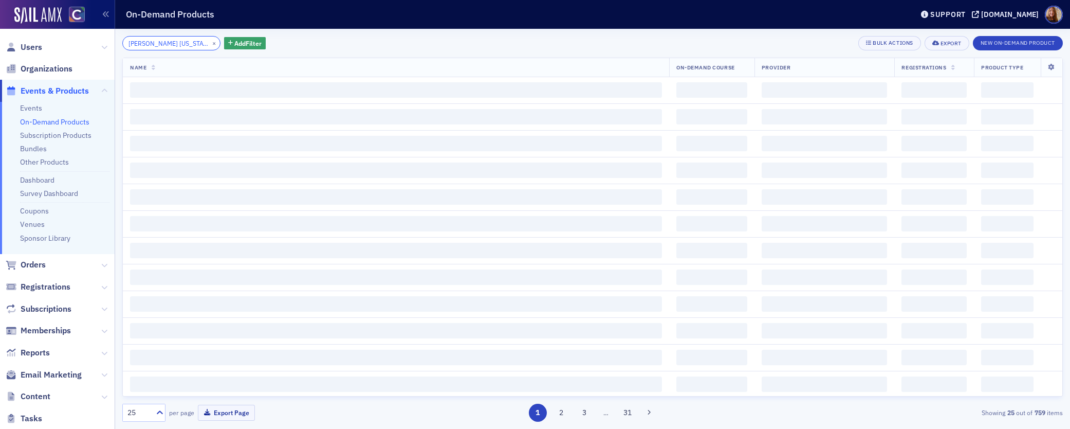
scroll to position [0, 84]
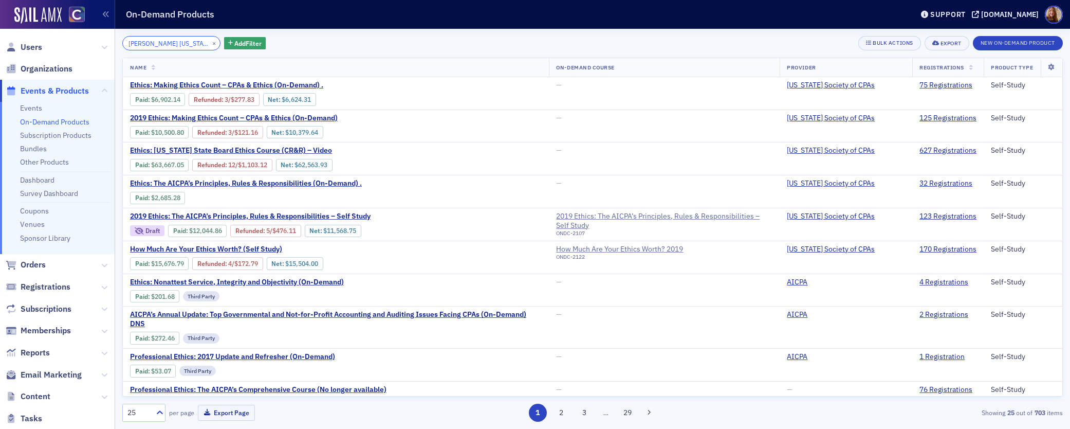
click at [173, 42] on input "Surgent's Virginia Ethics for CPAs (2025 VA-approved)" at bounding box center [171, 43] width 98 height 14
paste input "Winning the Fraud Battle in the Digital Age: Prevention and Detection"
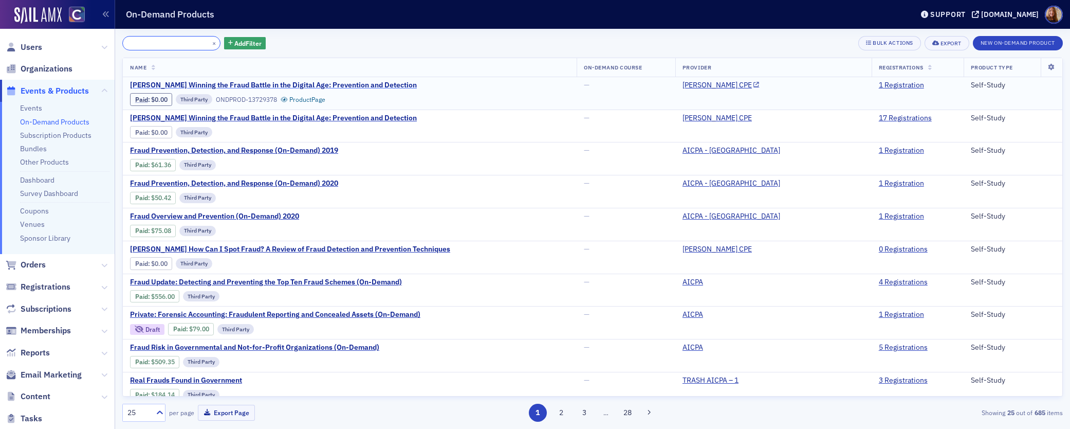
type input "[PERSON_NAME] Winning the Fraud Battle in the Digital Age: Prevention and Detec…"
click at [335, 84] on span "[PERSON_NAME] Winning the Fraud Battle in the Digital Age: Prevention and Detec…" at bounding box center [273, 85] width 287 height 9
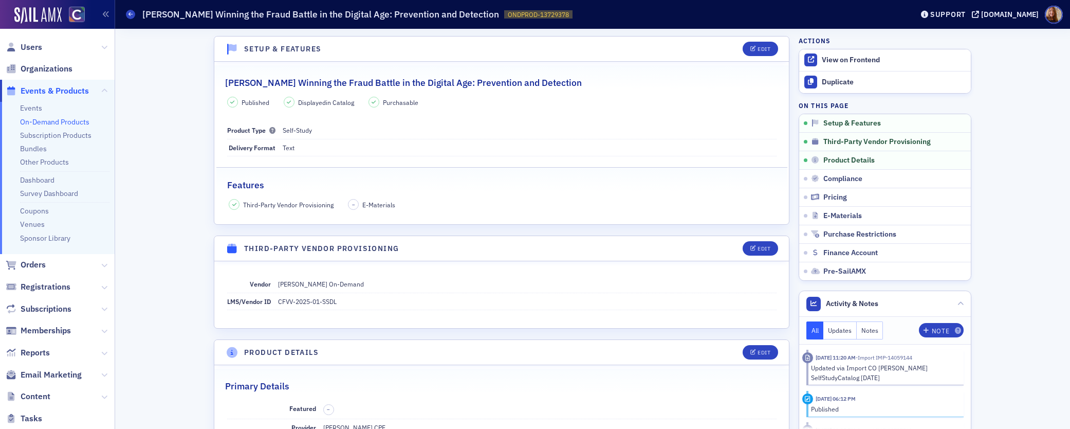
click at [38, 119] on link "On-Demand Products" at bounding box center [54, 121] width 69 height 9
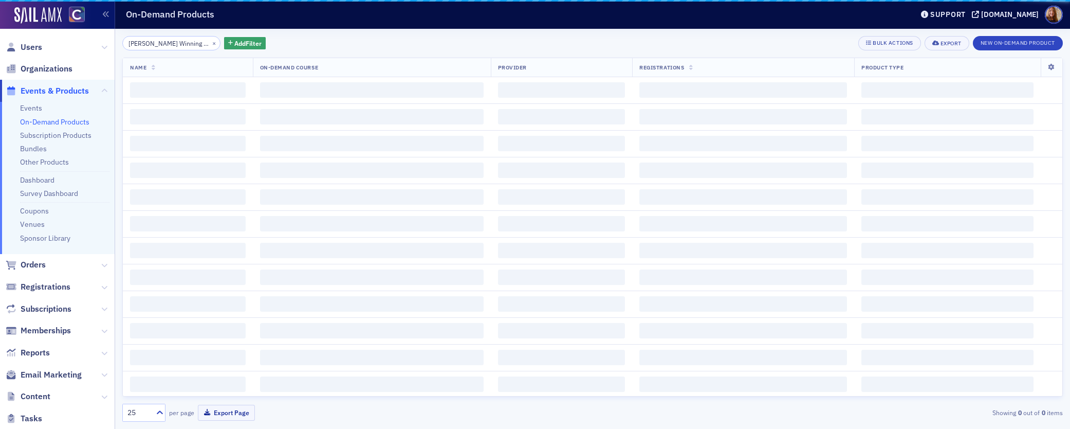
scroll to position [0, 154]
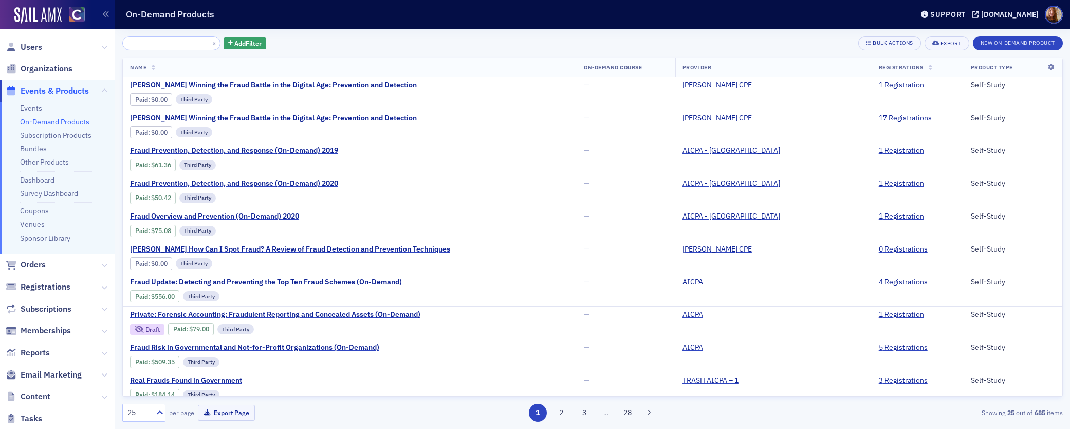
click at [156, 43] on input "[PERSON_NAME] Winning the Fraud Battle in the Digital Age: Prevention and Detec…" at bounding box center [171, 43] width 98 height 14
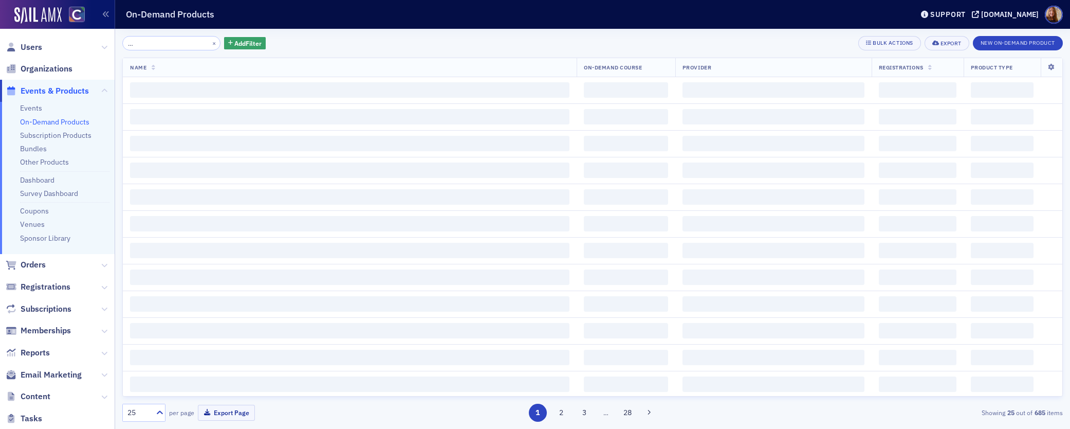
scroll to position [0, 65]
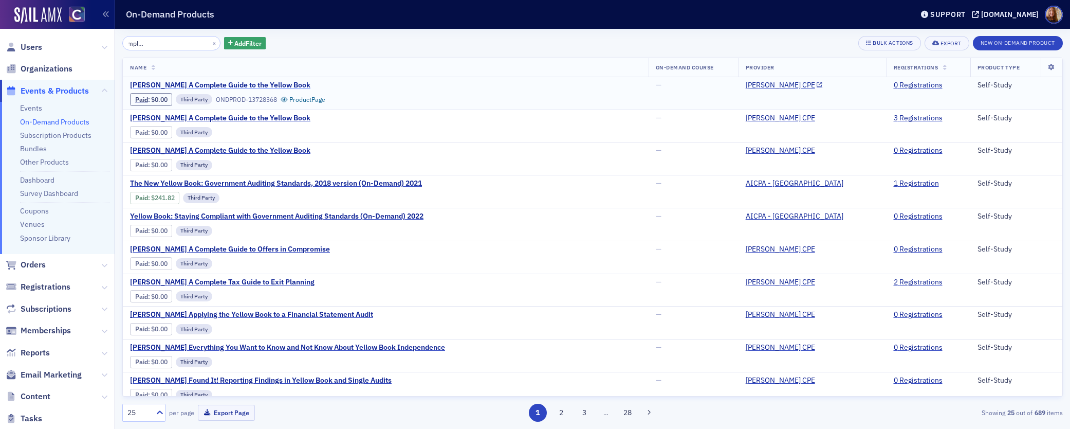
type input "Surgent's A Complete Guide to the Yellow Book"
click at [257, 81] on span "Surgent's A Complete Guide to the Yellow Book" at bounding box center [220, 85] width 180 height 9
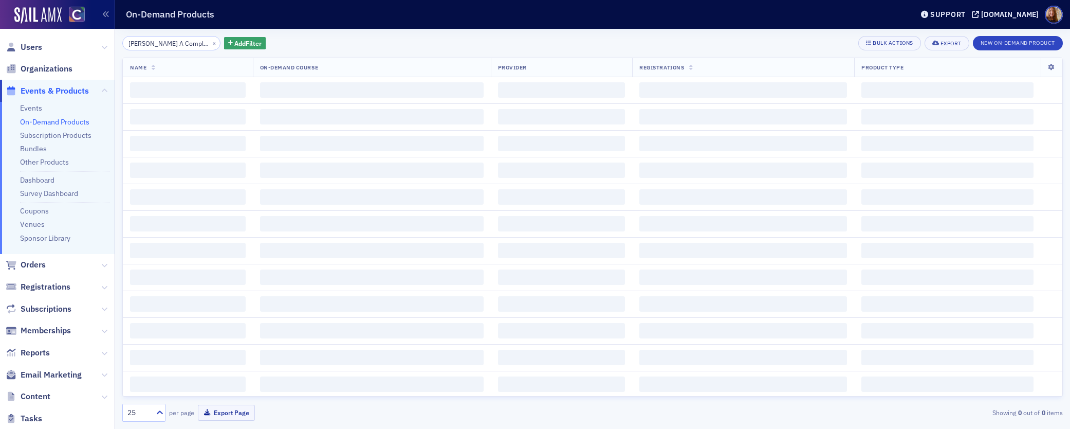
scroll to position [0, 65]
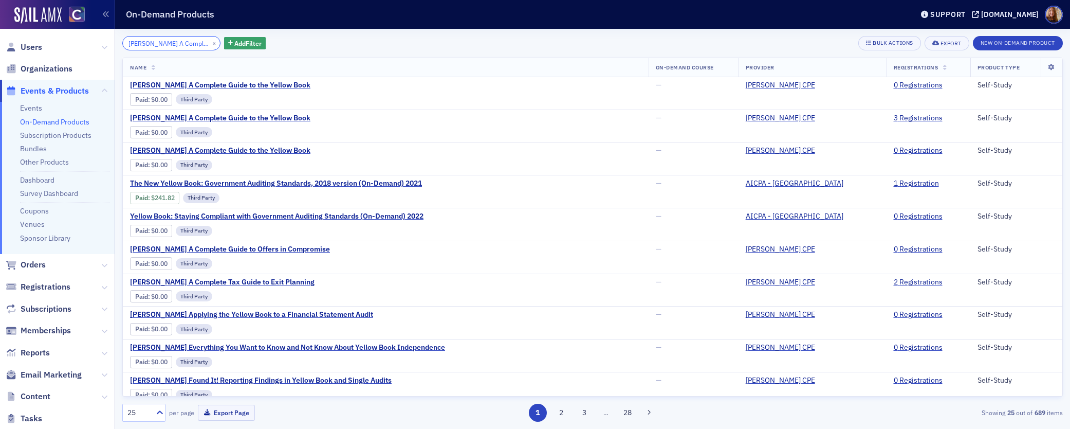
click at [166, 46] on input "Surgent's A Complete Guide to the Yellow Book" at bounding box center [171, 43] width 98 height 14
paste input "Business Law for Small Business Owners"
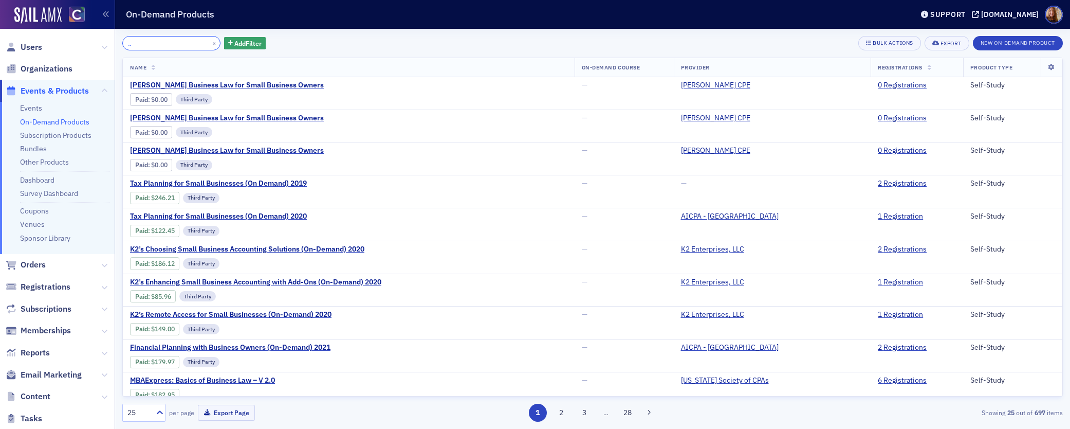
type input "Surgent's Business Law for Small Business Owners"
click at [31, 267] on span "Orders" at bounding box center [33, 264] width 25 height 11
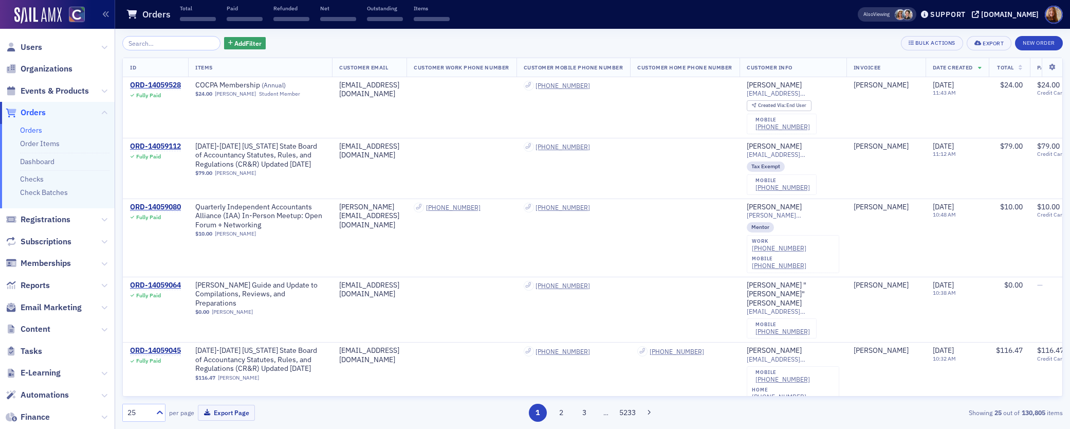
click at [151, 41] on input "search" at bounding box center [171, 43] width 98 height 14
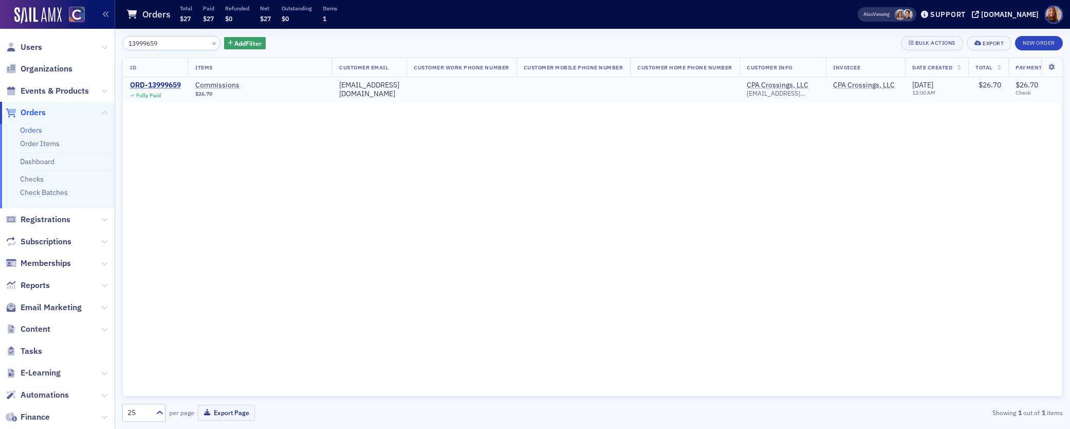
type input "13999659"
click at [155, 84] on div "ORD-13999659" at bounding box center [155, 85] width 51 height 9
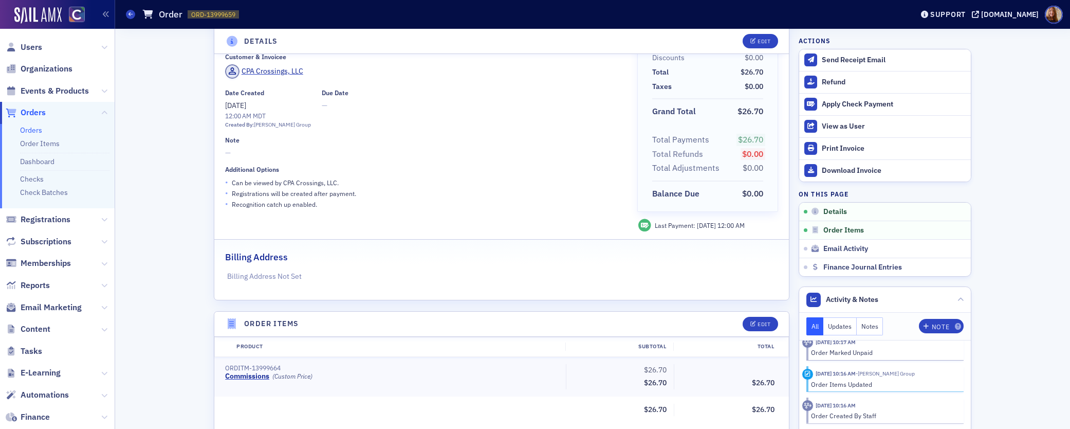
scroll to position [52, 0]
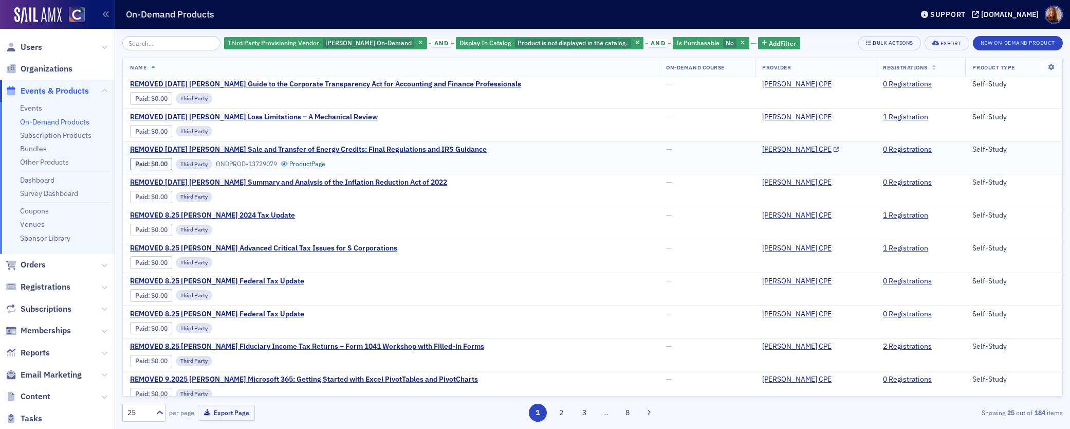
scroll to position [501, 0]
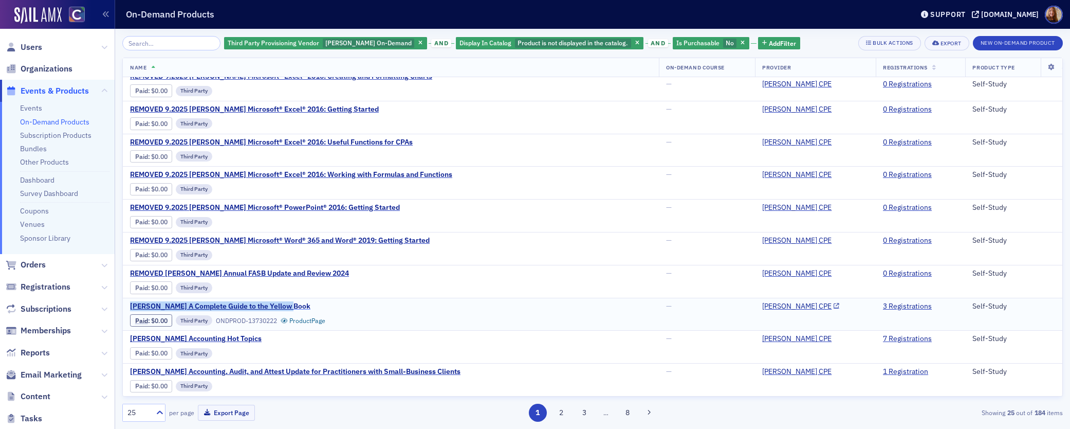
click at [242, 307] on span "Surgent's A Complete Guide to the Yellow Book" at bounding box center [220, 306] width 180 height 9
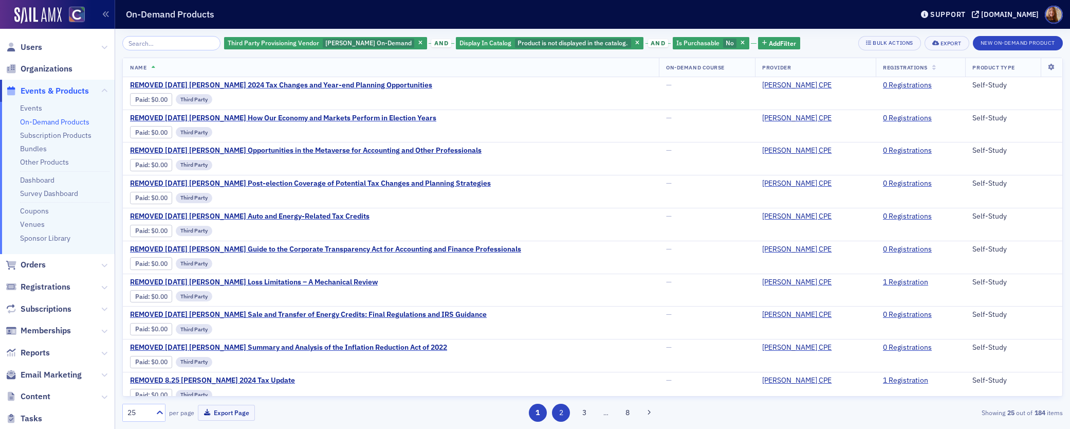
click at [561, 405] on button "2" at bounding box center [561, 412] width 18 height 18
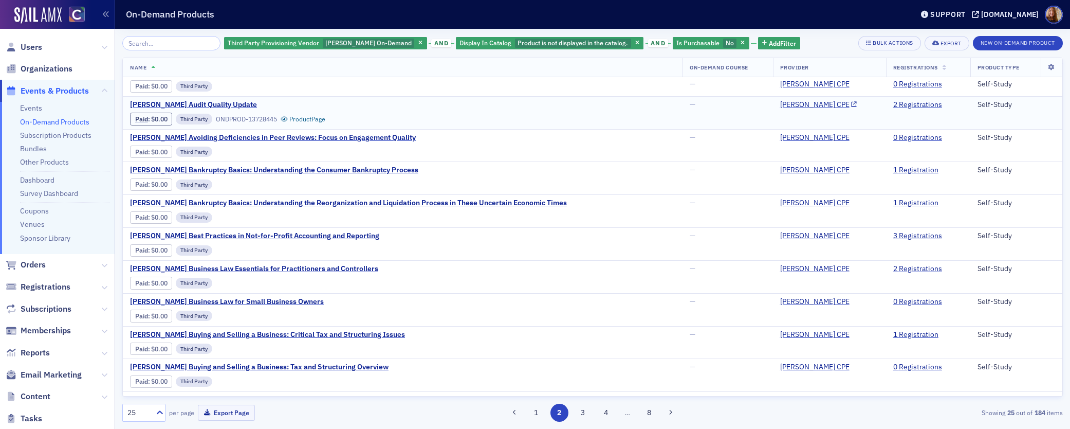
scroll to position [172, 0]
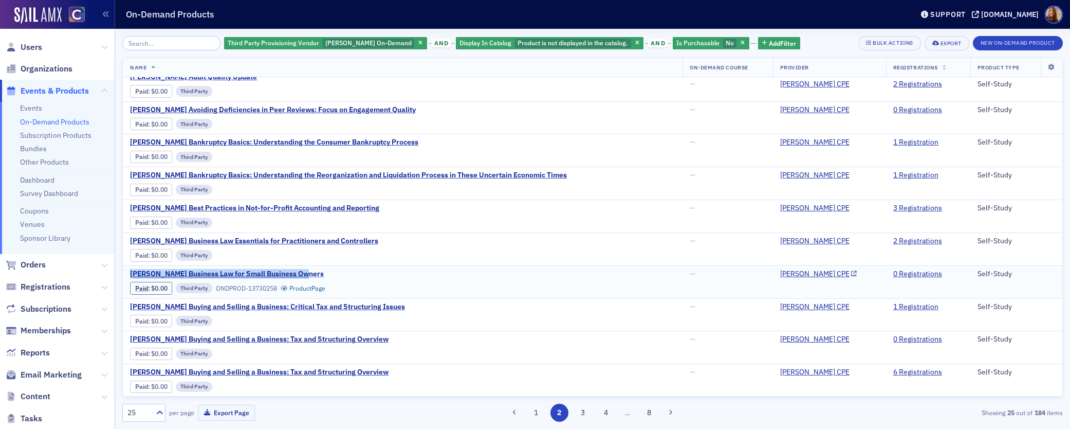
click at [254, 272] on span "Surgent's Business Law for Small Business Owners" at bounding box center [227, 273] width 194 height 9
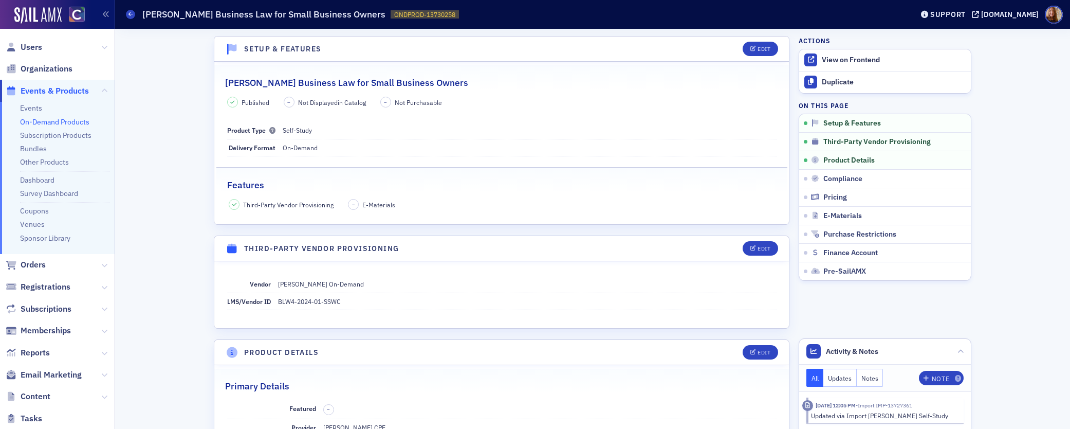
click at [43, 121] on link "On-Demand Products" at bounding box center [54, 121] width 69 height 9
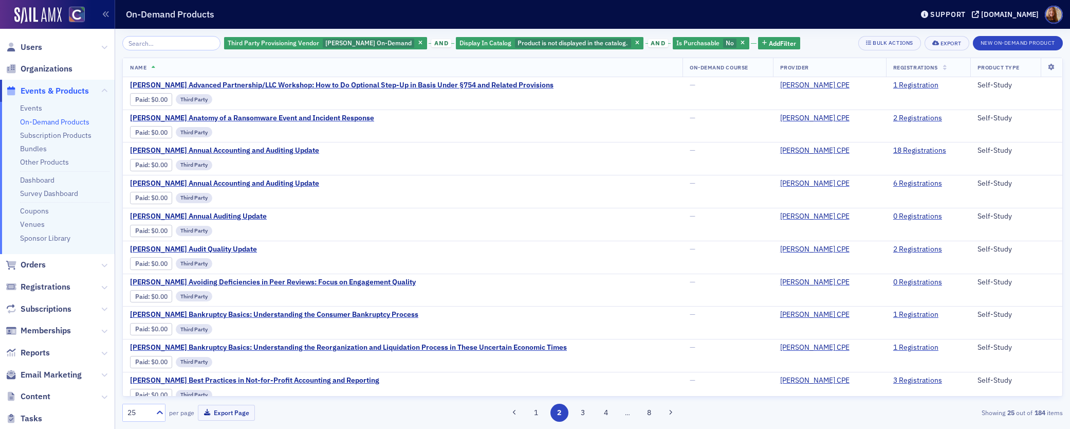
click at [160, 41] on input "search" at bounding box center [171, 43] width 98 height 14
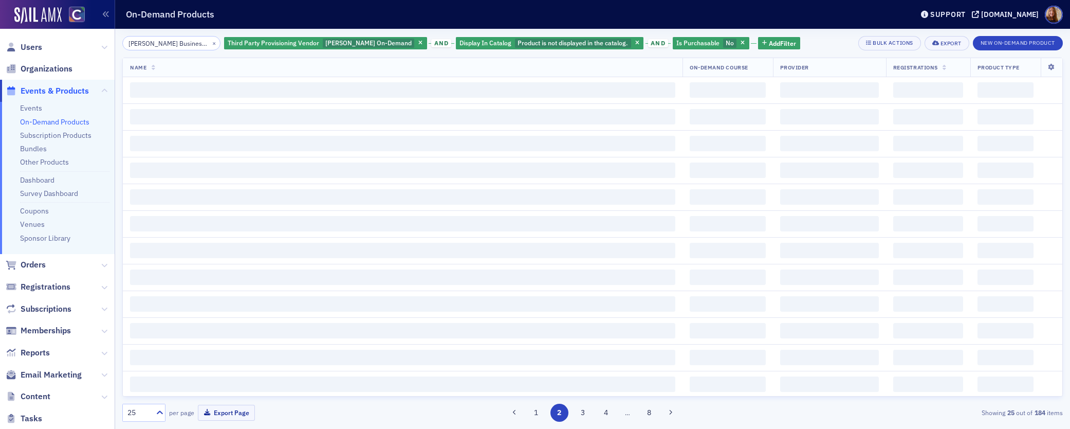
scroll to position [0, 81]
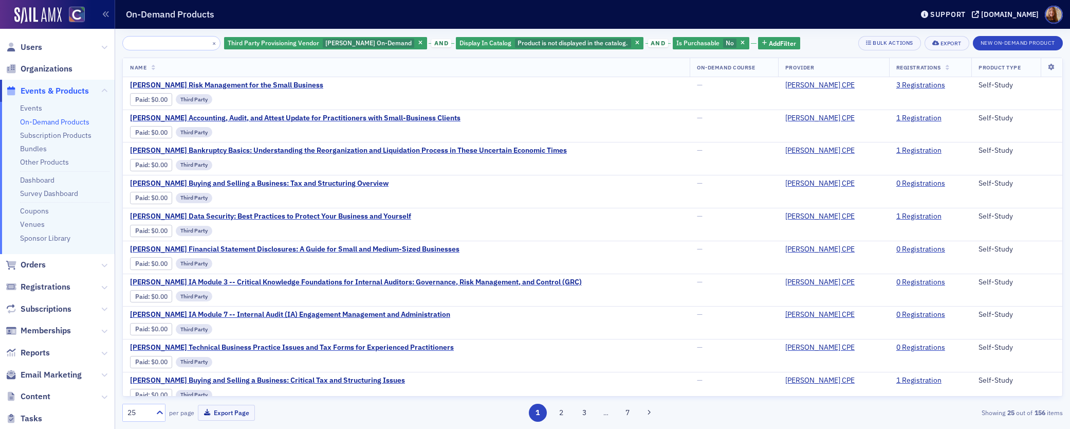
type input "[PERSON_NAME] Business Development: Time Management"
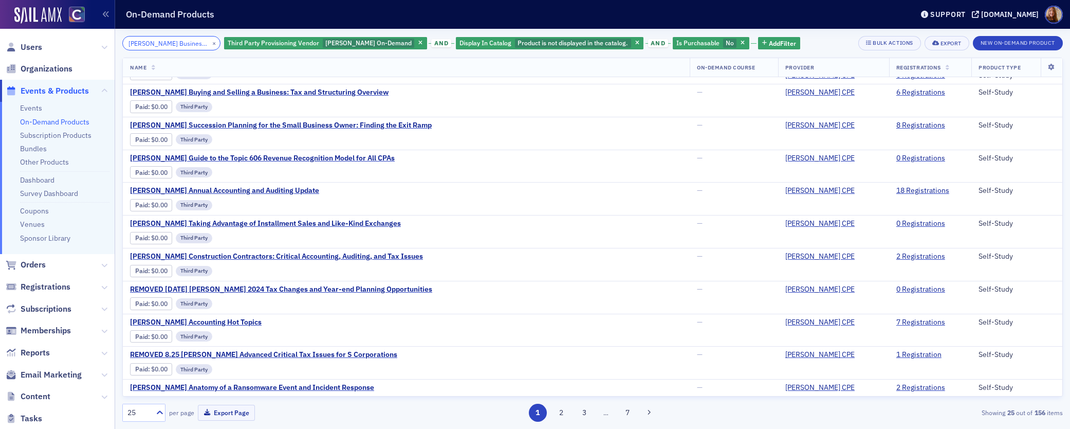
scroll to position [488, 0]
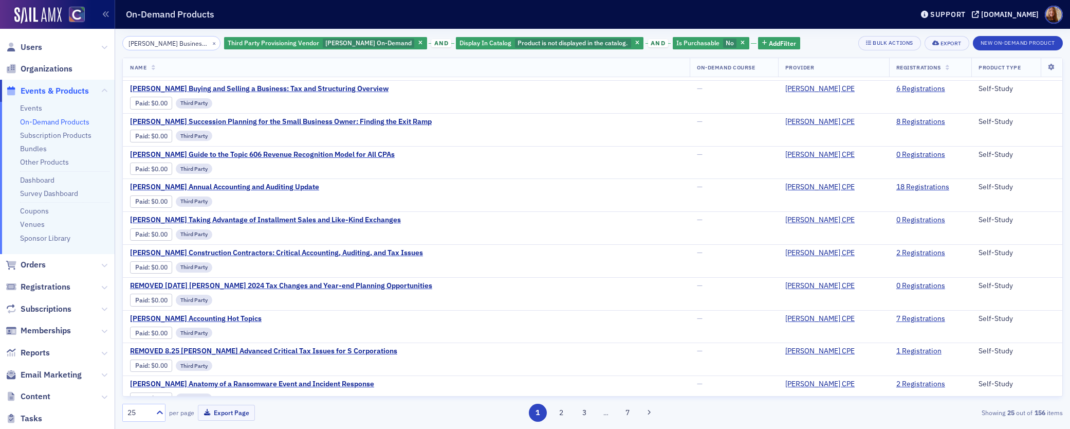
click at [946, 68] on icon at bounding box center [948, 68] width 4 height 6
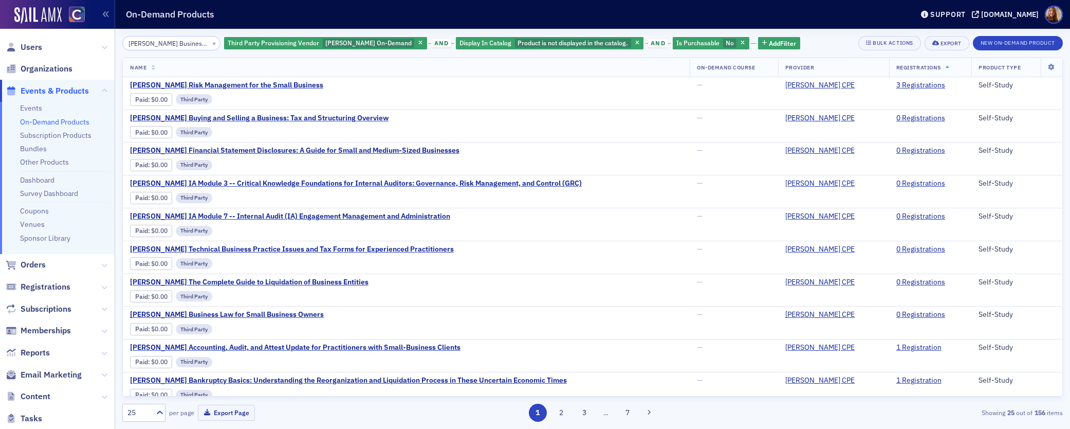
click at [946, 68] on icon at bounding box center [948, 68] width 4 height 6
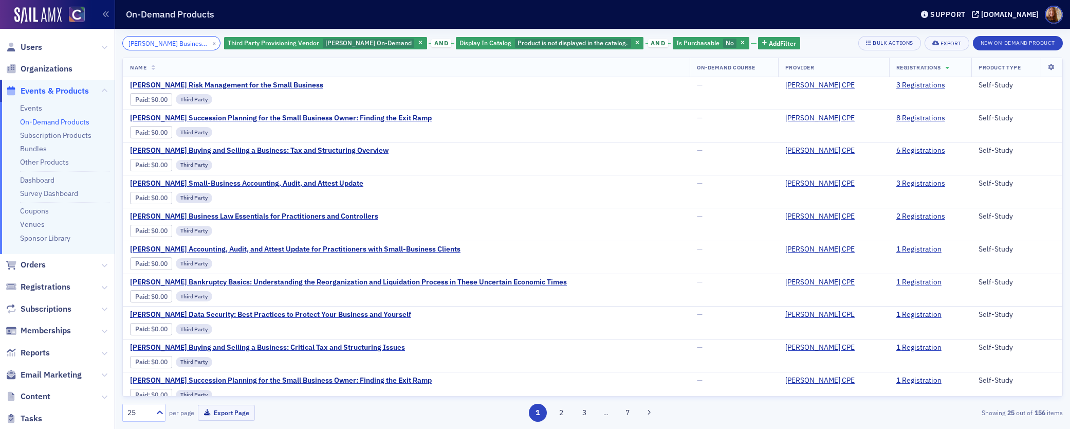
click at [170, 45] on input "[PERSON_NAME] Business Development: Time Management" at bounding box center [171, 43] width 98 height 14
click at [280, 86] on span "[PERSON_NAME] Risk Management for the Small Business" at bounding box center [226, 85] width 193 height 9
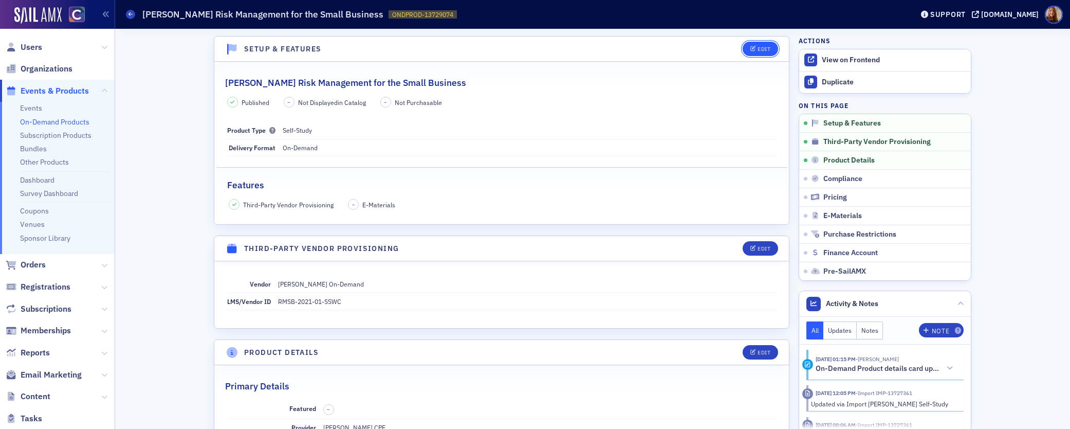
click at [757, 50] on div "Edit" at bounding box center [763, 49] width 13 height 6
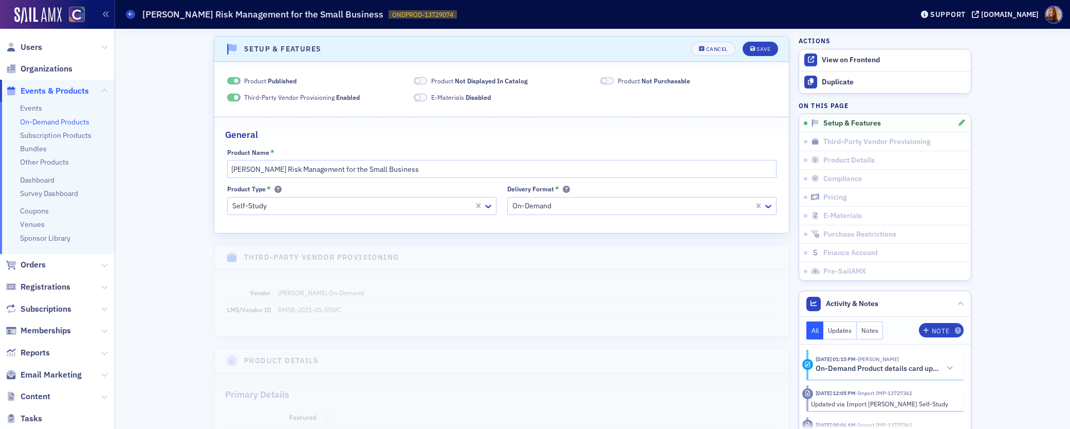
scroll to position [2, 0]
click at [439, 79] on span "Product Not Displayed In Catalog" at bounding box center [479, 78] width 97 height 9
click at [641, 79] on span "Not Purchasable" at bounding box center [665, 79] width 49 height 8
click at [760, 46] on div "Save" at bounding box center [763, 47] width 14 height 6
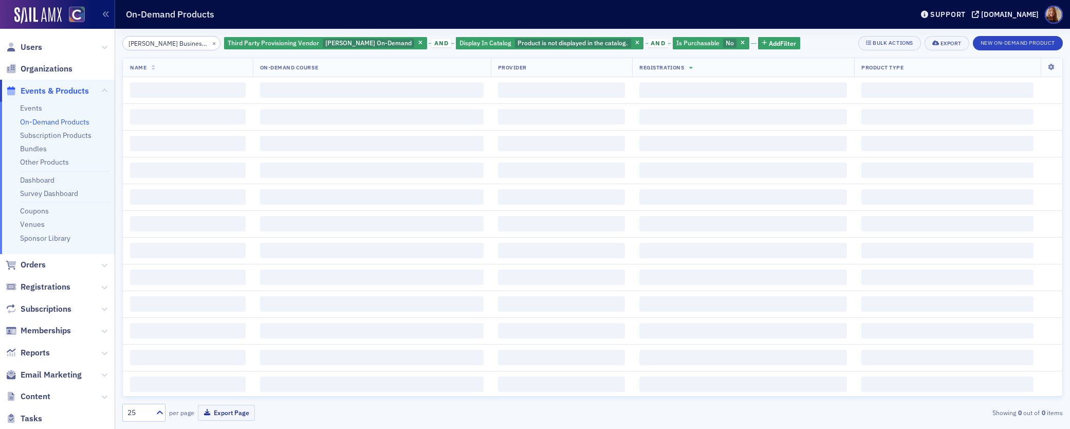
scroll to position [0, 81]
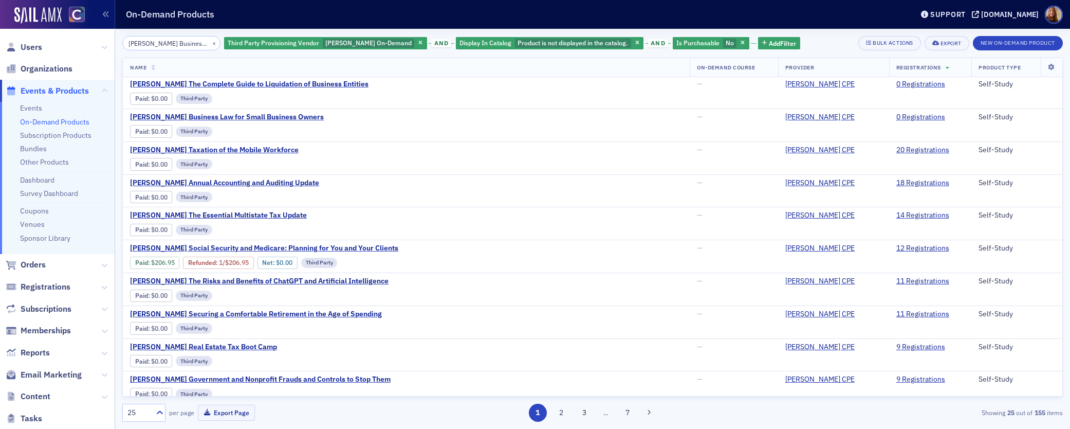
scroll to position [501, 0]
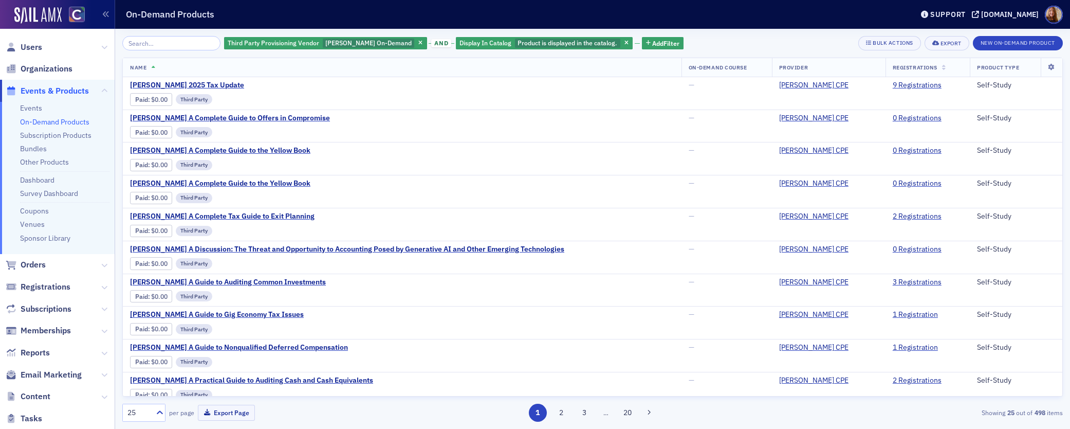
click at [156, 42] on input "search" at bounding box center [171, 43] width 98 height 14
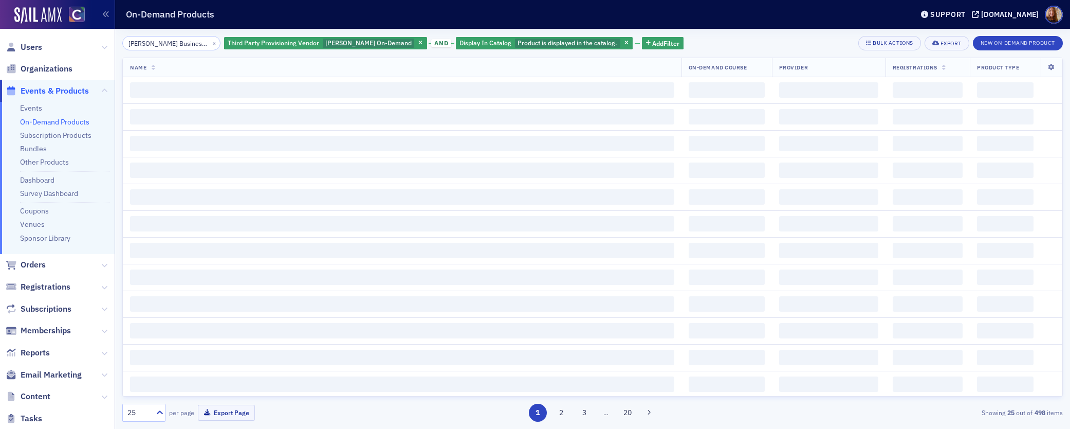
scroll to position [0, 81]
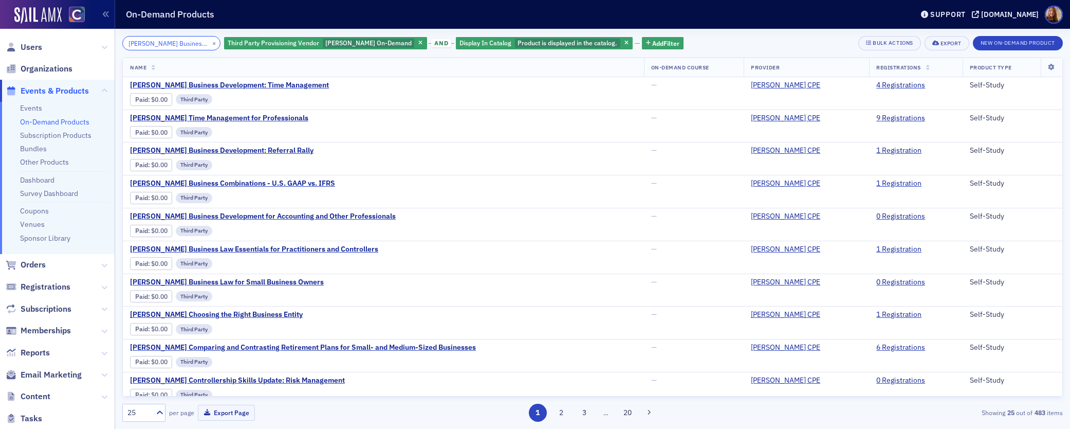
click at [171, 44] on input "[PERSON_NAME] Business Development: Time Management" at bounding box center [171, 43] width 98 height 14
paste input "Fraud in Governments and Nonprofits"
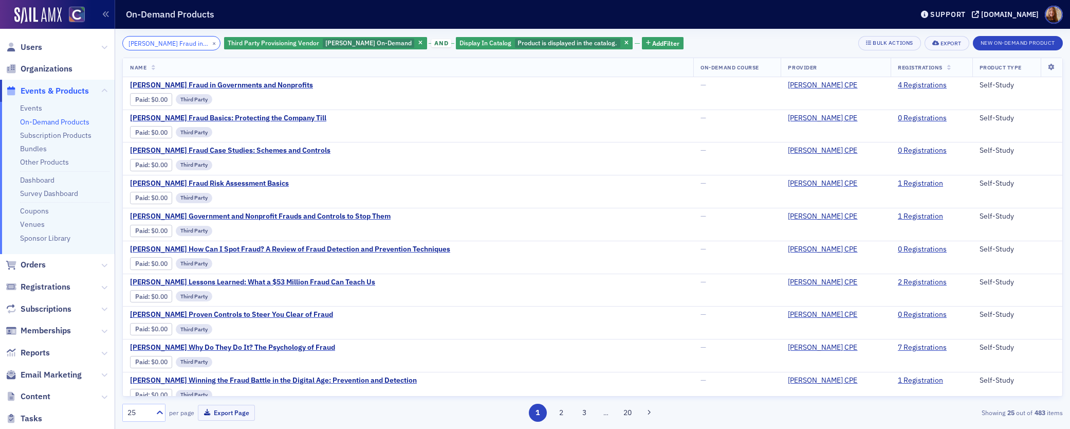
click at [152, 45] on input "[PERSON_NAME] Fraud in Governments and Nonprofits" at bounding box center [171, 43] width 98 height 14
click at [152, 45] on input "Surgent's Fraud in Governments and Nonprofits" at bounding box center [171, 43] width 98 height 14
click at [152, 45] on input "[PERSON_NAME] Fraud in Governments and Nonprofits" at bounding box center [171, 43] width 98 height 14
paste input "Risk Management for the Small Busines"
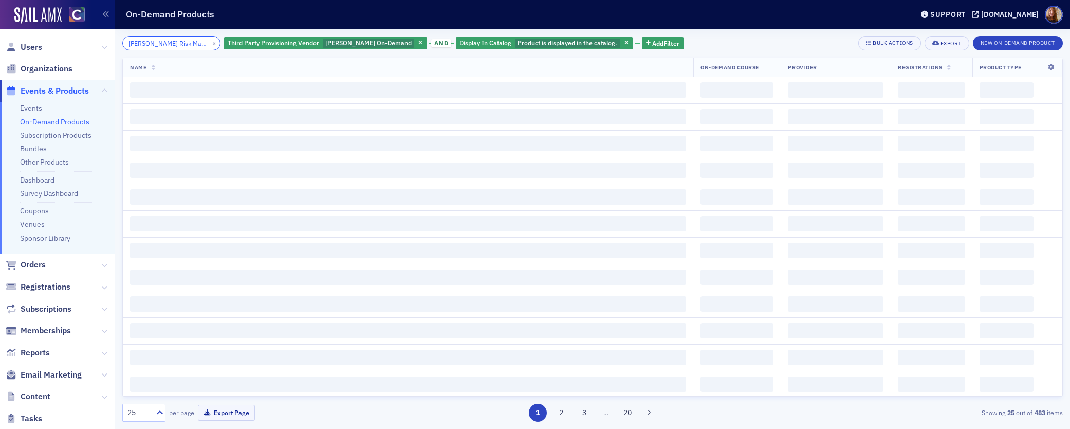
scroll to position [0, 75]
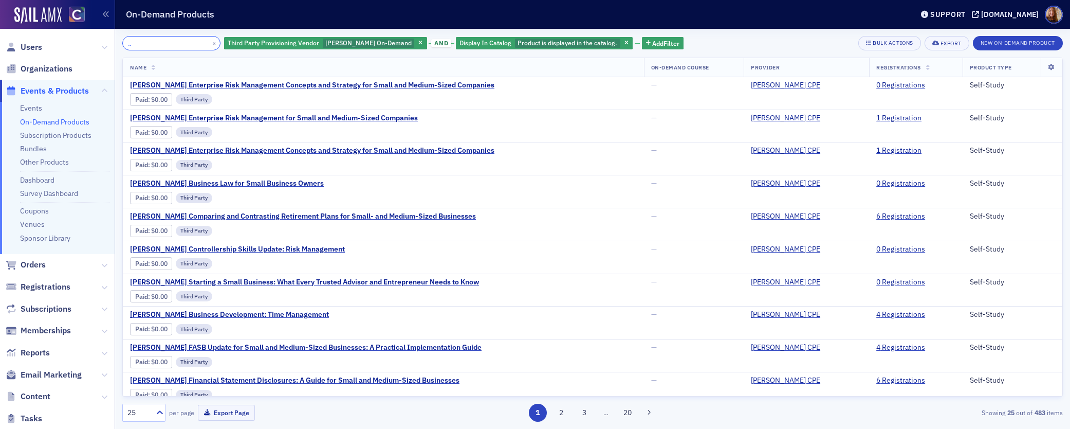
click at [156, 45] on input "Surgent's Risk Management for the Small Business" at bounding box center [171, 43] width 98 height 14
drag, startPoint x: 165, startPoint y: 46, endPoint x: 121, endPoint y: 46, distance: 44.2
click at [121, 46] on div "Surgent's Risk Management for the Small Business × Third Party Provisioning Ven…" at bounding box center [592, 229] width 955 height 400
type input "Surgent's Risk Management for the Small Business"
click at [210, 44] on button "×" at bounding box center [214, 42] width 9 height 9
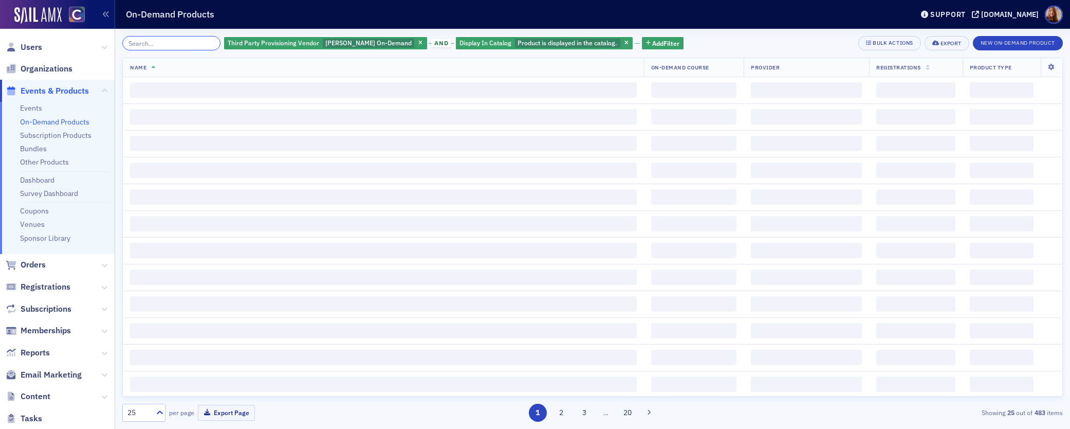
click at [161, 44] on input "search" at bounding box center [171, 43] width 98 height 14
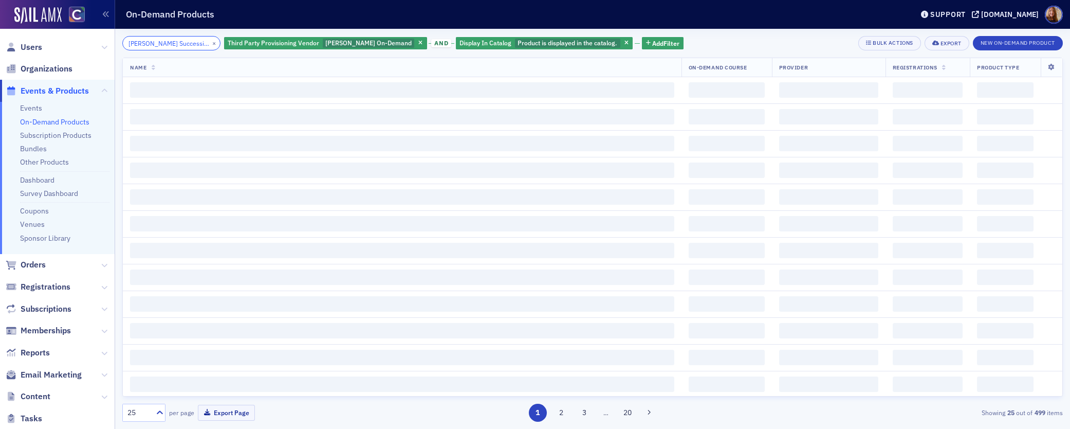
scroll to position [0, 168]
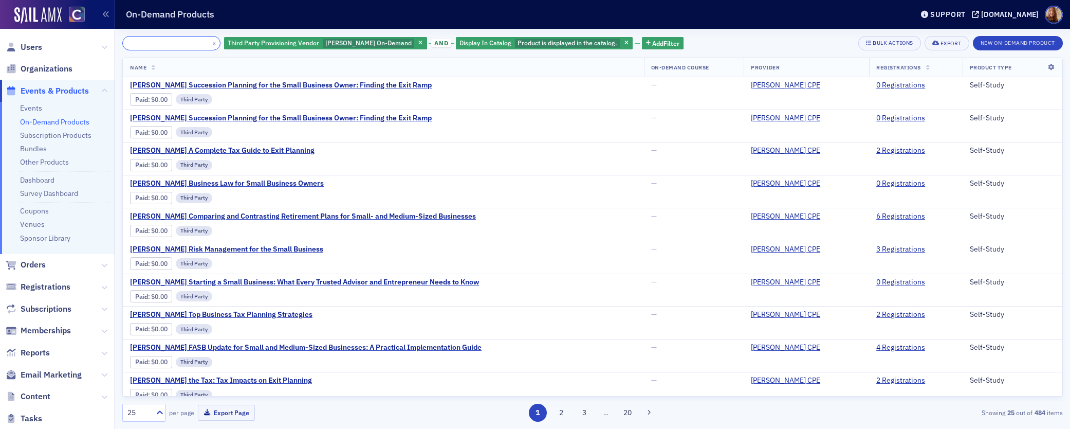
type input "Surgent's Succession Planning for the Small Business Owner: Finding the Exit Ra…"
click at [210, 43] on button "×" at bounding box center [214, 42] width 9 height 9
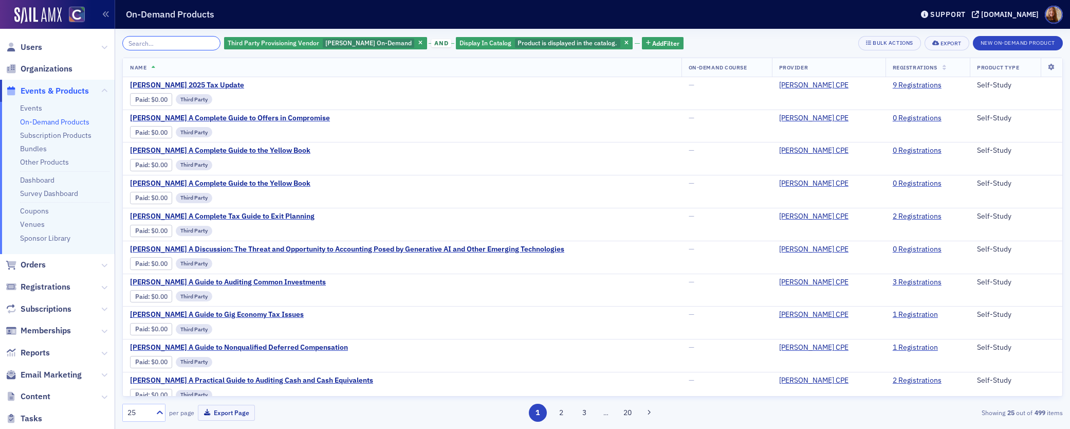
click at [157, 43] on input "search" at bounding box center [171, 43] width 98 height 14
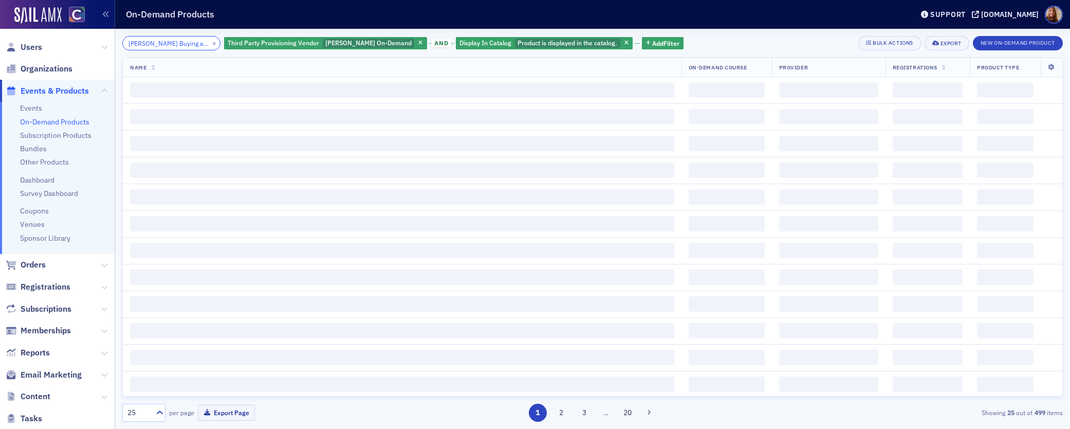
scroll to position [0, 129]
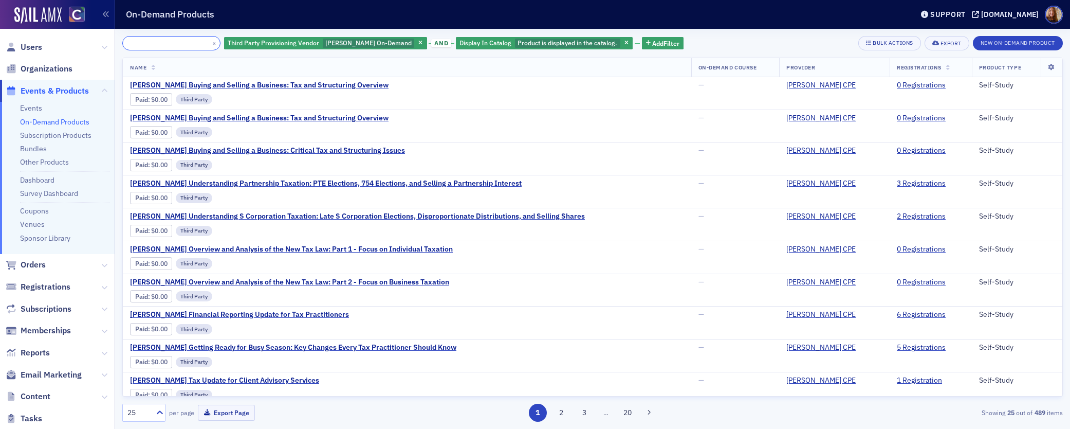
type input "Surgent's Buying and Selling a Business: Tax and Structuring Overview"
click at [210, 44] on button "×" at bounding box center [214, 42] width 9 height 9
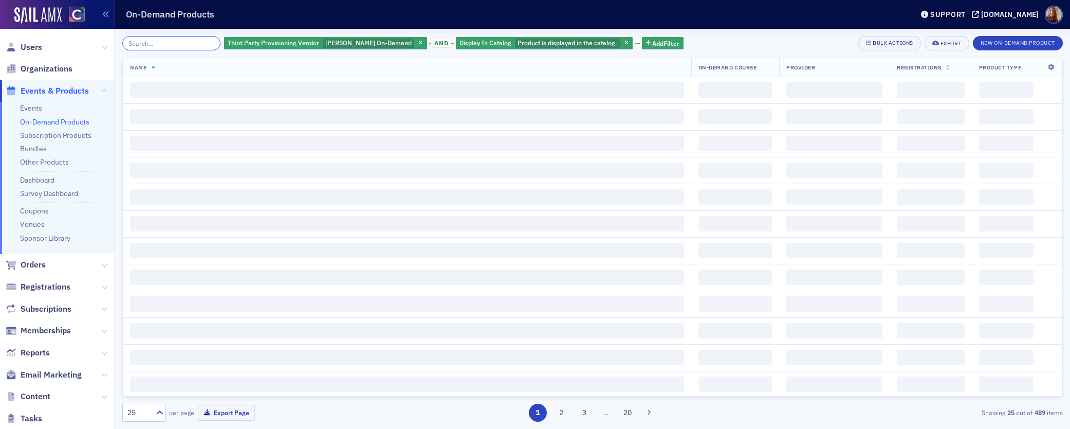
click at [178, 45] on input "search" at bounding box center [171, 43] width 98 height 14
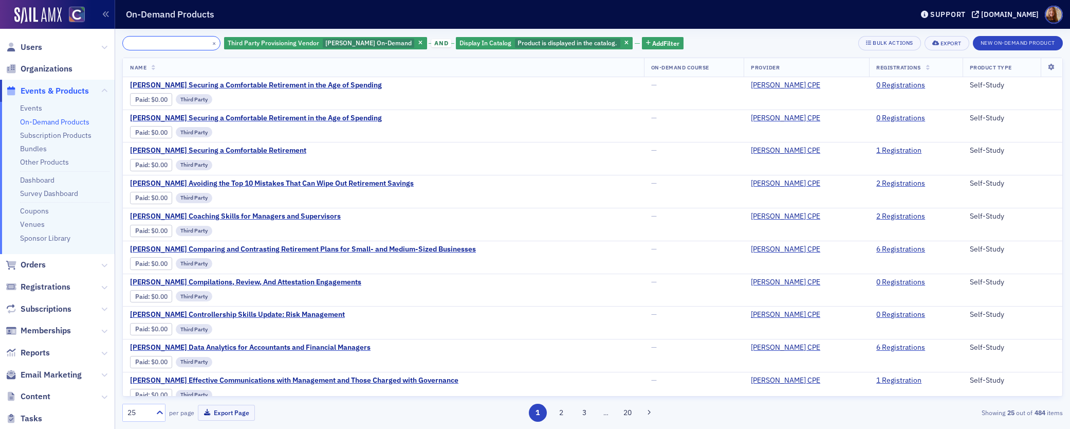
type input "Surgent's Securing a Comfortable Retirement in the Age of Spending"
click at [210, 44] on button "×" at bounding box center [214, 42] width 9 height 9
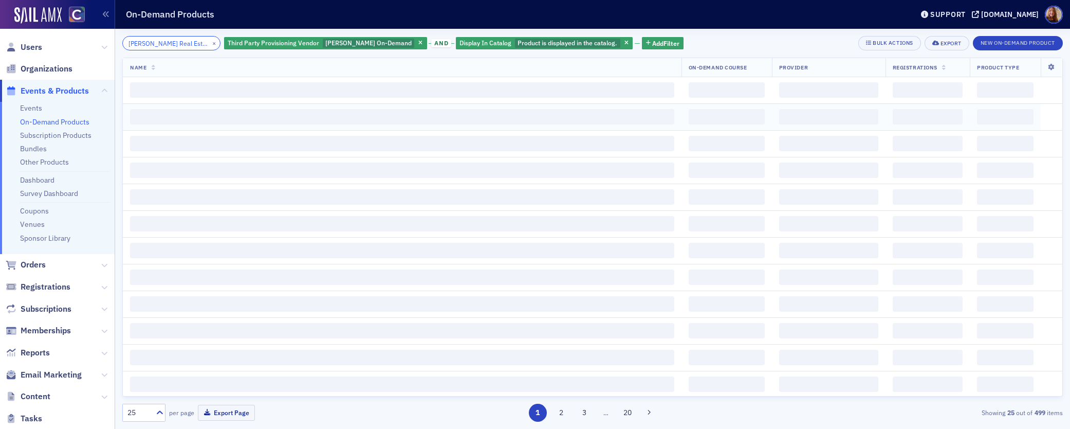
scroll to position [0, 36]
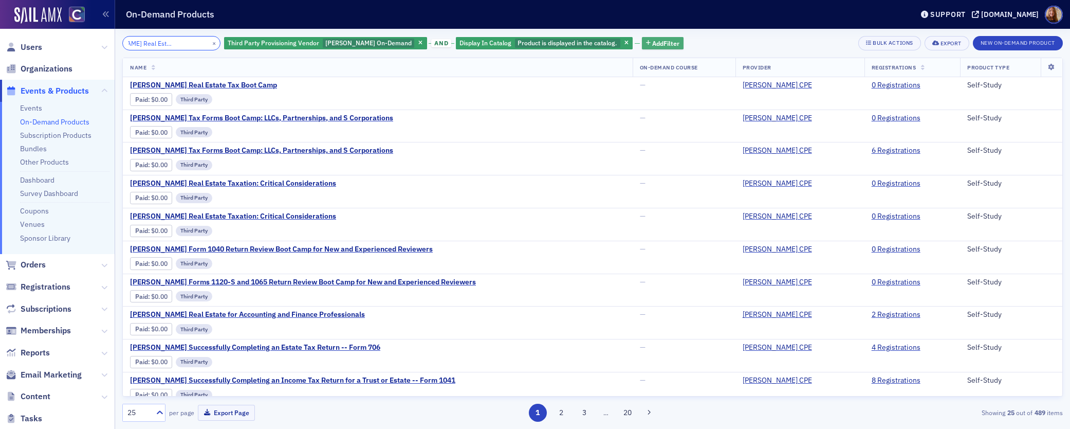
type input "Surgent's Real Estate Tax Boot Camp"
click at [210, 44] on button "×" at bounding box center [214, 42] width 9 height 9
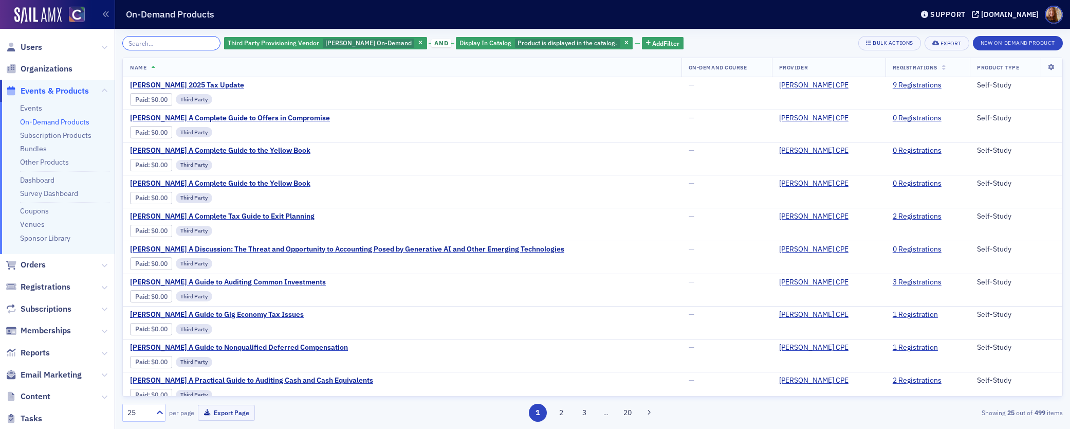
click at [154, 47] on input "search" at bounding box center [171, 43] width 98 height 14
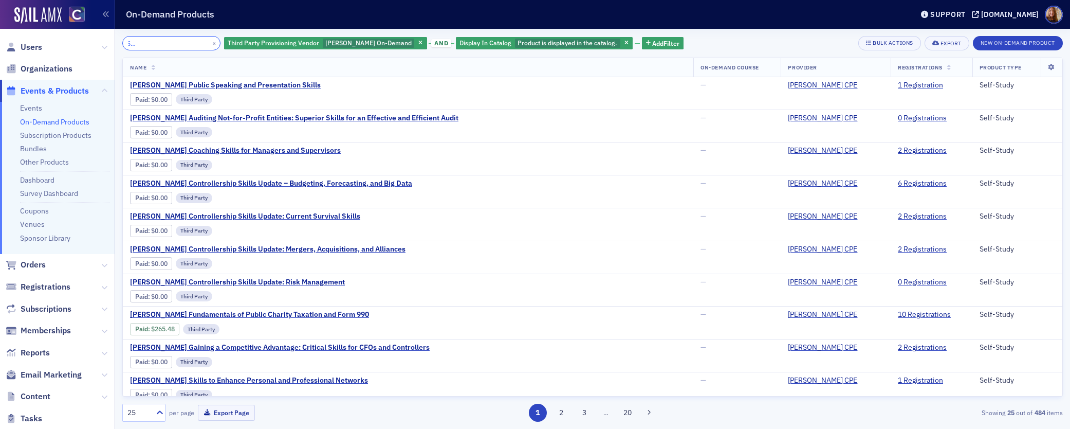
type input "Surgent's Public Speaking and Presentation Skills"
click at [210, 40] on button "×" at bounding box center [214, 42] width 9 height 9
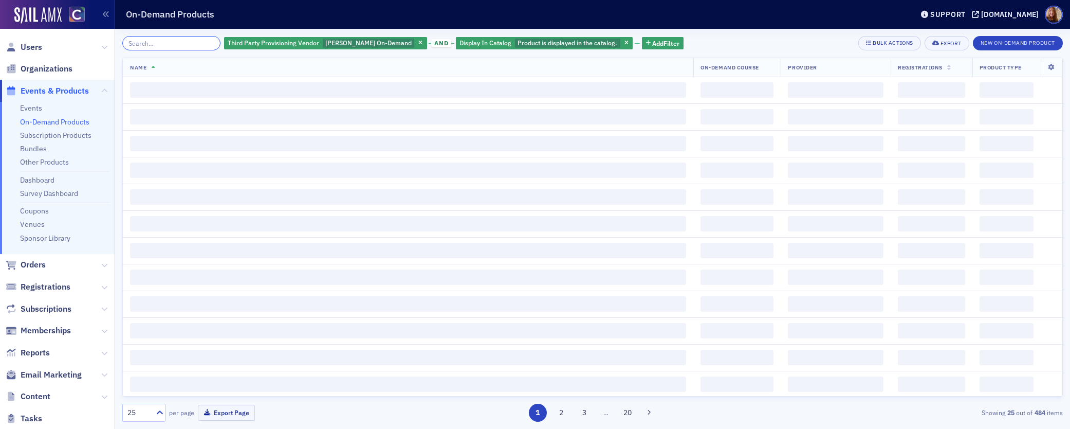
click at [161, 48] on input "search" at bounding box center [171, 43] width 98 height 14
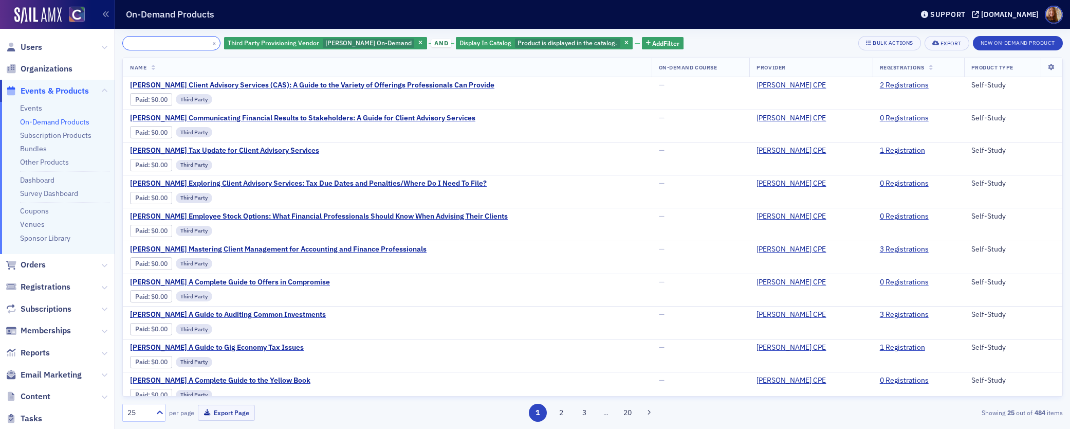
type input "Surgent's Client Advisory Services (CAS): A Guide to the Variety of Offerings P…"
click at [210, 44] on button "×" at bounding box center [214, 42] width 9 height 9
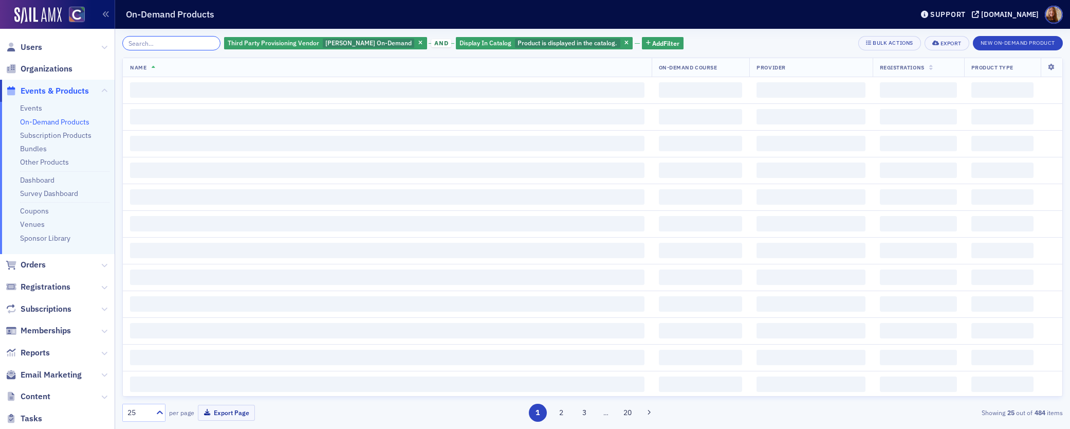
click at [164, 45] on input "search" at bounding box center [171, 43] width 98 height 14
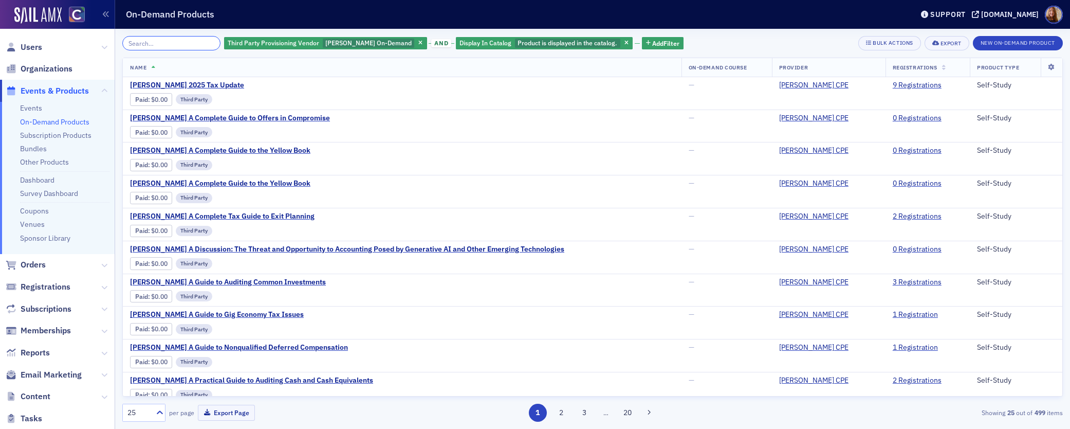
paste input "Surgent's Work-Life Balance: Maximizing Productivity and Understanding Related …"
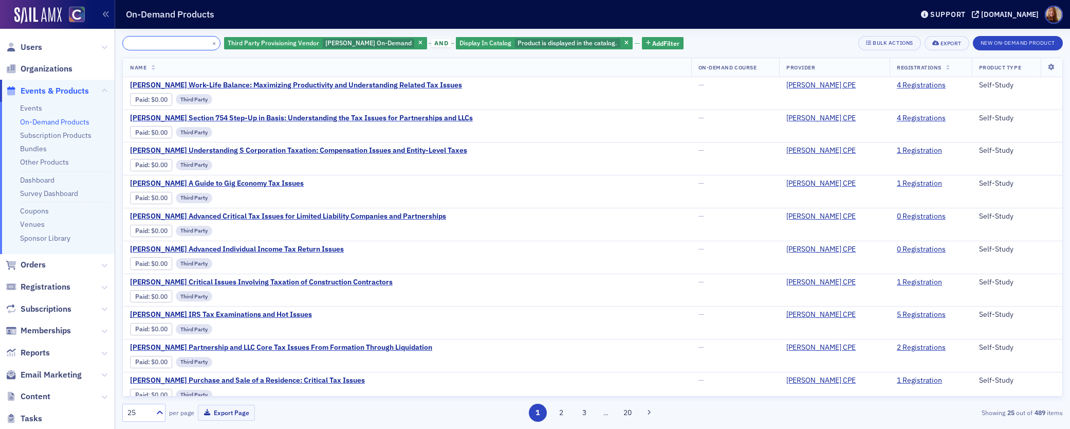
type input "Surgent's Work-Life Balance: Maximizing Productivity and Understanding Related …"
click at [210, 47] on button "×" at bounding box center [214, 42] width 9 height 9
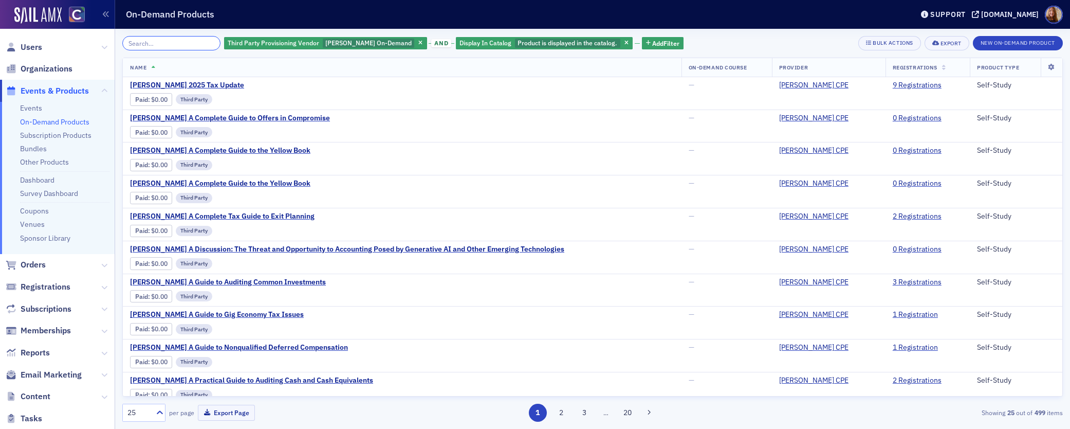
click at [174, 47] on input "search" at bounding box center [171, 43] width 98 height 14
paste input "Surgent's Fraud in Governments and Nonprofits"
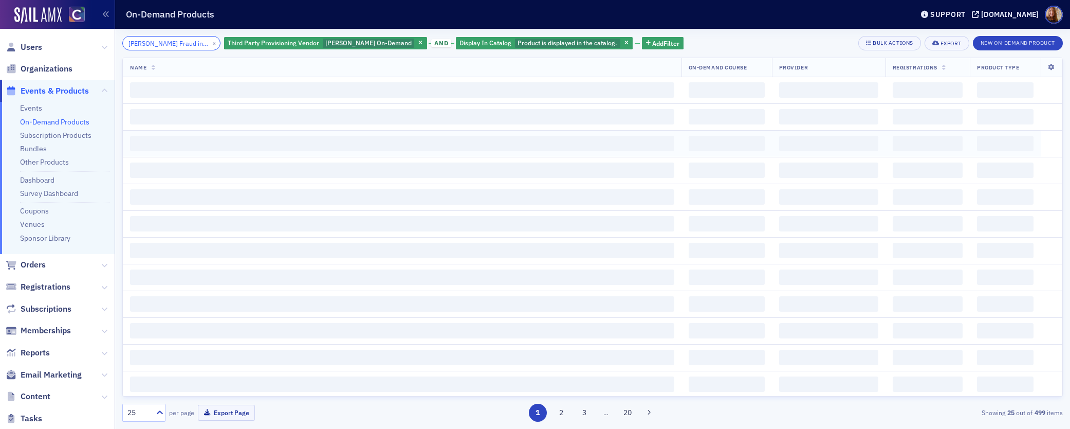
scroll to position [0, 66]
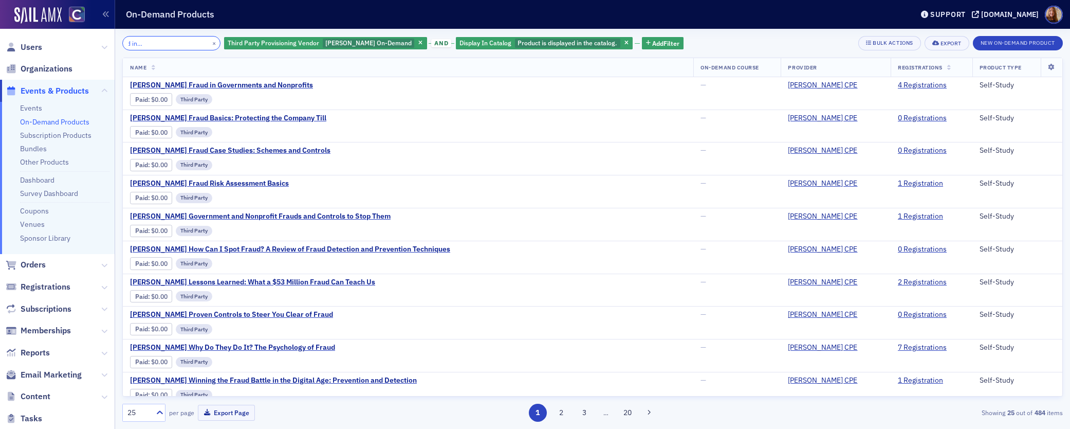
type input "Surgent's Fraud in Governments and Nonprofits"
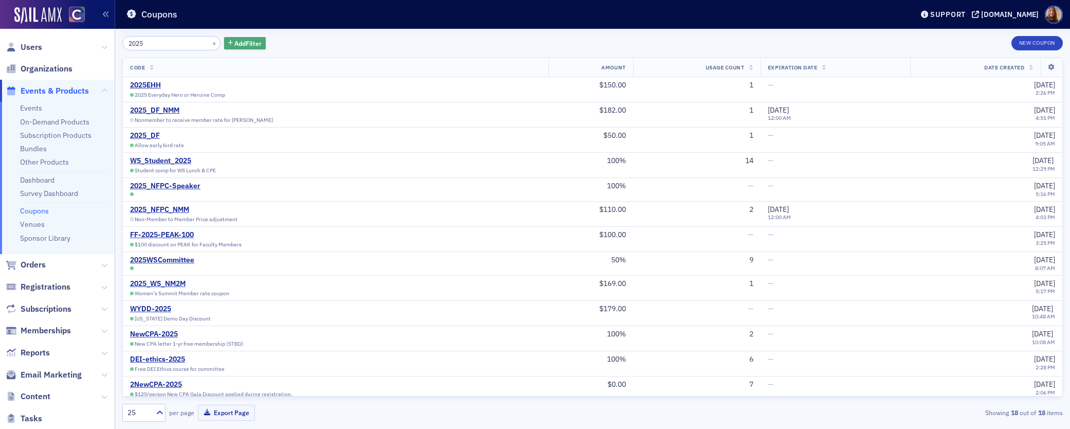
scroll to position [121, 0]
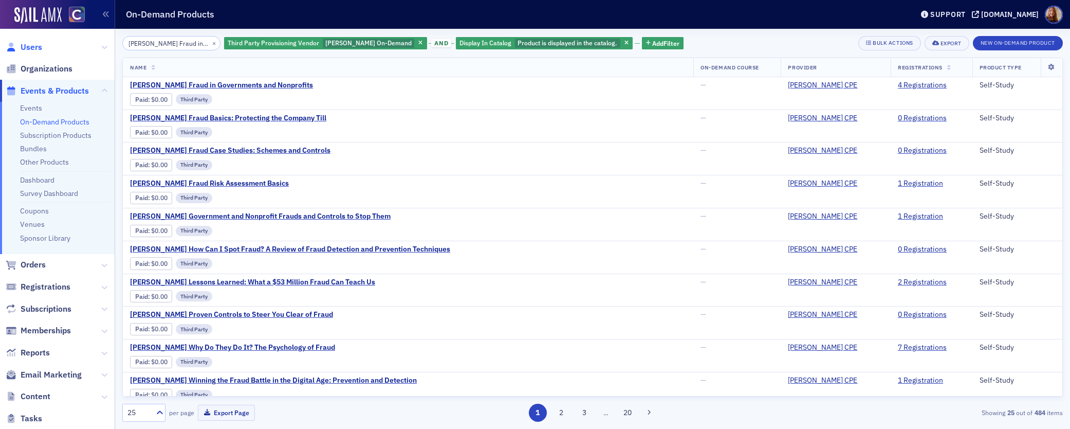
click at [32, 43] on span "Users" at bounding box center [32, 47] width 22 height 11
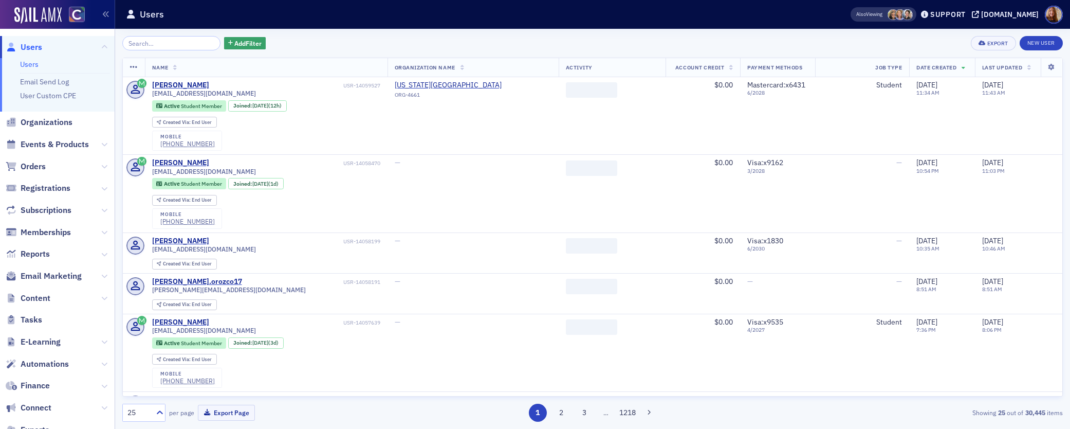
click at [158, 45] on input "search" at bounding box center [171, 43] width 98 height 14
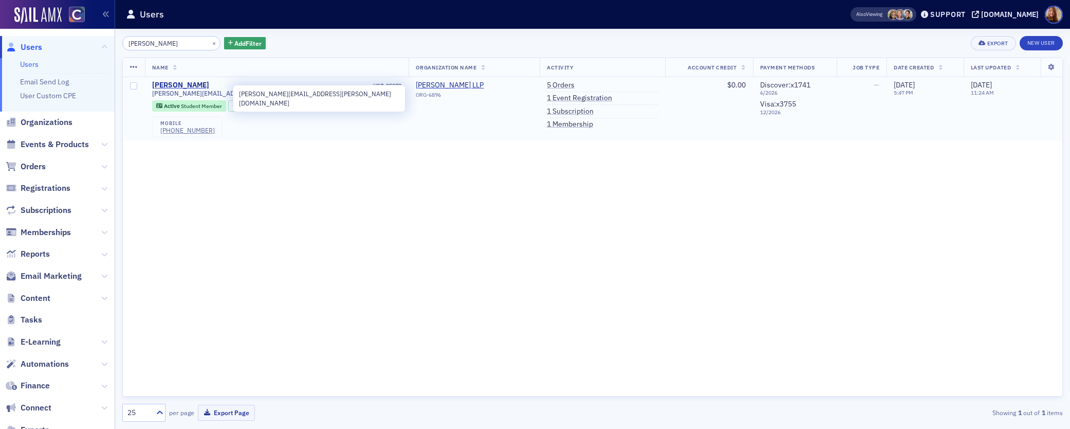
type input "[PERSON_NAME]"
click at [189, 93] on span "[PERSON_NAME][EMAIL_ADDRESS][PERSON_NAME][DOMAIN_NAME]" at bounding box center [253, 93] width 203 height 8
copy div "[PERSON_NAME][EMAIL_ADDRESS][PERSON_NAME][DOMAIN_NAME]"
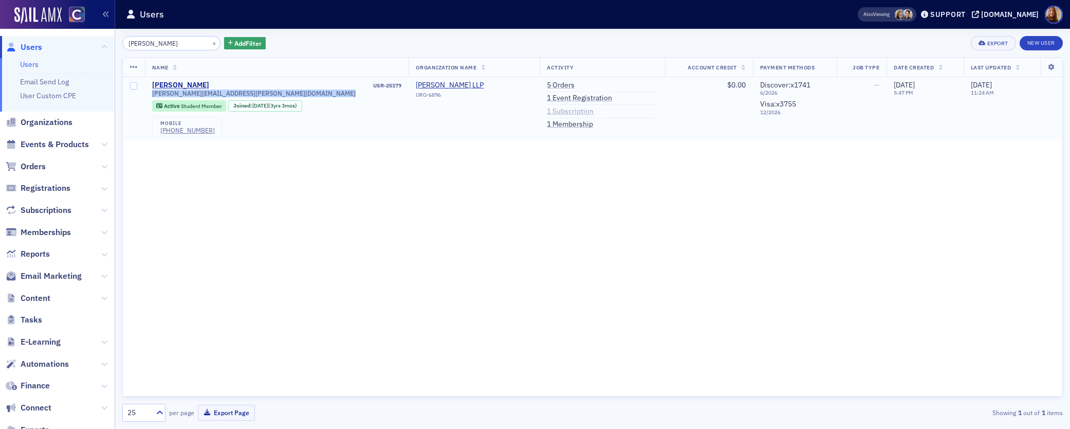
click at [549, 113] on link "1 Subscription" at bounding box center [570, 111] width 47 height 9
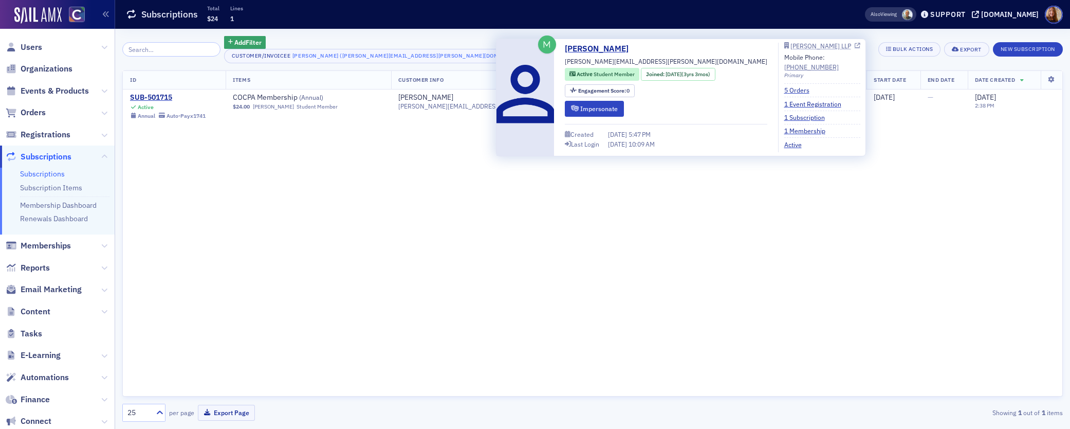
click at [790, 45] on div "[PERSON_NAME] LLP" at bounding box center [820, 46] width 61 height 6
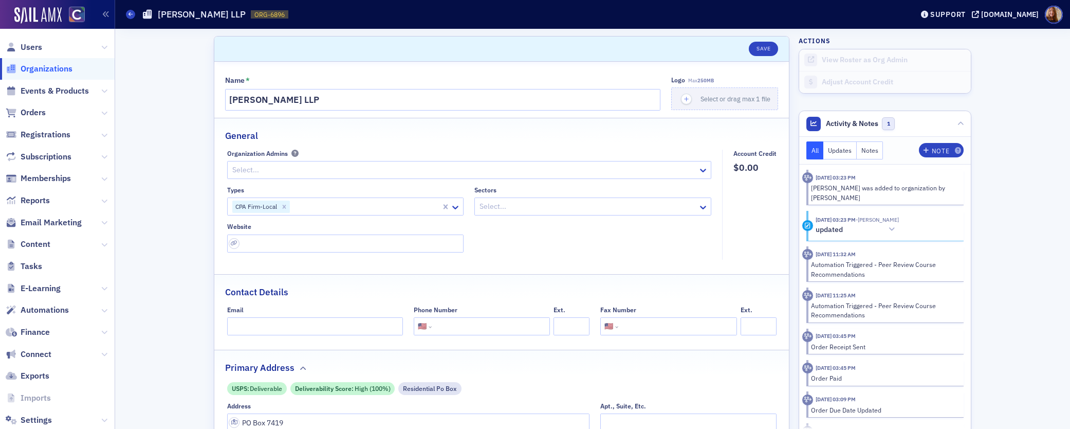
select select "US"
